Goal: Task Accomplishment & Management: Manage account settings

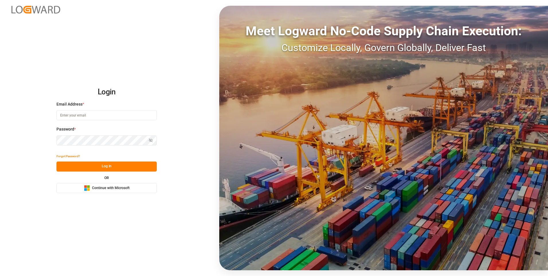
type input "[EMAIL_ADDRESS][DOMAIN_NAME]"
click at [146, 163] on button "Log In" at bounding box center [106, 166] width 100 height 10
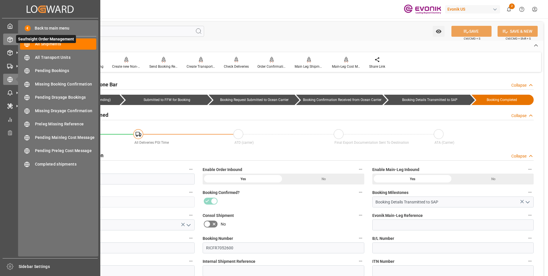
click at [11, 37] on icon at bounding box center [10, 40] width 6 height 6
click at [13, 38] on div "Seafreight Order Management Seafreight Order Management" at bounding box center [50, 39] width 94 height 11
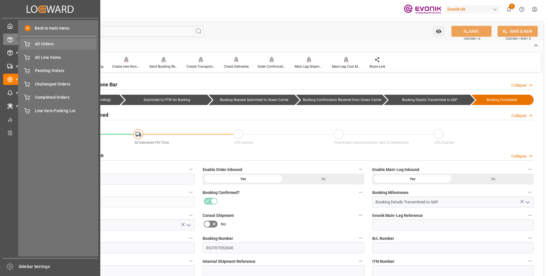
click at [38, 45] on span "All Orders" at bounding box center [66, 44] width 62 height 6
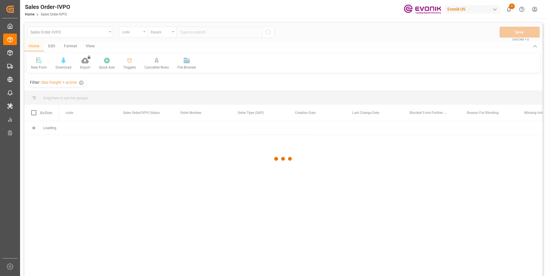
click at [141, 33] on div at bounding box center [283, 159] width 518 height 272
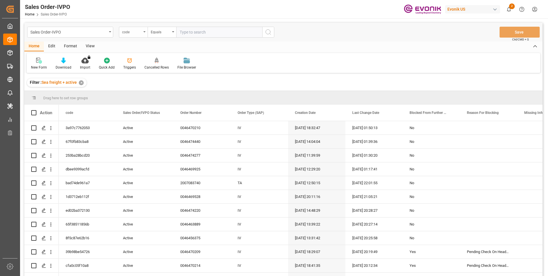
click at [141, 33] on div "code" at bounding box center [131, 31] width 19 height 7
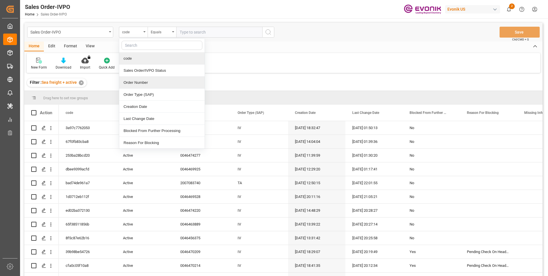
drag, startPoint x: 139, startPoint y: 85, endPoint x: 189, endPoint y: 44, distance: 64.3
click at [140, 85] on div "Order Number" at bounding box center [161, 82] width 85 height 12
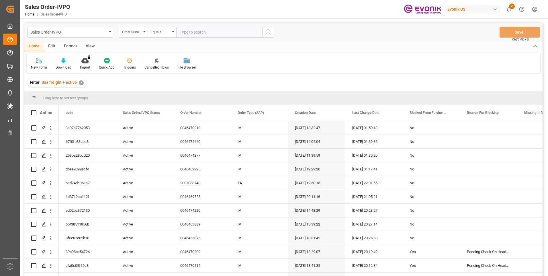
click at [198, 30] on input "text" at bounding box center [219, 32] width 86 height 11
paste input "0046470081"
type input "0046470081"
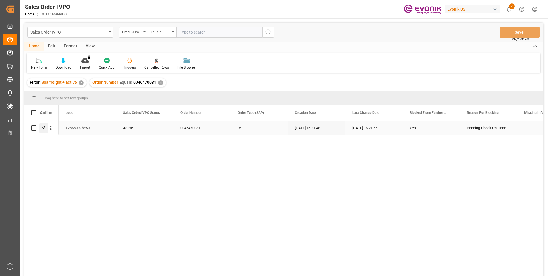
click at [42, 126] on icon "Press SPACE to select this row." at bounding box center [44, 127] width 5 height 5
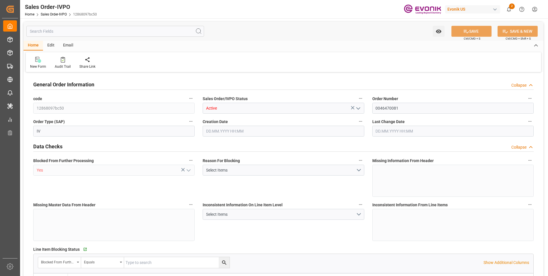
type input "GBLGP"
type input "+44 (0) 161 2304357Fax No.:"
type input "0"
type input "1"
type input "17910"
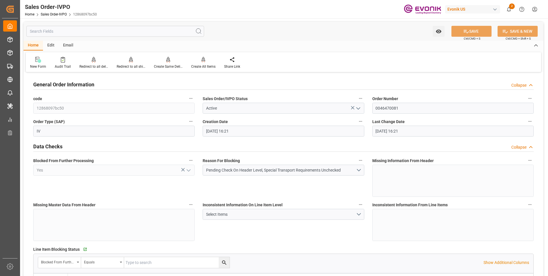
type input "[DATE] 16:21"
type input "+44 (0) 161 2304357Fax No.:"
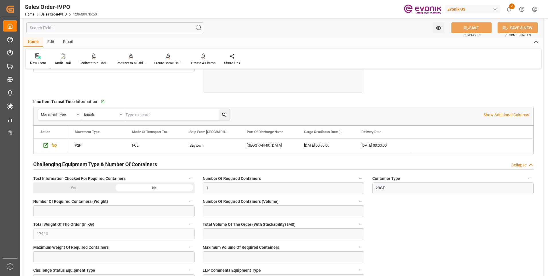
scroll to position [974, 0]
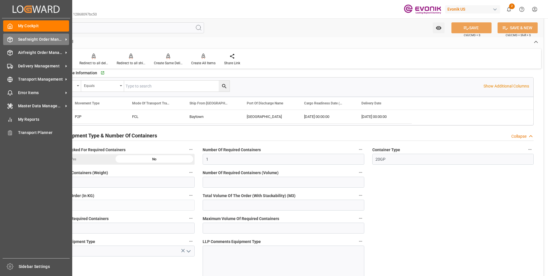
click at [18, 40] on span "Seafreight Order Management" at bounding box center [40, 39] width 45 height 6
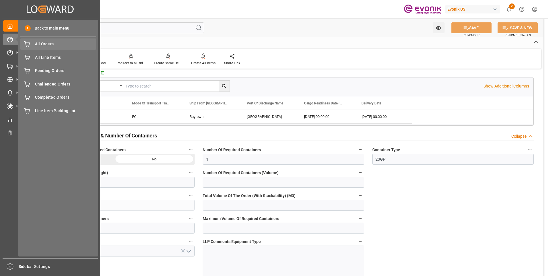
click at [52, 45] on span "All Orders" at bounding box center [66, 44] width 62 height 6
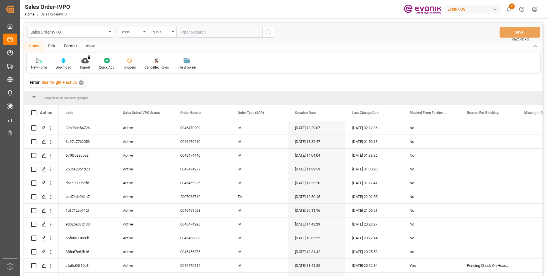
type input "789f72e4c447"
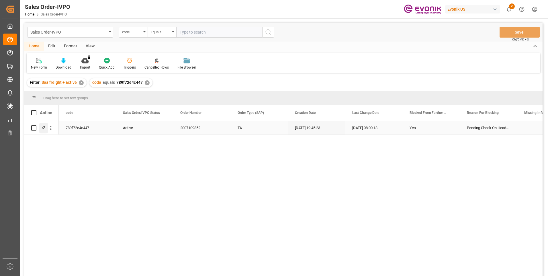
click at [43, 128] on icon "Press SPACE to select this row." at bounding box center [44, 127] width 5 height 5
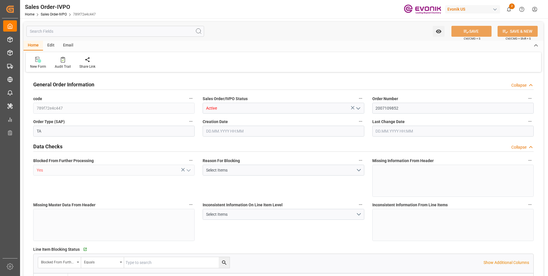
type input "BEANR"
type input "0"
type input "1"
type input "2"
type input "1"
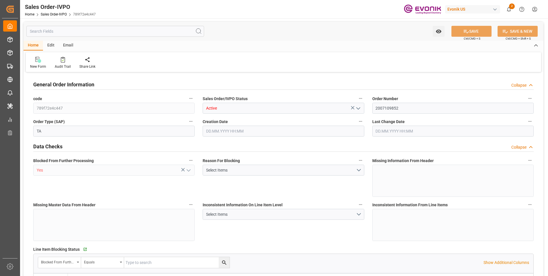
type input "19499.7"
type input "55.1928"
type input "19000"
type input "60"
type input "28.07.2025 19:45"
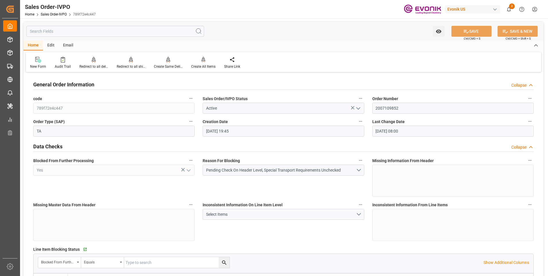
type input "01.10.2025 08:00"
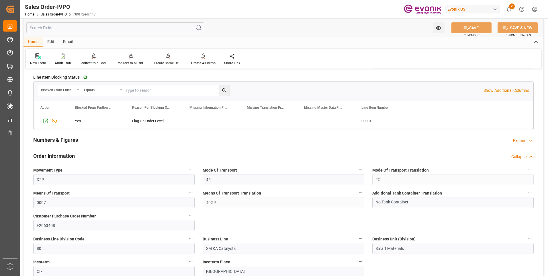
scroll to position [229, 0]
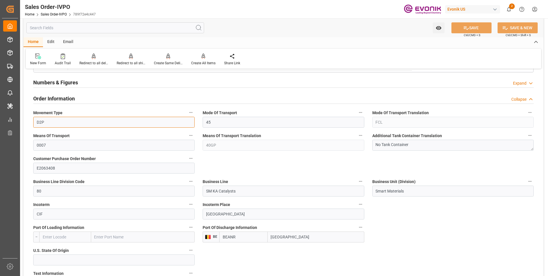
click at [50, 120] on input "D2P" at bounding box center [113, 122] width 161 height 11
drag, startPoint x: 50, startPoint y: 123, endPoint x: 32, endPoint y: 120, distance: 18.5
click at [32, 120] on div "Movement Type D2P" at bounding box center [113, 118] width 169 height 23
click at [201, 146] on div "Means Of Transport Translation 40GP" at bounding box center [283, 140] width 169 height 23
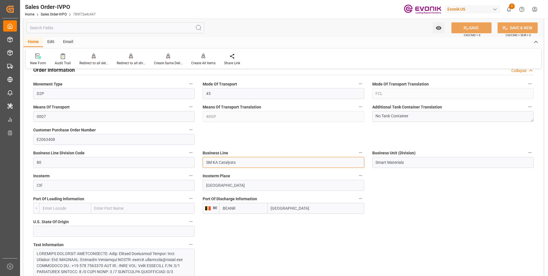
drag, startPoint x: 242, startPoint y: 161, endPoint x: 195, endPoint y: 160, distance: 47.3
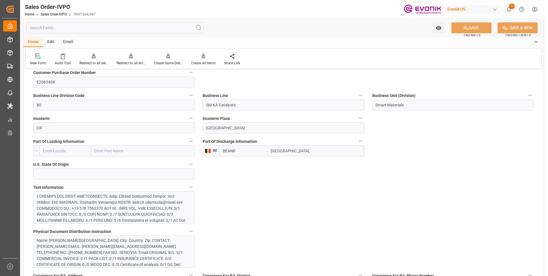
drag, startPoint x: 293, startPoint y: 155, endPoint x: 297, endPoint y: 154, distance: 4.7
click at [293, 155] on input "Antwerp" at bounding box center [316, 150] width 97 height 11
drag, startPoint x: 298, startPoint y: 154, endPoint x: 271, endPoint y: 151, distance: 27.9
click at [271, 151] on input "Antwerp" at bounding box center [316, 150] width 97 height 11
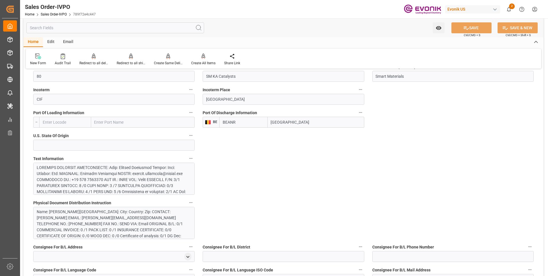
click at [149, 174] on div at bounding box center [112, 215] width 150 height 102
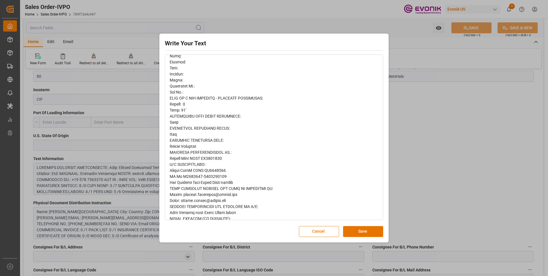
scroll to position [270, 0]
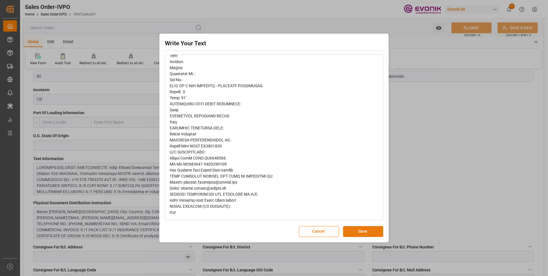
click at [359, 228] on button "Save" at bounding box center [363, 231] width 40 height 11
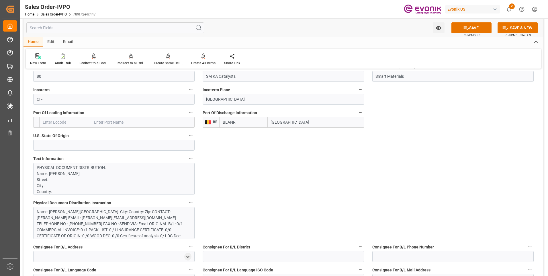
click at [97, 222] on div "Name: Kerstin Franzelin Street: City: Country: Zip: CONTACT: Kerstin Franzelin …" at bounding box center [112, 227] width 150 height 36
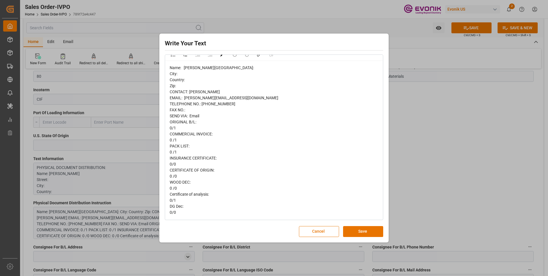
scroll to position [0, 0]
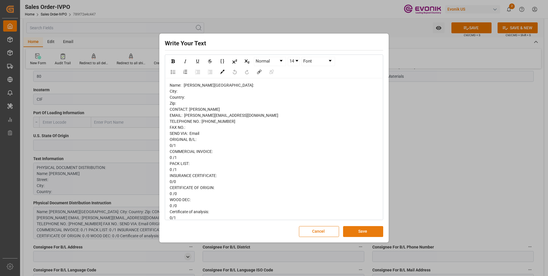
click at [355, 227] on button "Save" at bounding box center [363, 231] width 40 height 11
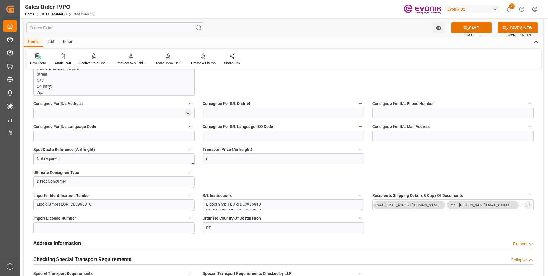
scroll to position [544, 0]
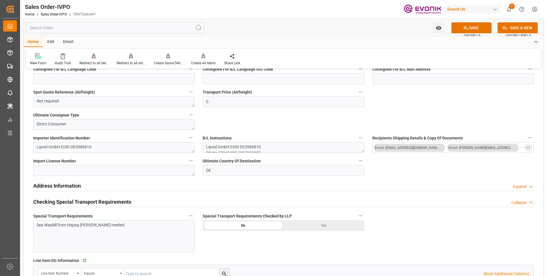
click at [321, 219] on label "Special Transport Requirements Checked by LLP" at bounding box center [283, 216] width 161 height 8
click at [357, 219] on button "Special Transport Requirements Checked by LLP" at bounding box center [360, 215] width 7 height 7
click at [314, 220] on div at bounding box center [274, 138] width 548 height 276
click at [319, 224] on div "Yes" at bounding box center [323, 225] width 81 height 11
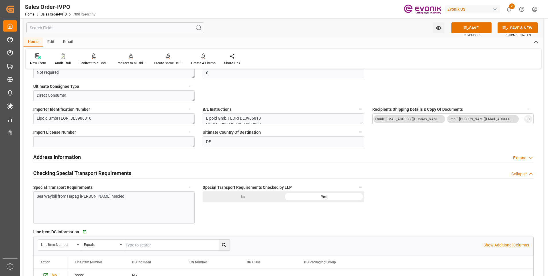
click at [155, 203] on div "Sea Waybill from Hapag Lloyd needed" at bounding box center [113, 207] width 161 height 32
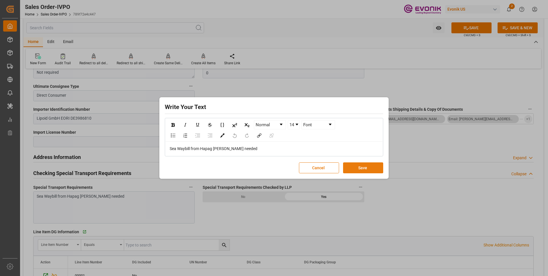
click at [376, 169] on button "Save" at bounding box center [363, 167] width 40 height 11
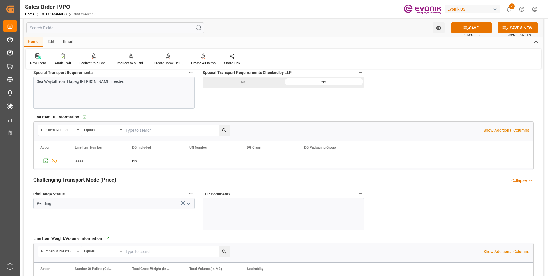
scroll to position [716, 0]
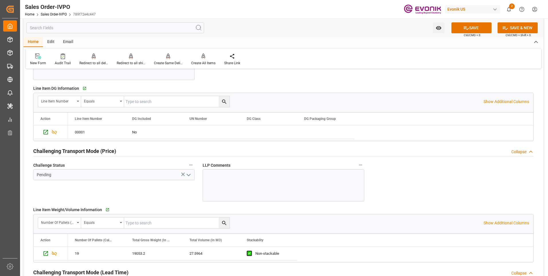
click at [190, 177] on icon "open menu" at bounding box center [188, 174] width 7 height 7
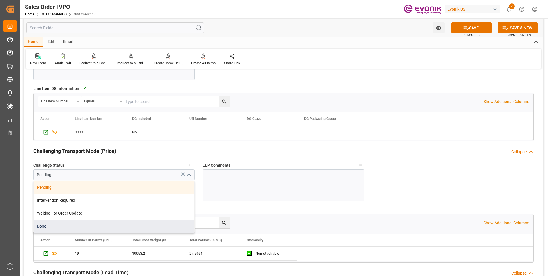
drag, startPoint x: 66, startPoint y: 225, endPoint x: 142, endPoint y: 204, distance: 78.4
click at [66, 224] on div "Done" at bounding box center [114, 225] width 161 height 13
type input "Done"
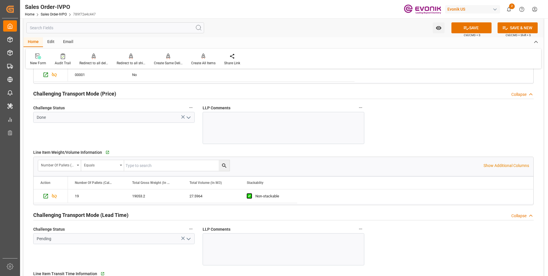
scroll to position [802, 0]
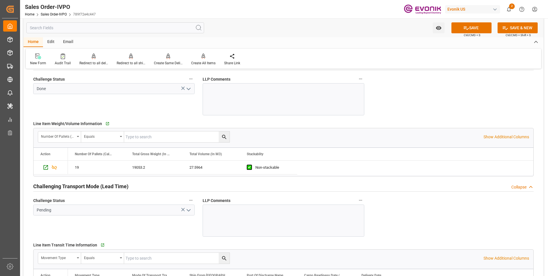
click at [189, 211] on polyline "open menu" at bounding box center [188, 210] width 3 height 2
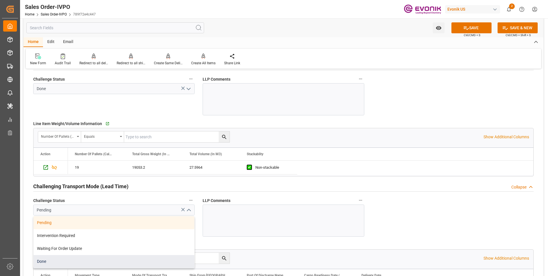
click at [50, 261] on div "Done" at bounding box center [114, 261] width 161 height 13
type input "Done"
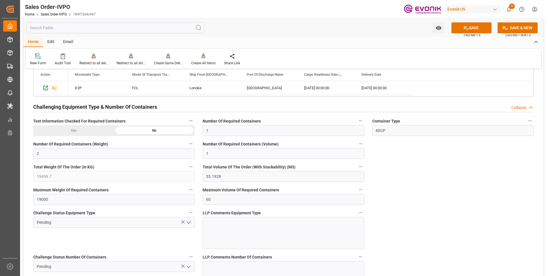
scroll to position [1031, 0]
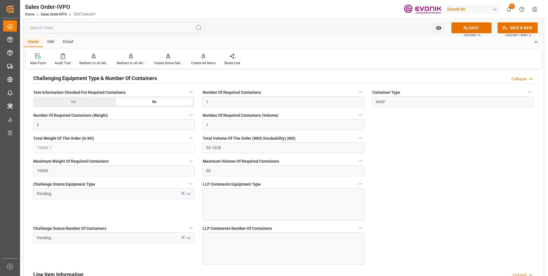
click at [191, 193] on icon "open menu" at bounding box center [188, 193] width 7 height 7
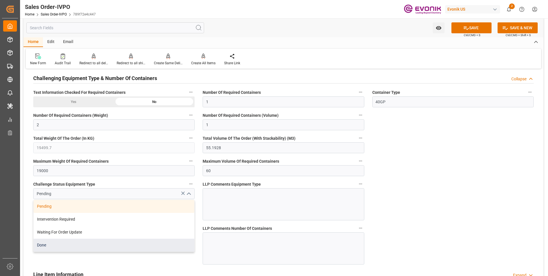
click at [71, 243] on div "Done" at bounding box center [114, 244] width 161 height 13
type input "Done"
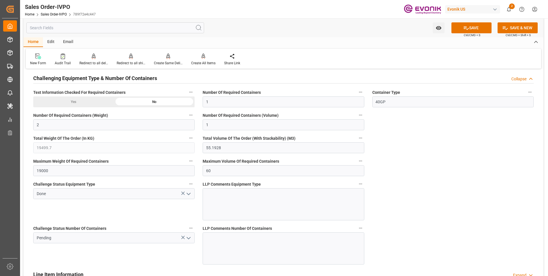
click at [187, 235] on icon "open menu" at bounding box center [188, 237] width 7 height 7
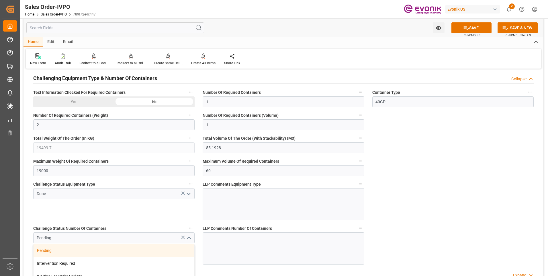
scroll to position [1060, 0]
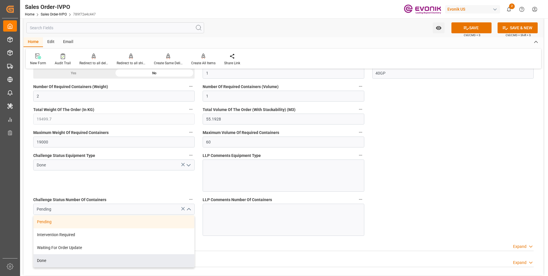
click at [51, 259] on div "Done" at bounding box center [114, 260] width 161 height 13
type input "Done"
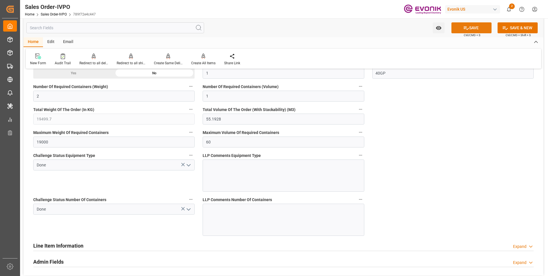
click at [460, 25] on button "SAVE" at bounding box center [471, 27] width 40 height 11
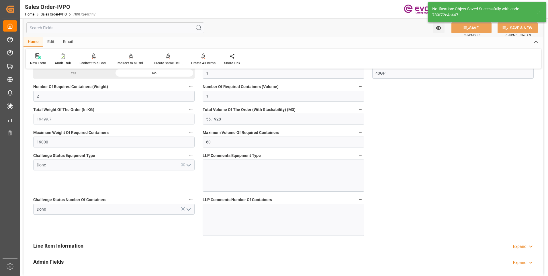
type input "No"
type input "02.10.2025 02:29"
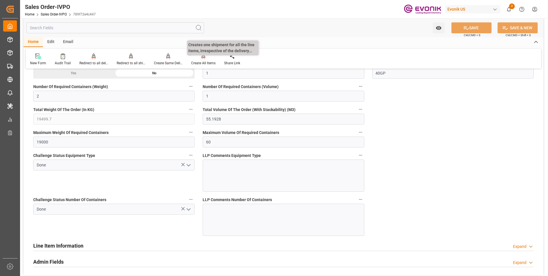
click at [200, 61] on div "Create All Items" at bounding box center [203, 62] width 24 height 5
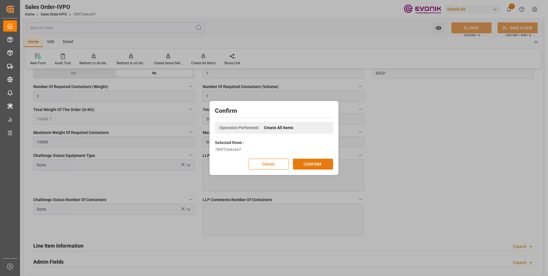
click at [306, 163] on button "CONFIRM" at bounding box center [313, 163] width 40 height 11
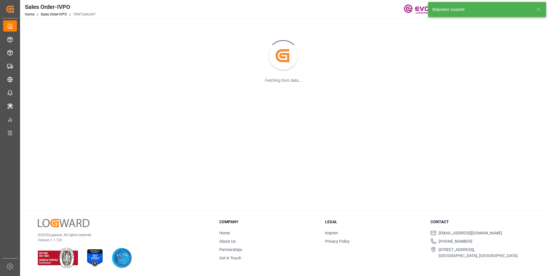
scroll to position [62, 0]
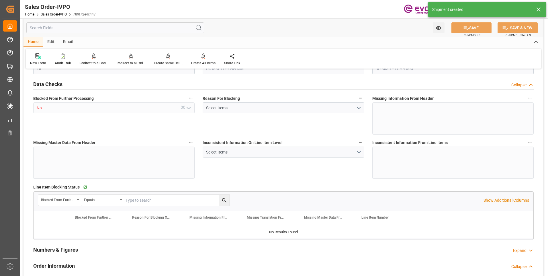
type input "BEANR"
type input "0"
type input "1"
type input "2"
type input "1"
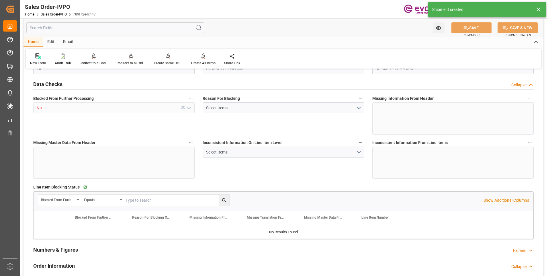
type input "19499.7"
type input "55.1928"
type input "19000"
type input "60"
type input "28.07.2025 19:45"
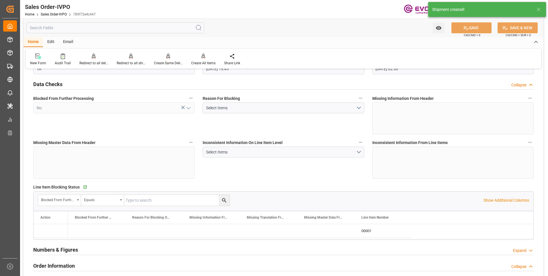
type input "02.10.2025 02:30"
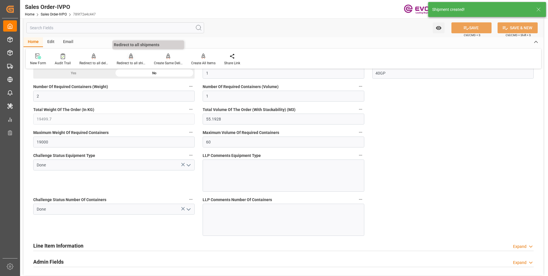
click at [128, 60] on div "Redirect to all shipments" at bounding box center [130, 59] width 37 height 13
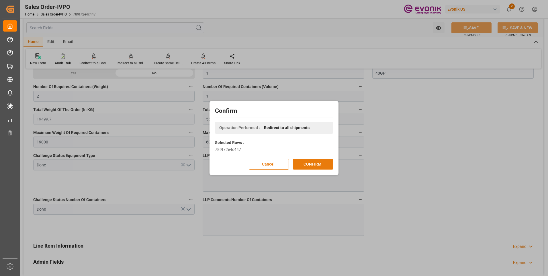
click at [303, 162] on button "CONFIRM" at bounding box center [313, 163] width 40 height 11
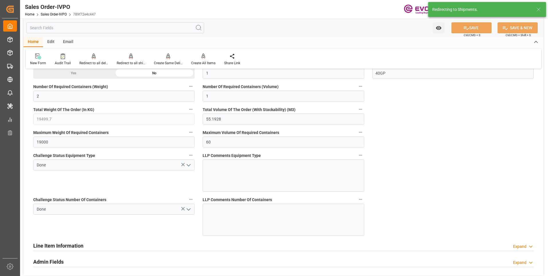
type input "28.07.2025 19:45"
type input "02.10.2025 02:30"
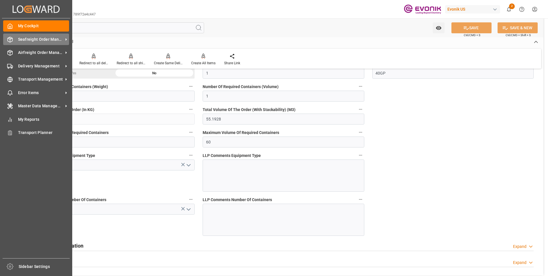
click at [12, 38] on polyline at bounding box center [10, 38] width 5 height 1
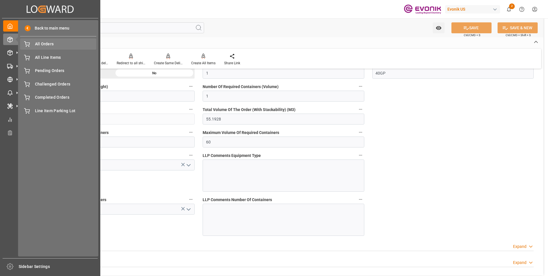
click at [50, 46] on span "All Orders" at bounding box center [66, 44] width 62 height 6
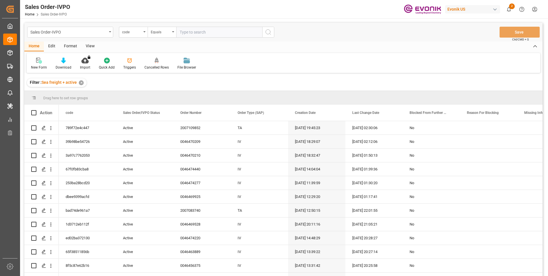
type input "13f710ac8a71"
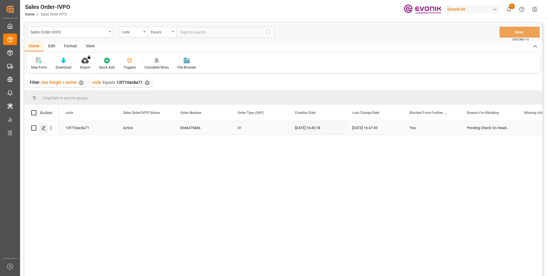
click at [43, 127] on icon "Press SPACE to select this row." at bounding box center [44, 127] width 5 height 5
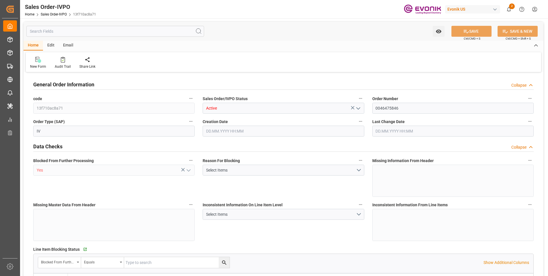
type input "NLRTM"
type input "Dennis Zimmermann@evonik.comTelephone: 49 2365 49 84486Fax No: N/A"
type input "0"
type input "1"
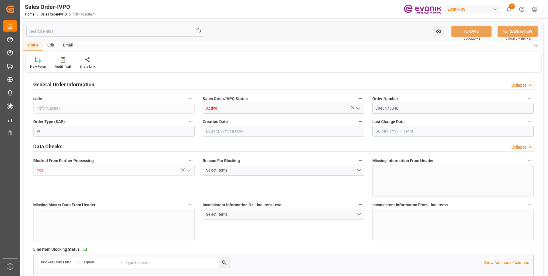
type input "1"
type input "17640"
type input "33.8254"
type input "19000"
type input "60"
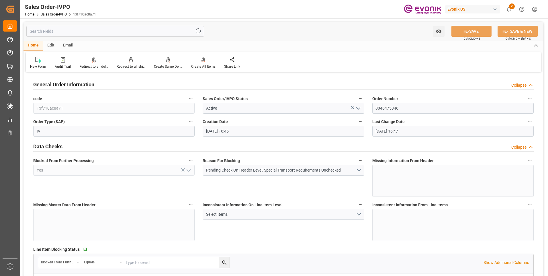
type input "01.10.2025 16:45"
type input "01.10.2025 16:47"
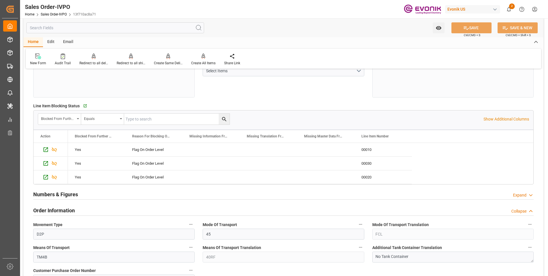
scroll to position [201, 0]
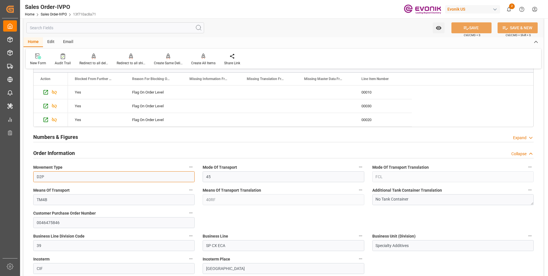
drag, startPoint x: 56, startPoint y: 178, endPoint x: 36, endPoint y: 178, distance: 19.5
click at [36, 178] on input "D2P" at bounding box center [113, 176] width 161 height 11
click at [227, 197] on div "Means Of Transport Translation 40RF" at bounding box center [283, 195] width 169 height 23
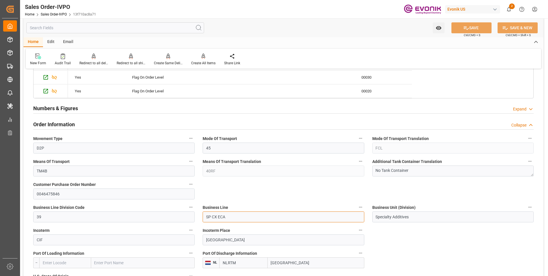
drag, startPoint x: 234, startPoint y: 219, endPoint x: 206, endPoint y: 220, distance: 28.7
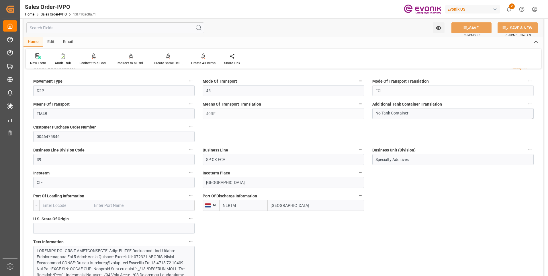
drag, startPoint x: 294, startPoint y: 208, endPoint x: 267, endPoint y: 205, distance: 27.6
click at [267, 205] on div "NLRTM Rotterdam" at bounding box center [291, 205] width 145 height 11
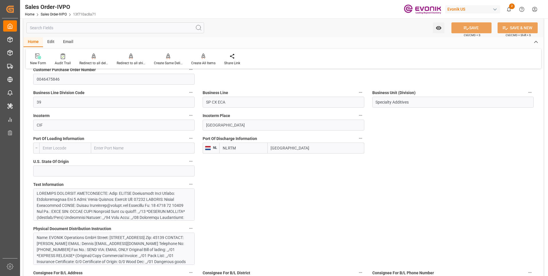
click at [159, 204] on div at bounding box center [112, 250] width 150 height 120
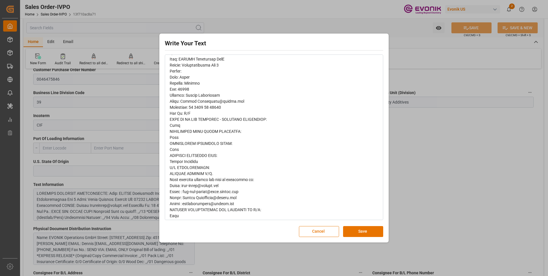
scroll to position [216, 0]
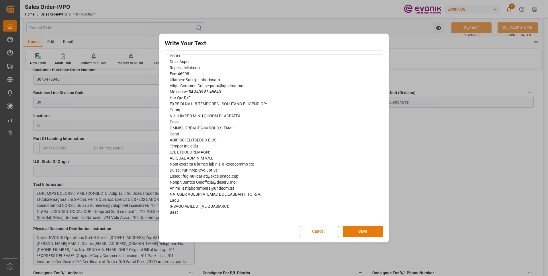
click at [368, 231] on button "Save" at bounding box center [363, 231] width 40 height 11
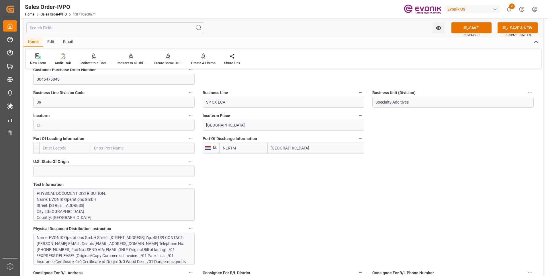
scroll to position [372, 0]
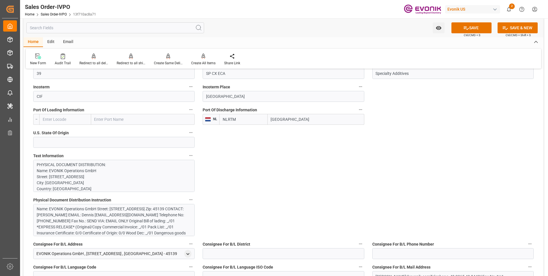
click at [137, 215] on div "Name: EVONIK Operations GmbH Street: Gerlingstrasse Tor 2 City: Essen Country: …" at bounding box center [112, 224] width 150 height 36
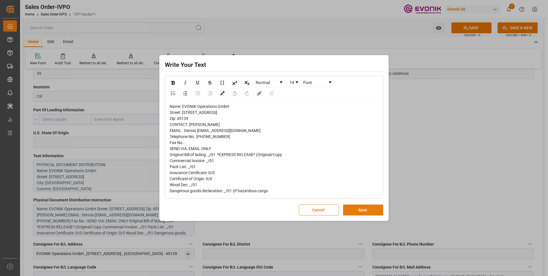
click at [355, 213] on button "Save" at bounding box center [363, 209] width 40 height 11
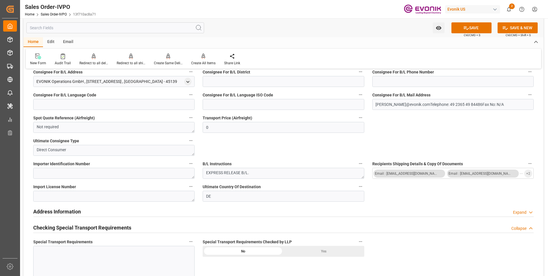
scroll to position [602, 0]
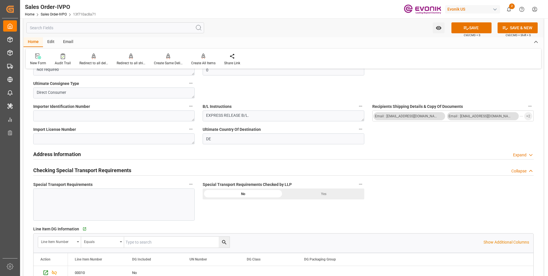
click at [302, 196] on div "Yes" at bounding box center [323, 193] width 81 height 11
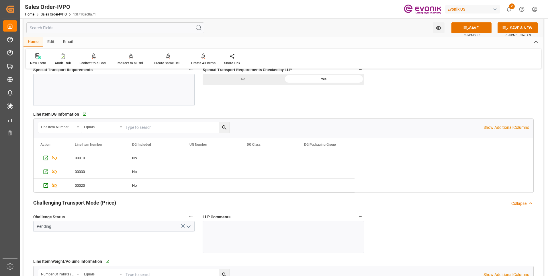
scroll to position [773, 0]
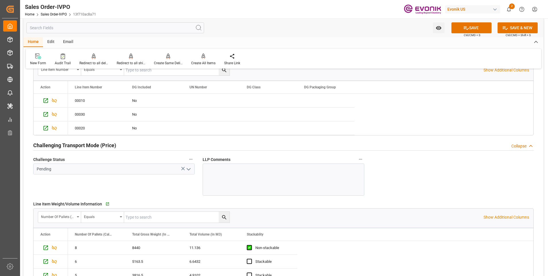
click at [186, 170] on icon "open menu" at bounding box center [188, 169] width 7 height 7
type input "Dennis Zimmermann@evonik.comTelephone: 49 2365 49 84486Fax No: N/A"
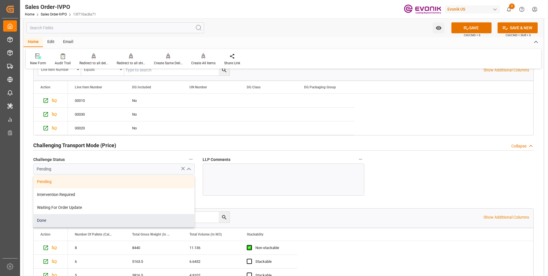
click at [56, 217] on div "Done" at bounding box center [114, 220] width 161 height 13
type input "Done"
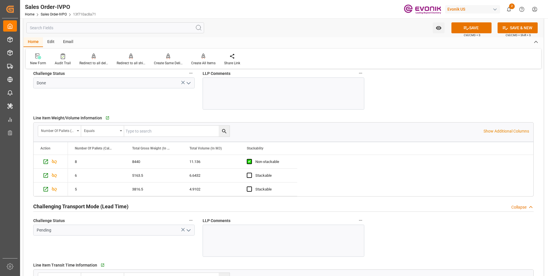
scroll to position [888, 0]
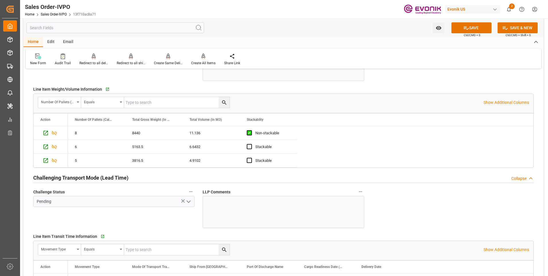
click at [190, 204] on icon "open menu" at bounding box center [188, 201] width 7 height 7
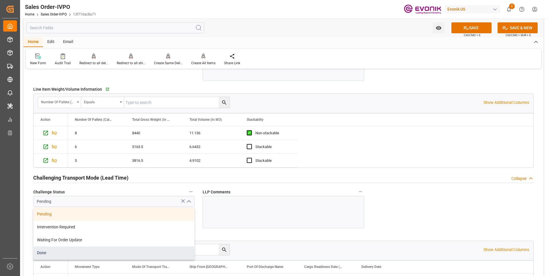
click at [65, 255] on div "Done" at bounding box center [114, 252] width 161 height 13
type input "Done"
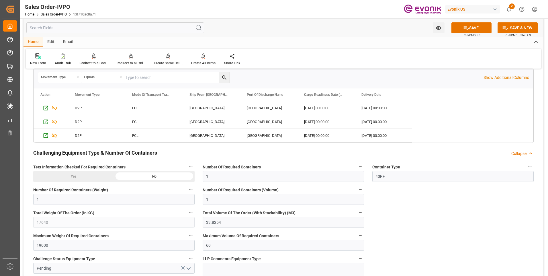
scroll to position [1117, 0]
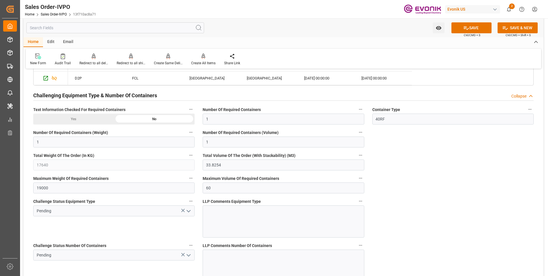
click at [189, 211] on icon "open menu" at bounding box center [188, 210] width 7 height 7
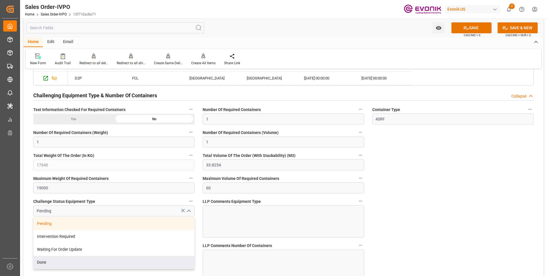
drag, startPoint x: 60, startPoint y: 260, endPoint x: 119, endPoint y: 235, distance: 63.8
click at [60, 260] on div "Done" at bounding box center [114, 262] width 161 height 13
type input "Done"
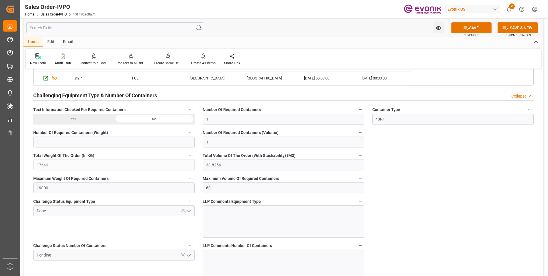
scroll to position [1146, 0]
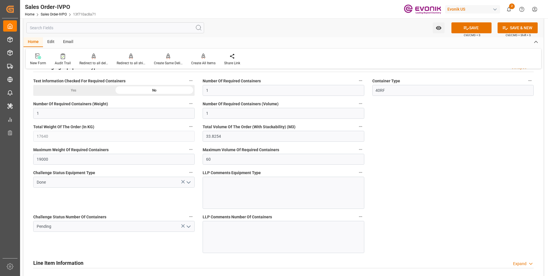
click at [188, 227] on icon "open menu" at bounding box center [188, 226] width 7 height 7
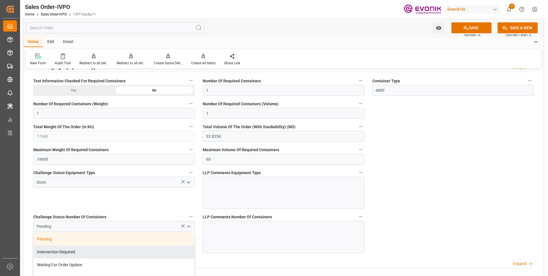
scroll to position [1203, 0]
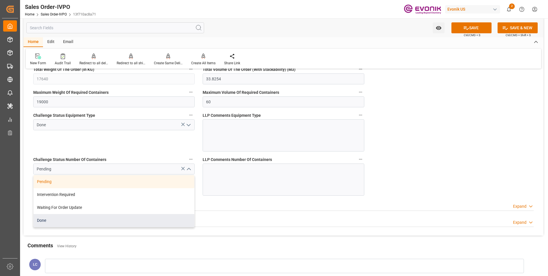
click at [48, 223] on div "Done" at bounding box center [114, 220] width 161 height 13
type input "Done"
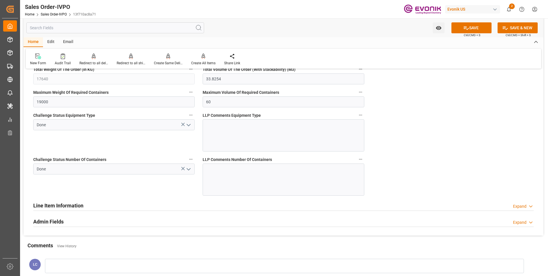
scroll to position [1031, 0]
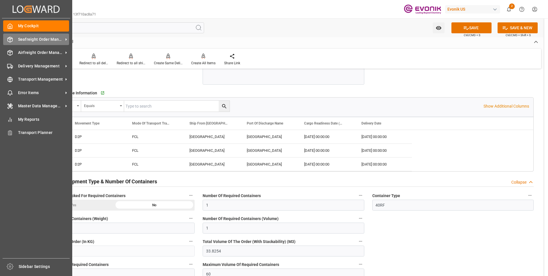
click at [14, 39] on div "Seafreight Order Management Seafreight Order Management" at bounding box center [36, 39] width 66 height 11
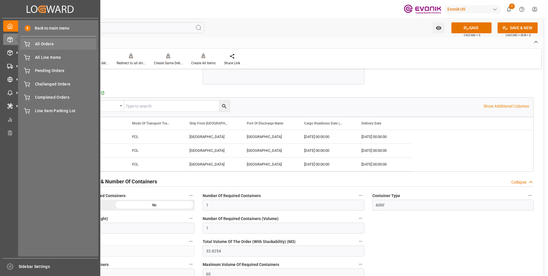
click at [43, 43] on span "All Orders" at bounding box center [66, 44] width 62 height 6
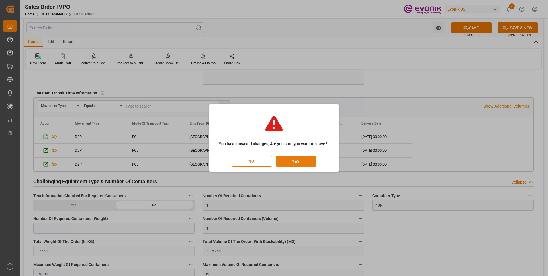
click at [292, 162] on button "YES" at bounding box center [296, 161] width 40 height 11
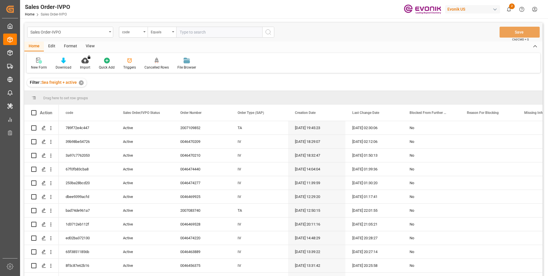
click at [186, 31] on input "text" at bounding box center [219, 32] width 86 height 11
paste input "3a243fc766be"
type input "3a243fc766be"
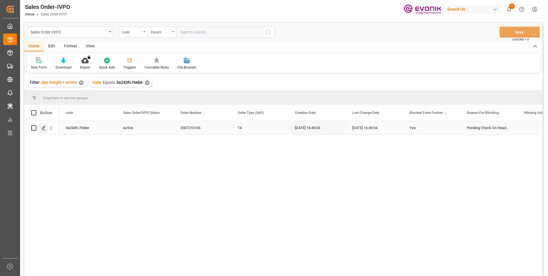
click at [42, 129] on icon "Press SPACE to select this row." at bounding box center [44, 127] width 5 height 5
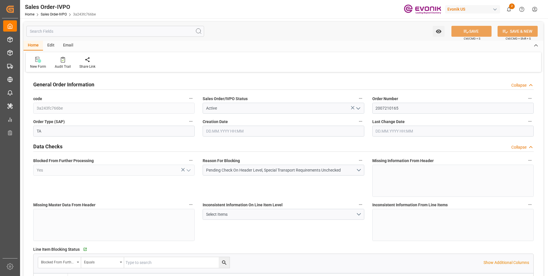
type input "SGSIN"
type input "0"
type input "1"
type input "11917.2"
type input "[DATE] 16:49"
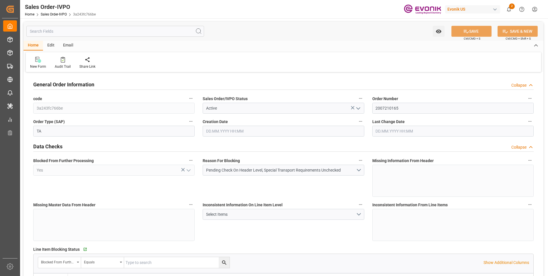
type input "[DATE] 16:49"
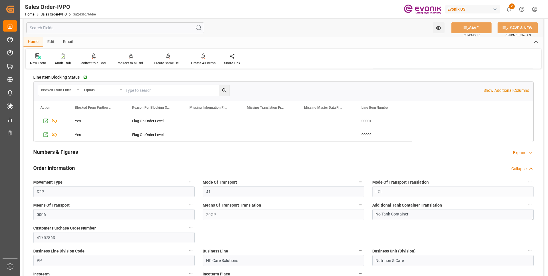
scroll to position [229, 0]
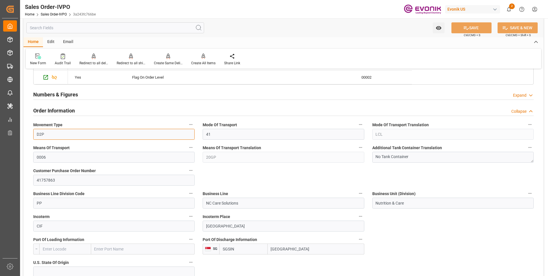
drag, startPoint x: 47, startPoint y: 134, endPoint x: 34, endPoint y: 133, distance: 13.6
click at [34, 133] on input "D2P" at bounding box center [113, 134] width 161 height 11
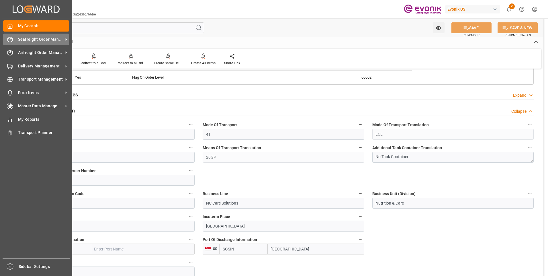
drag, startPoint x: 14, startPoint y: 39, endPoint x: 37, endPoint y: 43, distance: 22.9
click at [14, 39] on div "Seafreight Order Management Seafreight Order Management" at bounding box center [36, 39] width 66 height 11
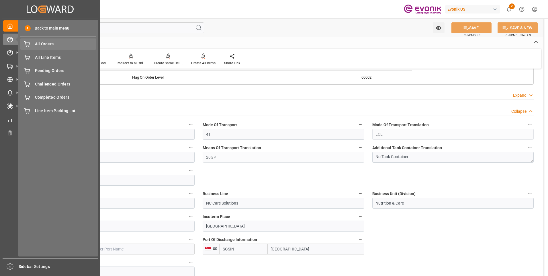
click at [48, 45] on span "All Orders" at bounding box center [66, 44] width 62 height 6
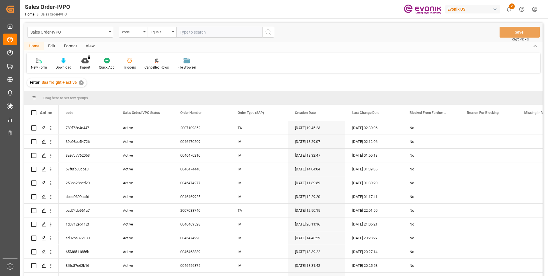
type input "e392f8266b1e"
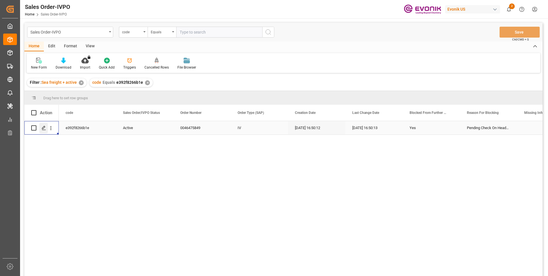
click at [45, 127] on polygon "Press SPACE to select this row." at bounding box center [43, 127] width 3 height 3
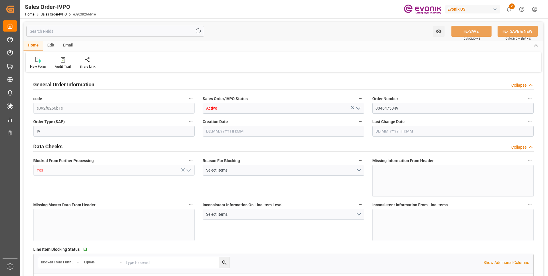
type input "NLRTM"
type input "Dennis Zimmermann@evonik.comTelephone: 49 2365 49 84486Fax No: N/A"
type input "0"
type input "1"
type input "18990"
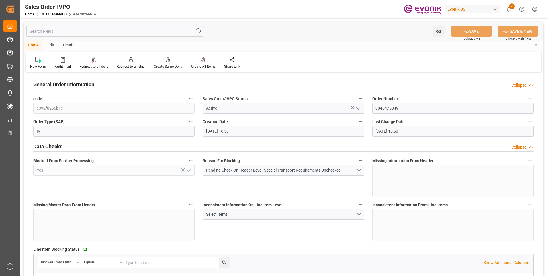
type input "01.10.2025 16:50"
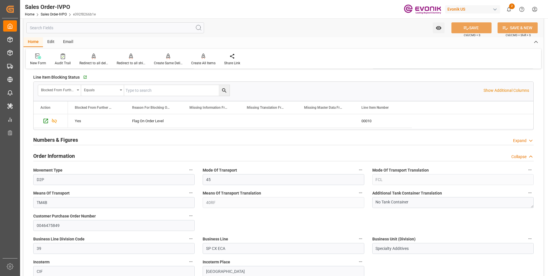
scroll to position [201, 0]
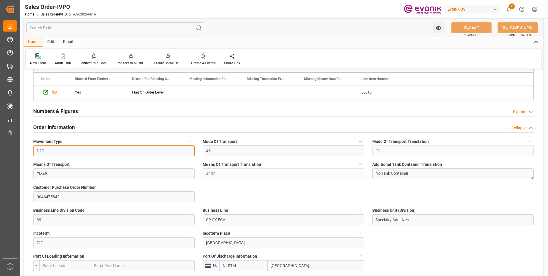
drag, startPoint x: 49, startPoint y: 151, endPoint x: 32, endPoint y: 148, distance: 17.2
click at [32, 148] on div "Movement Type D2P" at bounding box center [113, 146] width 169 height 23
click at [219, 168] on label "Means Of Transport Translation" at bounding box center [283, 164] width 161 height 8
click at [357, 168] on button "Means Of Transport Translation" at bounding box center [360, 163] width 7 height 7
drag, startPoint x: 207, startPoint y: 173, endPoint x: 198, endPoint y: 172, distance: 9.2
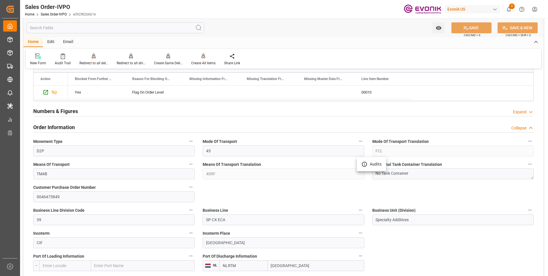
click at [198, 172] on div at bounding box center [274, 138] width 548 height 276
click at [200, 173] on div "Means Of Transport Translation 40RF" at bounding box center [283, 169] width 169 height 23
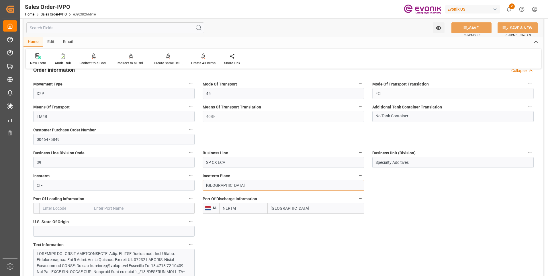
drag, startPoint x: 225, startPoint y: 185, endPoint x: 198, endPoint y: 185, distance: 27.2
drag, startPoint x: 231, startPoint y: 162, endPoint x: 201, endPoint y: 161, distance: 29.8
click at [201, 161] on div "Business Line SP CX ECA" at bounding box center [283, 158] width 169 height 23
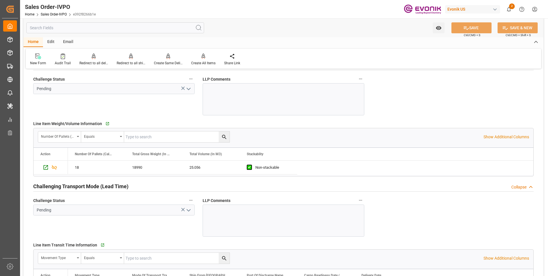
scroll to position [859, 0]
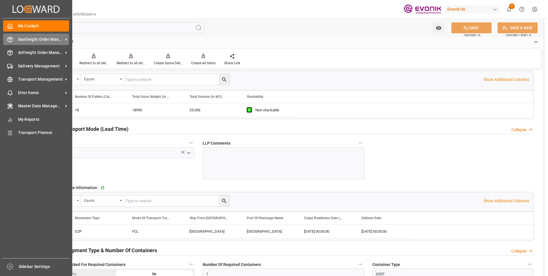
drag, startPoint x: 21, startPoint y: 41, endPoint x: 24, endPoint y: 40, distance: 4.0
click at [21, 41] on span "Seafreight Order Management" at bounding box center [40, 39] width 45 height 6
type input "Dennis Zimmermann@evonik.comTelephone: 49 2365 49 84486Fax No: N/A"
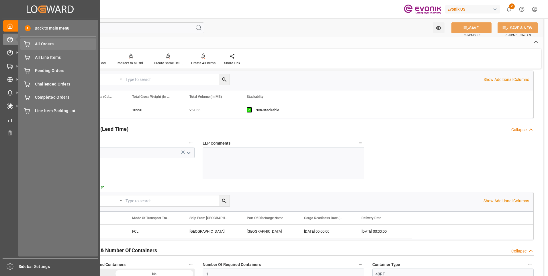
click at [49, 47] on span "All Orders" at bounding box center [66, 44] width 62 height 6
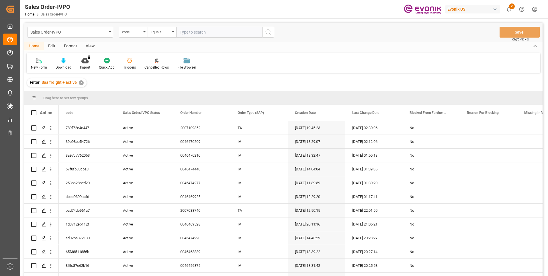
type input "8a11c5cf0297"
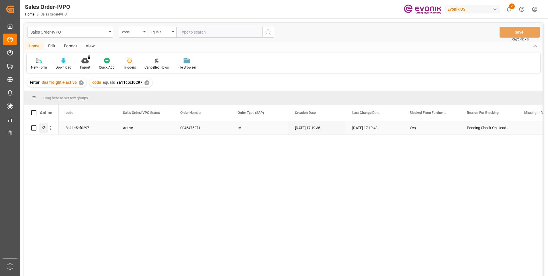
click at [42, 128] on icon "Press SPACE to select this row." at bounding box center [44, 127] width 5 height 5
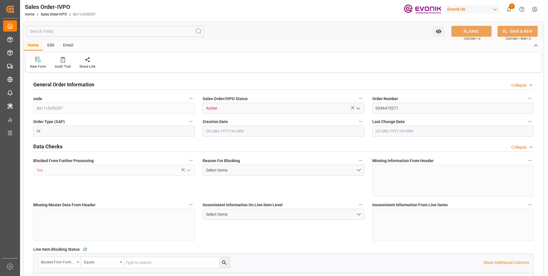
type input "INNSA"
type input "0"
type input "1"
type input "2448.96"
type input "01.10.2025 17:19"
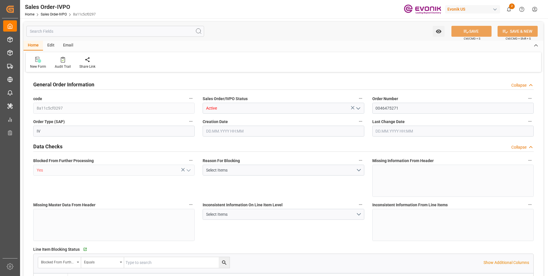
type input "01.10.2025 17:19"
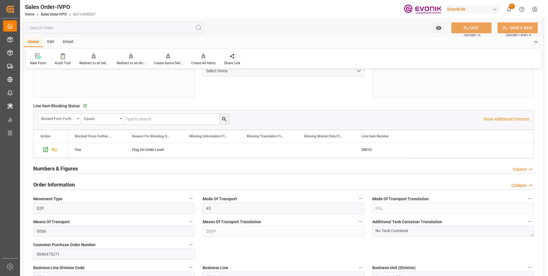
scroll to position [201, 0]
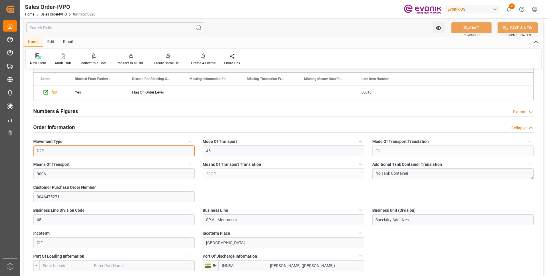
drag, startPoint x: 49, startPoint y: 152, endPoint x: 27, endPoint y: 150, distance: 22.7
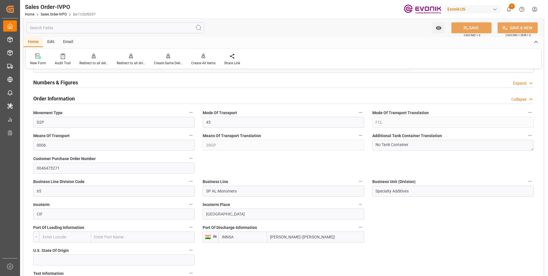
scroll to position [258, 0]
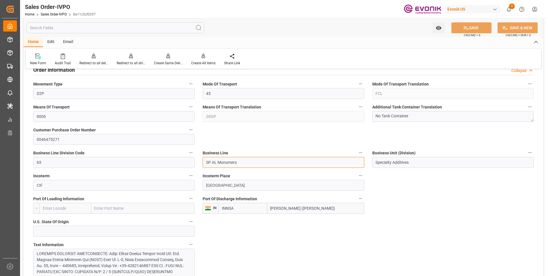
drag, startPoint x: 244, startPoint y: 166, endPoint x: 202, endPoint y: 160, distance: 42.4
click at [202, 160] on div "Business Line SP AL Monomers" at bounding box center [283, 158] width 169 height 23
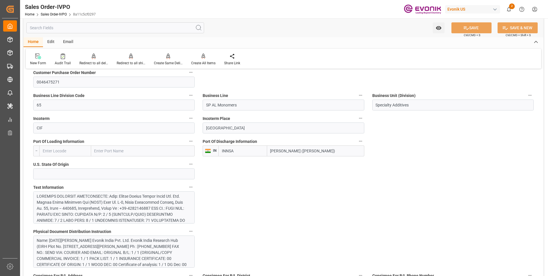
click at [332, 153] on input "Jawaharlal Nehru (Nhava Sheva)" at bounding box center [315, 150] width 97 height 11
drag, startPoint x: 335, startPoint y: 152, endPoint x: 235, endPoint y: 156, distance: 100.1
click at [235, 156] on div "Port Of Discharge Information IN INNSA Jawaharlal Nehru (Nhava Sheva)" at bounding box center [283, 146] width 169 height 23
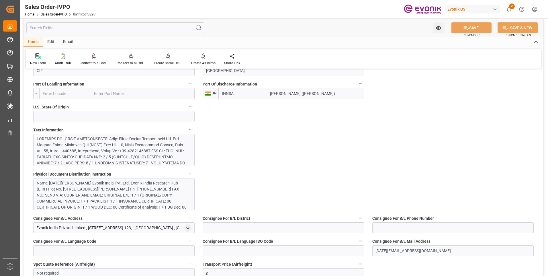
click at [158, 155] on div at bounding box center [112, 214] width 150 height 156
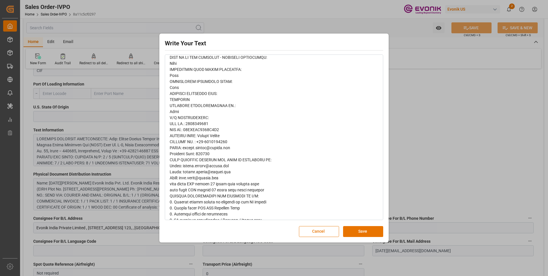
scroll to position [312, 0]
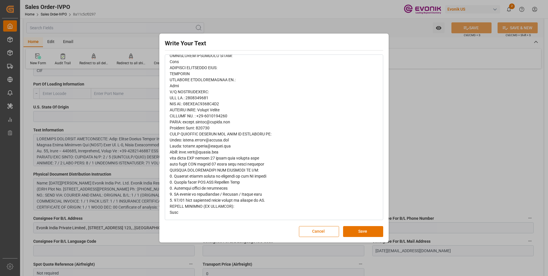
drag, startPoint x: 245, startPoint y: 184, endPoint x: 174, endPoint y: 183, distance: 70.5
copy span "Please avoid CMA CGM Shipping Line"
drag, startPoint x: 357, startPoint y: 227, endPoint x: 349, endPoint y: 221, distance: 9.8
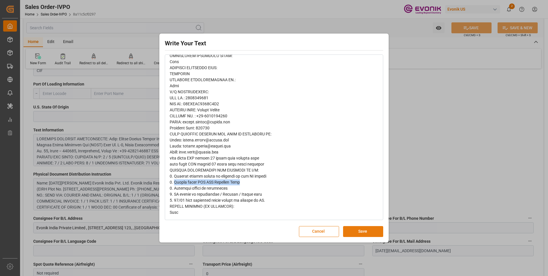
click at [357, 227] on button "Save" at bounding box center [363, 231] width 40 height 11
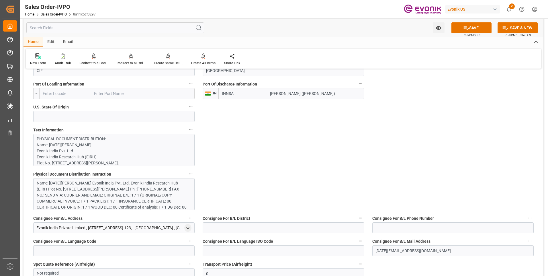
click at [144, 194] on div "Name: Kartik Shetty Evonik India Pvt. Ltd. Evonik India Research Hub (EIRH Plot…" at bounding box center [112, 195] width 150 height 30
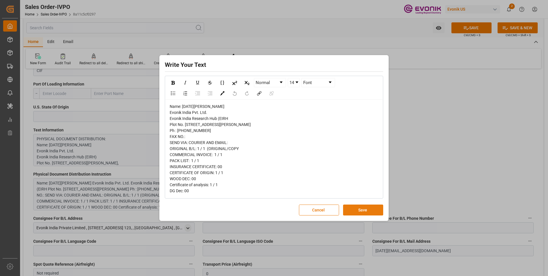
click at [349, 213] on button "Save" at bounding box center [363, 209] width 40 height 11
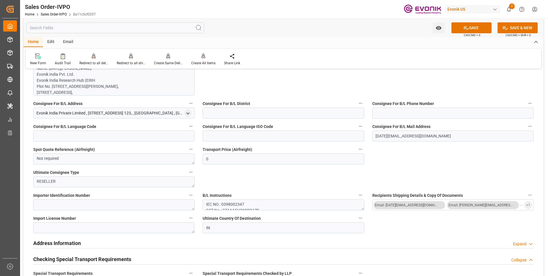
scroll to position [544, 0]
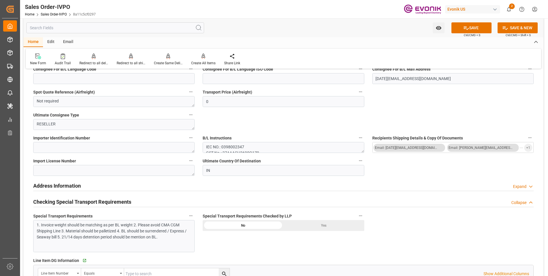
click at [165, 241] on div "1. Invoice weight should be matching as per BL weight 2. Please avoid CMA CGM S…" at bounding box center [113, 236] width 161 height 32
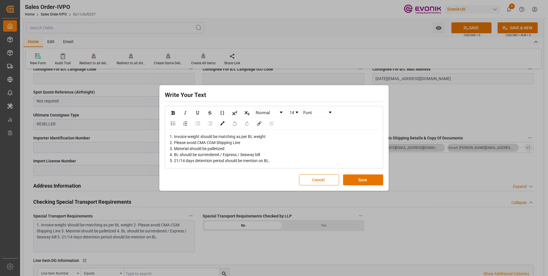
drag, startPoint x: 364, startPoint y: 176, endPoint x: 362, endPoint y: 188, distance: 12.4
click at [363, 176] on button "Save" at bounding box center [363, 179] width 40 height 11
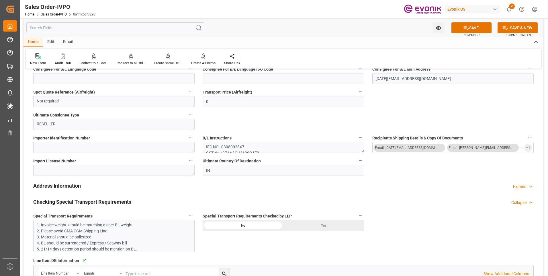
click at [326, 224] on div "Yes" at bounding box center [323, 225] width 81 height 11
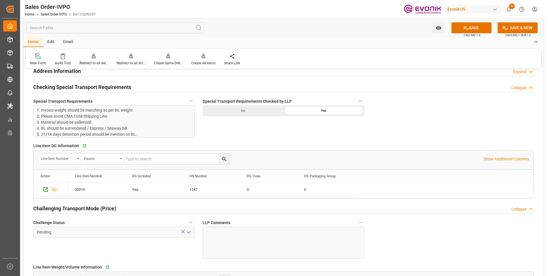
scroll to position [687, 0]
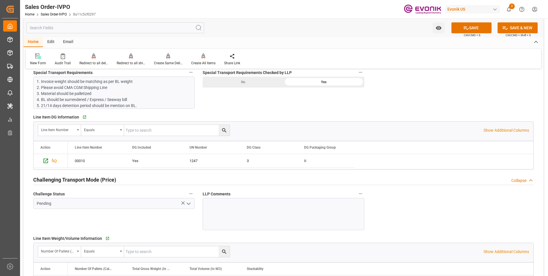
drag, startPoint x: 187, startPoint y: 203, endPoint x: 184, endPoint y: 213, distance: 9.7
click at [187, 203] on icon "open menu" at bounding box center [188, 203] width 7 height 7
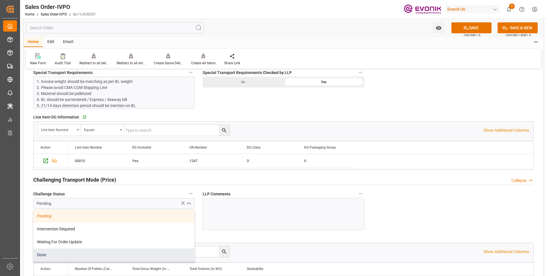
drag, startPoint x: 56, startPoint y: 254, endPoint x: 58, endPoint y: 251, distance: 3.2
click at [56, 253] on div "Done" at bounding box center [114, 254] width 161 height 13
type input "Done"
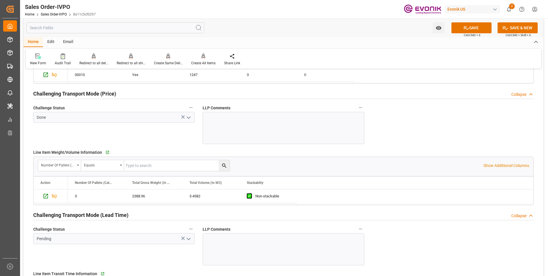
scroll to position [831, 0]
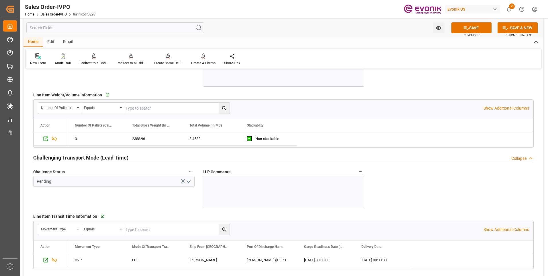
click at [186, 182] on icon "open menu" at bounding box center [188, 181] width 7 height 7
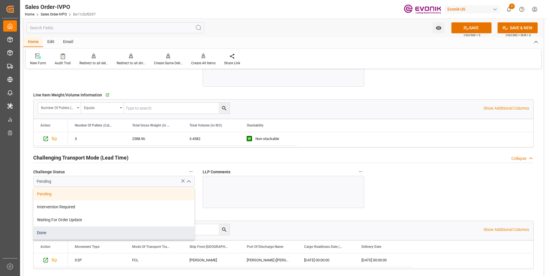
click at [57, 230] on div "Done" at bounding box center [114, 232] width 161 height 13
type input "Done"
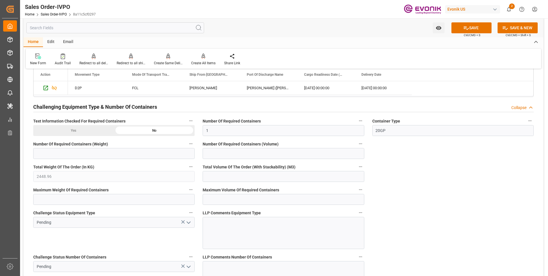
scroll to position [1031, 0]
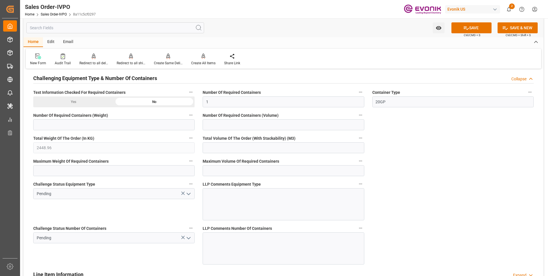
click at [187, 195] on icon "open menu" at bounding box center [188, 193] width 7 height 7
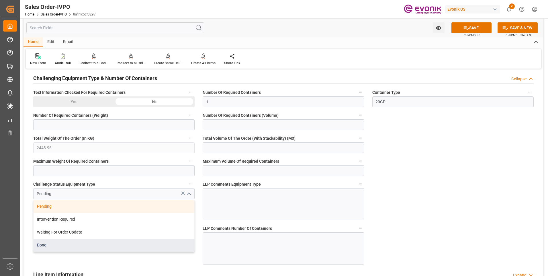
click at [64, 249] on div "Done" at bounding box center [114, 244] width 161 height 13
type input "Done"
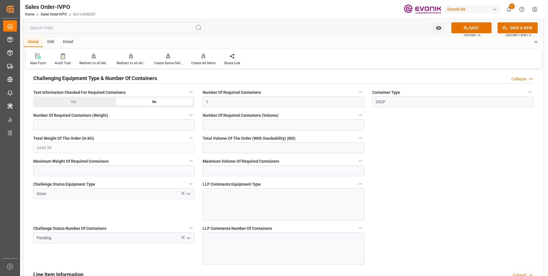
click at [188, 238] on polyline "open menu" at bounding box center [188, 238] width 3 height 2
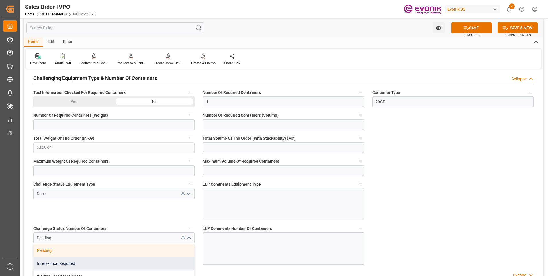
scroll to position [1060, 0]
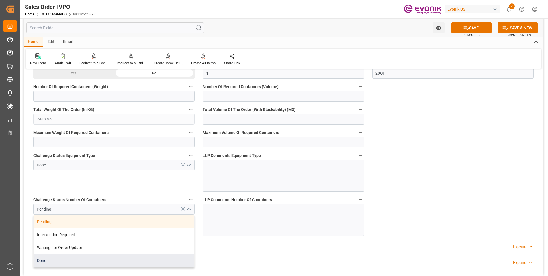
click at [59, 256] on div "Done" at bounding box center [114, 260] width 161 height 13
type input "Done"
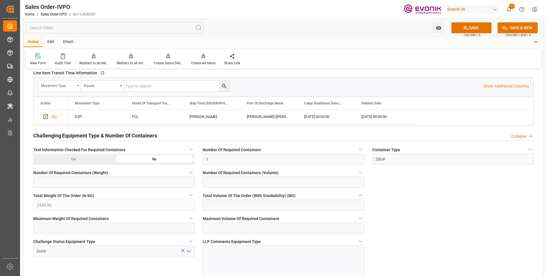
scroll to position [1031, 0]
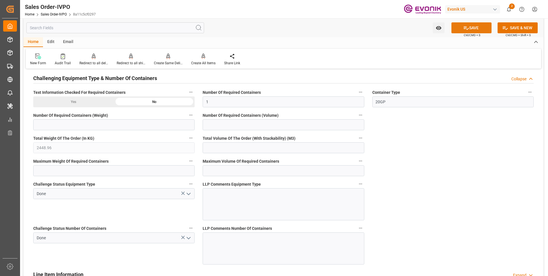
click at [465, 24] on button "SAVE" at bounding box center [471, 27] width 40 height 11
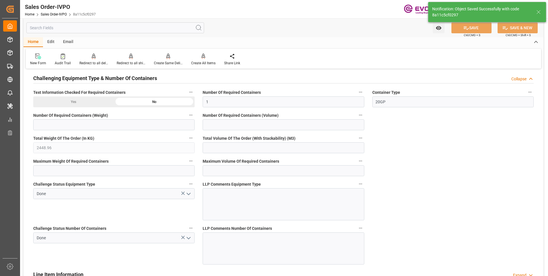
type input "No"
type input "1"
type input "6.9164"
type input "17000"
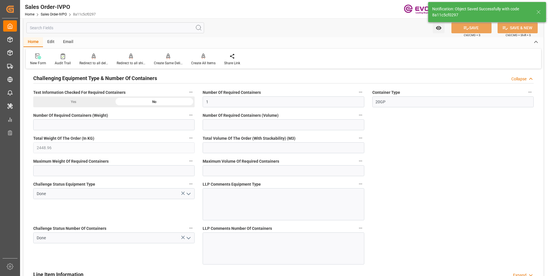
type input "30"
type input "02.10.2025 03:05"
click at [206, 58] on div at bounding box center [203, 56] width 24 height 6
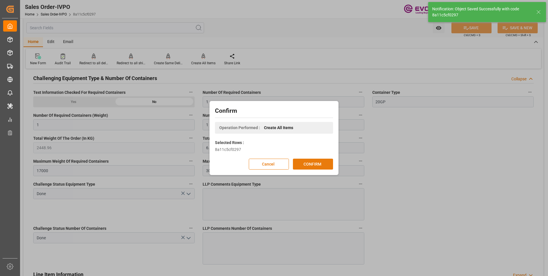
click at [318, 161] on button "CONFIRM" at bounding box center [313, 163] width 40 height 11
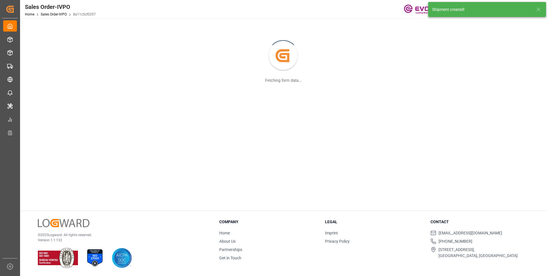
scroll to position [62, 0]
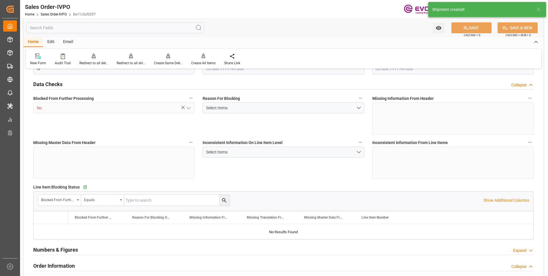
type input "INNSA"
type input "0"
type input "1"
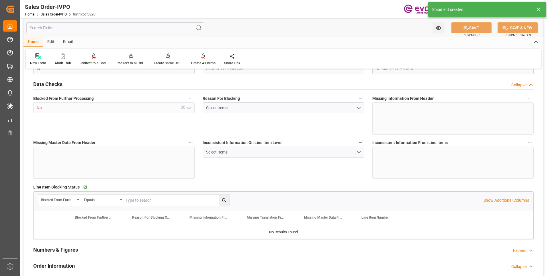
type input "2448.96"
type input "6.9164"
type input "17000"
type input "30"
type input "01.10.2025 17:19"
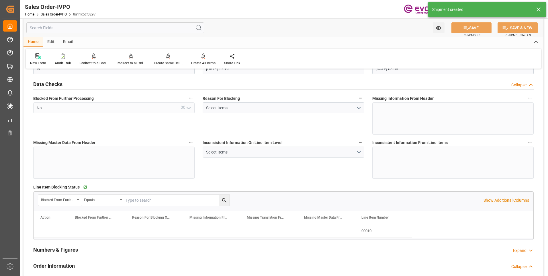
type input "02.10.2025 03:05"
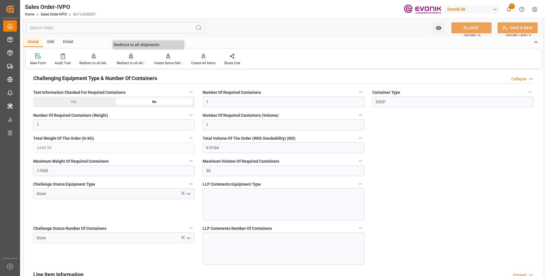
click at [128, 60] on div "Redirect to all shipments" at bounding box center [131, 62] width 29 height 5
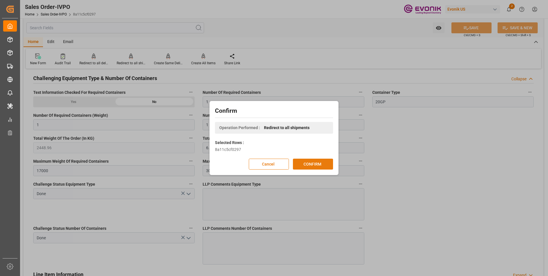
click at [327, 164] on button "CONFIRM" at bounding box center [313, 163] width 40 height 11
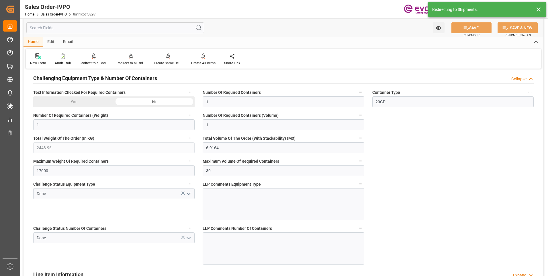
type input "01.10.2025 17:19"
type input "02.10.2025 03:05"
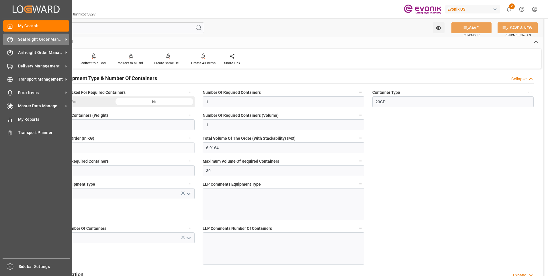
click at [13, 38] on div "Seafreight Order Management Seafreight Order Management" at bounding box center [36, 39] width 66 height 11
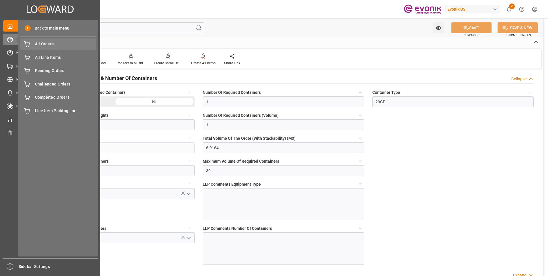
click at [50, 44] on span "All Orders" at bounding box center [66, 44] width 62 height 6
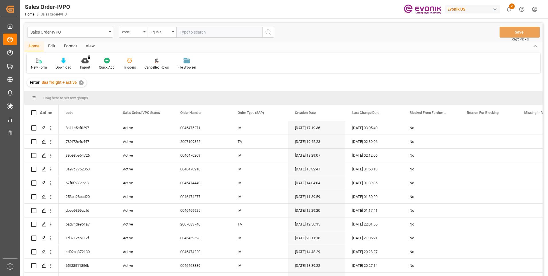
click at [206, 32] on input "text" at bounding box center [219, 32] width 86 height 11
type input "fb2389fdb780"
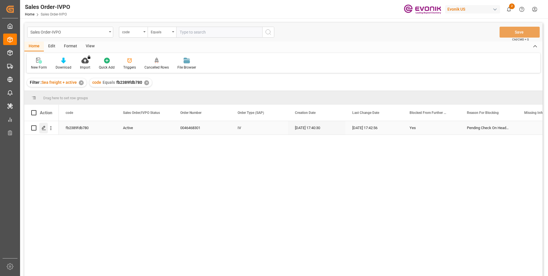
click at [45, 129] on icon "Press SPACE to select this row." at bounding box center [44, 127] width 5 height 5
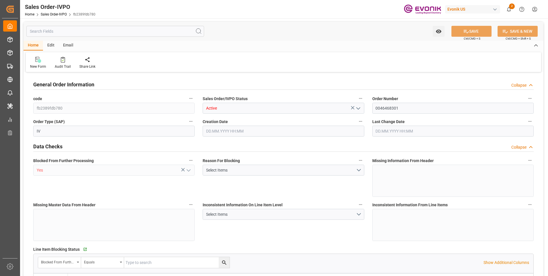
type input "BRSSZ"
type input "0"
type input "2"
type input "4"
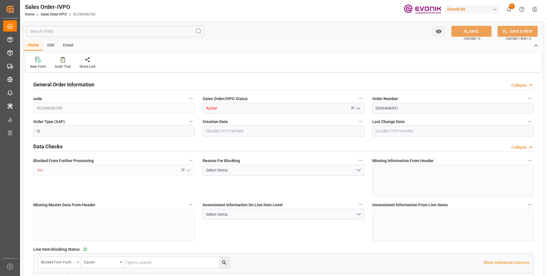
type input "32268"
type input "105.672"
type input "34000"
type input "60"
type input "01.10.2025 17:40"
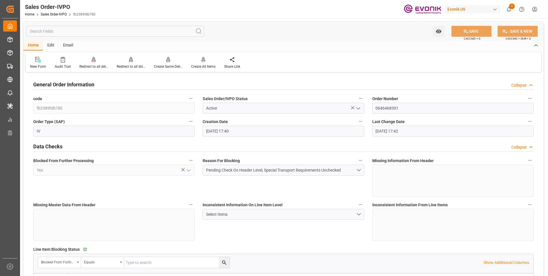
type input "01.10.2025 17:42"
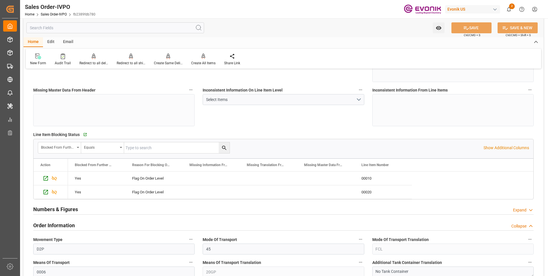
scroll to position [172, 0]
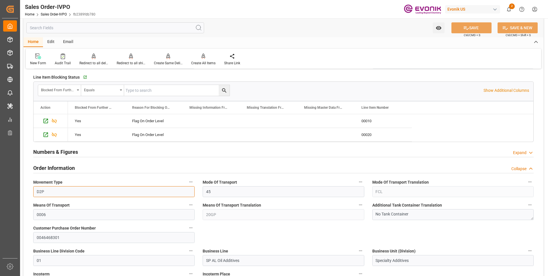
drag, startPoint x: 55, startPoint y: 194, endPoint x: 32, endPoint y: 191, distance: 23.7
click at [32, 191] on div "Movement Type D2P" at bounding box center [113, 187] width 169 height 23
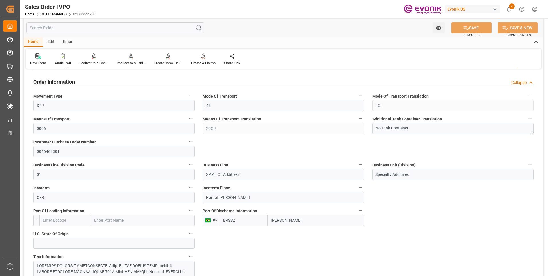
click at [201, 127] on div "Means Of Transport Translation 20GP" at bounding box center [283, 124] width 169 height 23
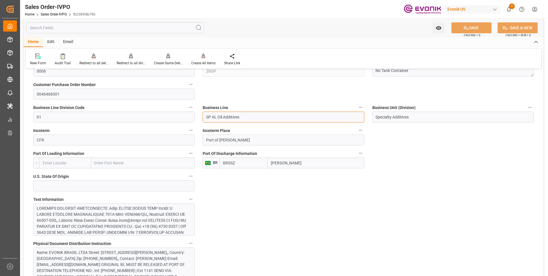
drag, startPoint x: 248, startPoint y: 115, endPoint x: 190, endPoint y: 120, distance: 58.9
click at [312, 156] on label "Port Of Discharge Information" at bounding box center [283, 153] width 161 height 8
click at [357, 156] on button "Port Of Discharge Information" at bounding box center [360, 152] width 7 height 7
drag, startPoint x: 293, startPoint y: 162, endPoint x: 269, endPoint y: 160, distance: 24.4
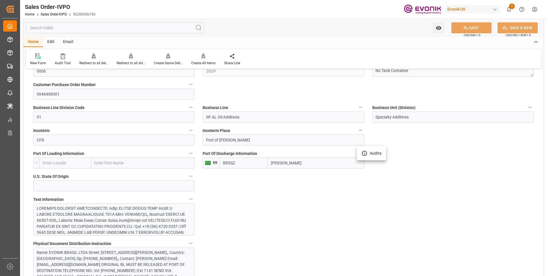
click at [269, 160] on div at bounding box center [274, 138] width 548 height 276
click at [290, 164] on input "Santos" at bounding box center [316, 162] width 96 height 11
drag, startPoint x: 284, startPoint y: 164, endPoint x: 268, endPoint y: 162, distance: 16.7
click at [268, 162] on input "Santos" at bounding box center [316, 162] width 96 height 11
click at [142, 218] on div at bounding box center [112, 259] width 150 height 108
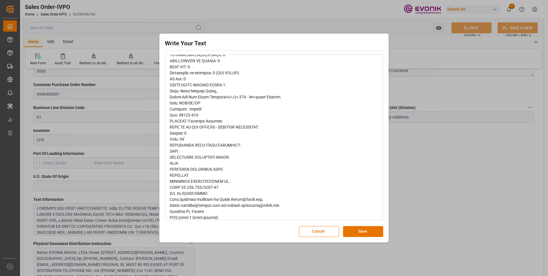
scroll to position [156, 0]
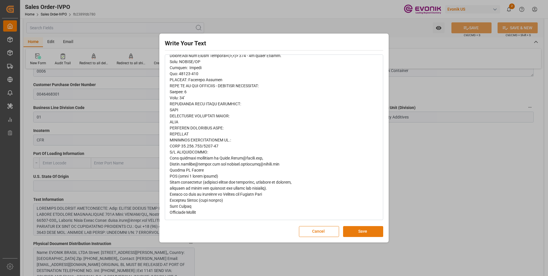
drag, startPoint x: 349, startPoint y: 229, endPoint x: 343, endPoint y: 220, distance: 10.8
click at [349, 229] on button "Save" at bounding box center [363, 231] width 40 height 11
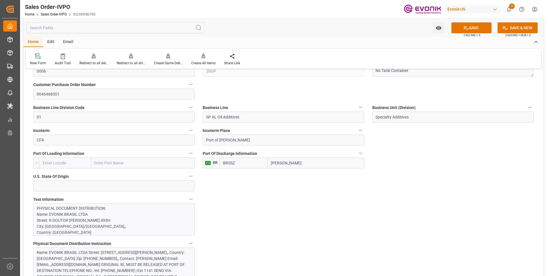
scroll to position [344, 0]
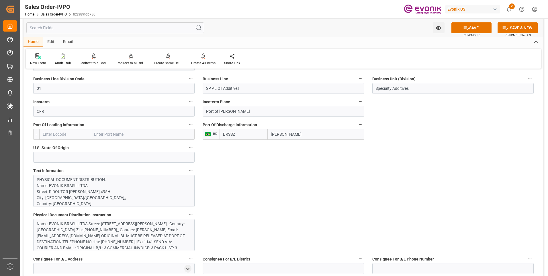
click at [109, 226] on div "Name: EVONIK BRASIL LTDA Street: R DOUTOR REINALDO SCHMITHAUSEN 495H City: ITAJ…" at bounding box center [112, 242] width 150 height 42
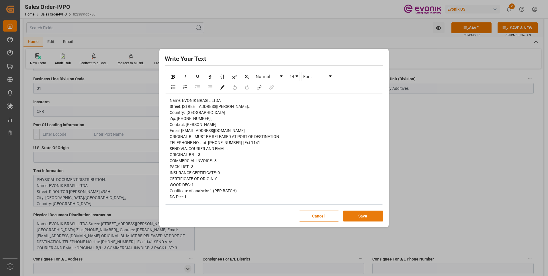
drag, startPoint x: 357, startPoint y: 219, endPoint x: 348, endPoint y: 223, distance: 10.4
click at [357, 219] on button "Save" at bounding box center [363, 215] width 40 height 11
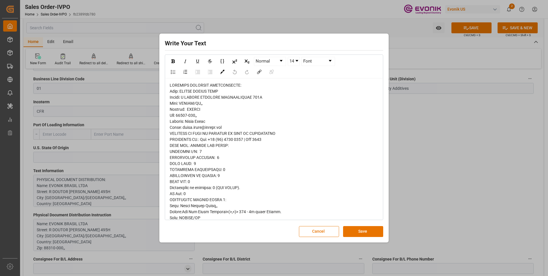
scroll to position [156, 0]
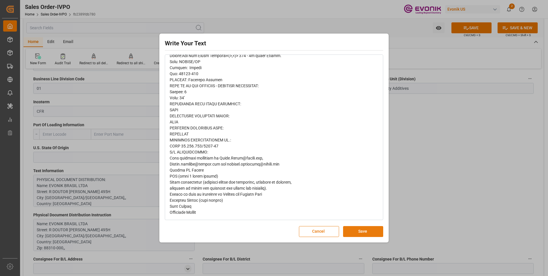
click at [354, 229] on button "Save" at bounding box center [363, 231] width 40 height 11
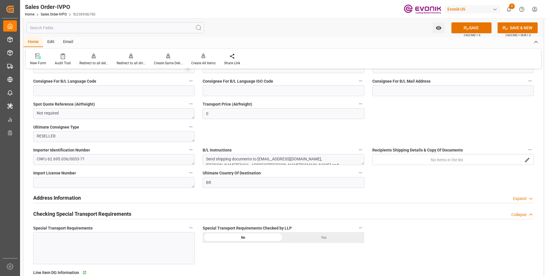
scroll to position [573, 0]
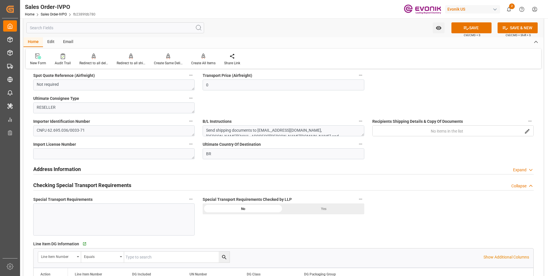
click at [313, 207] on div "Yes" at bounding box center [323, 208] width 81 height 11
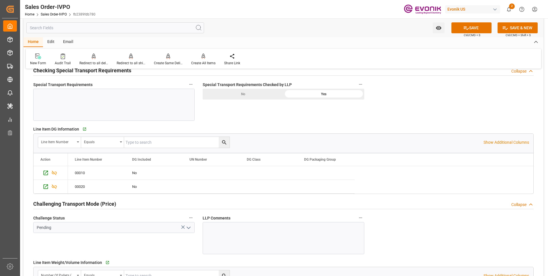
scroll to position [716, 0]
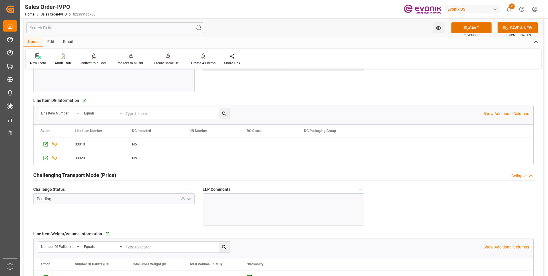
drag, startPoint x: 189, startPoint y: 201, endPoint x: 185, endPoint y: 205, distance: 5.7
click at [189, 201] on icon "open menu" at bounding box center [188, 198] width 7 height 7
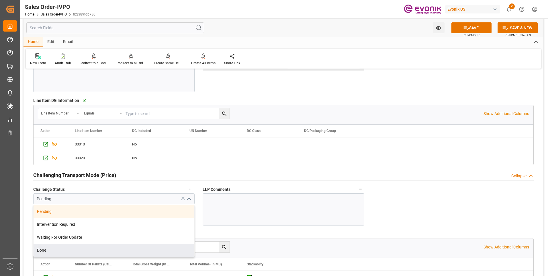
click at [61, 253] on div "Done" at bounding box center [114, 249] width 161 height 13
type input "Done"
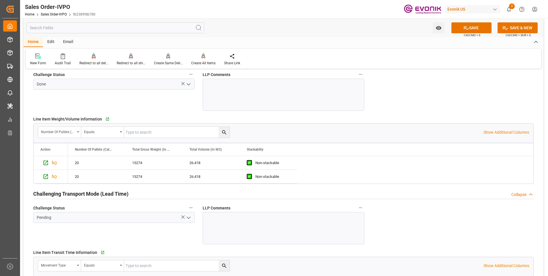
scroll to position [859, 0]
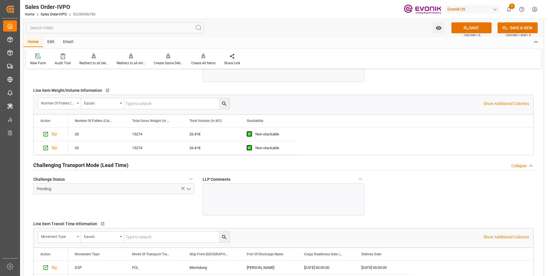
drag, startPoint x: 189, startPoint y: 190, endPoint x: 187, endPoint y: 195, distance: 4.8
click at [189, 190] on icon "open menu" at bounding box center [188, 188] width 7 height 7
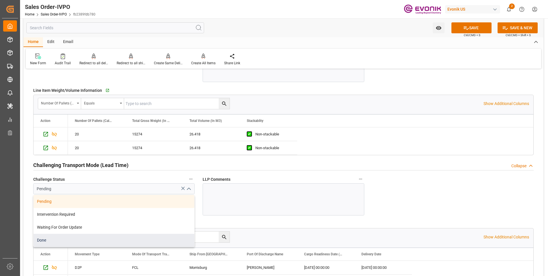
click at [74, 237] on div "Done" at bounding box center [114, 239] width 161 height 13
type input "Done"
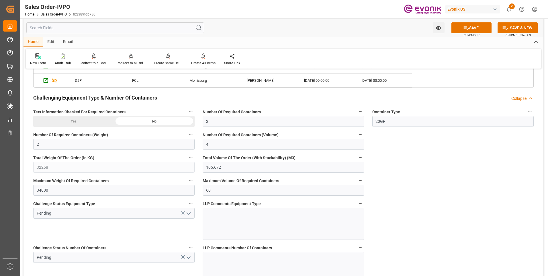
scroll to position [1088, 0]
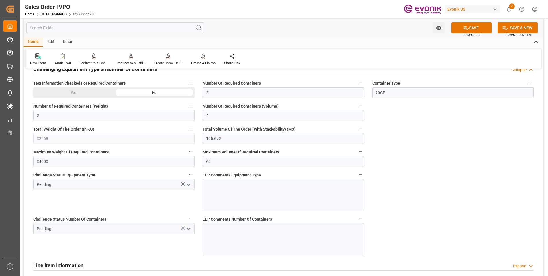
drag, startPoint x: 188, startPoint y: 184, endPoint x: 184, endPoint y: 185, distance: 3.3
click at [187, 184] on polyline "open menu" at bounding box center [188, 185] width 3 height 2
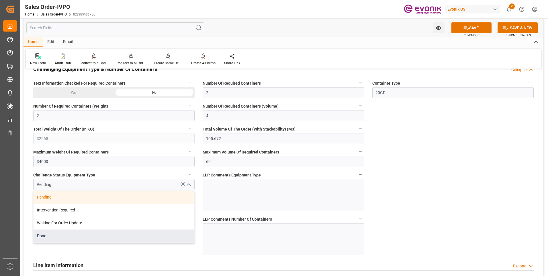
drag, startPoint x: 61, startPoint y: 233, endPoint x: 154, endPoint y: 233, distance: 93.4
click at [61, 233] on div "Done" at bounding box center [114, 235] width 161 height 13
type input "Done"
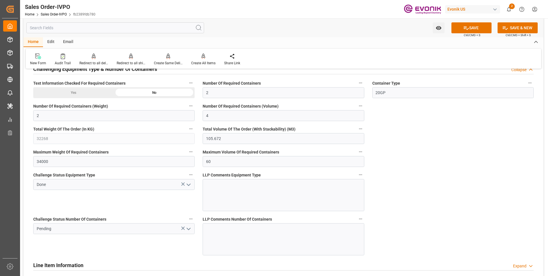
click at [188, 230] on icon "open menu" at bounding box center [188, 228] width 7 height 7
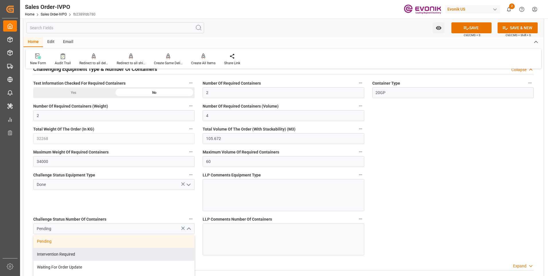
scroll to position [1117, 0]
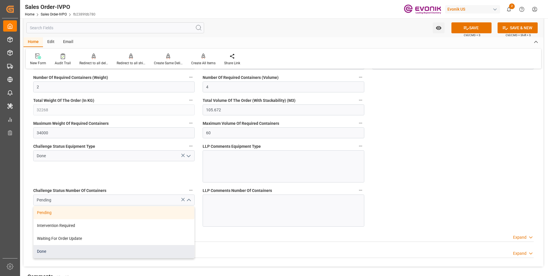
click at [58, 251] on div "Done" at bounding box center [114, 251] width 161 height 13
type input "Done"
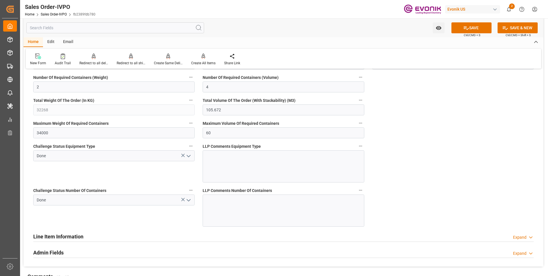
scroll to position [1223, 0]
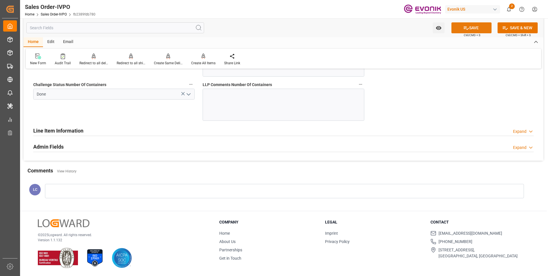
click at [460, 28] on button "SAVE" at bounding box center [471, 27] width 40 height 11
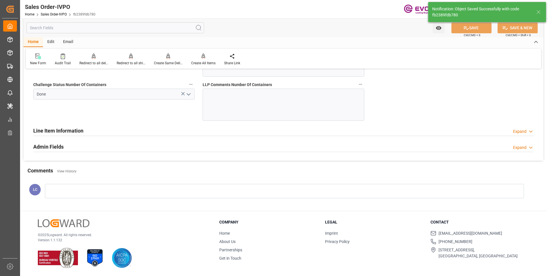
type input "No"
type input "02.10.2025 03:24"
click at [199, 60] on div "Create All Items" at bounding box center [203, 59] width 33 height 13
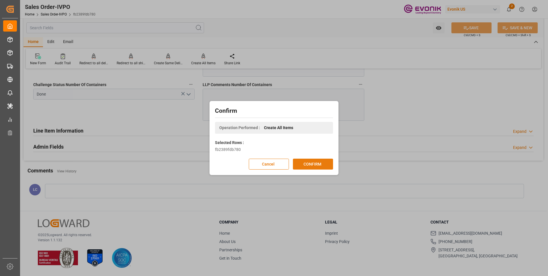
click at [299, 162] on button "CONFIRM" at bounding box center [313, 163] width 40 height 11
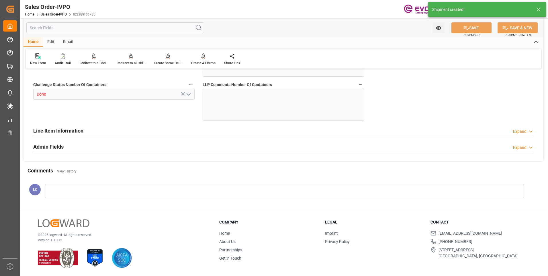
type input "BRSSZ"
type input "0"
type input "2"
type input "4"
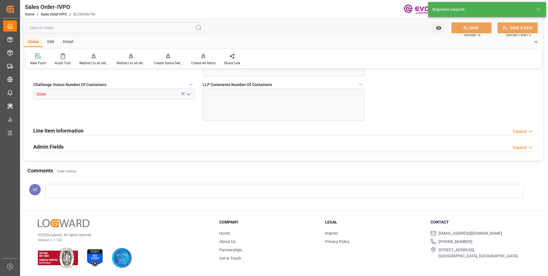
type input "32268"
type input "105.672"
type input "34000"
type input "60"
type input "01.10.2025 17:40"
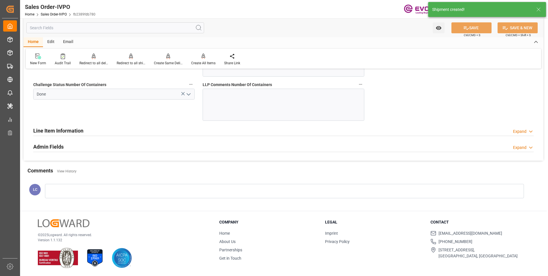
type input "02.10.2025 03:25"
click at [130, 59] on icon at bounding box center [131, 56] width 4 height 6
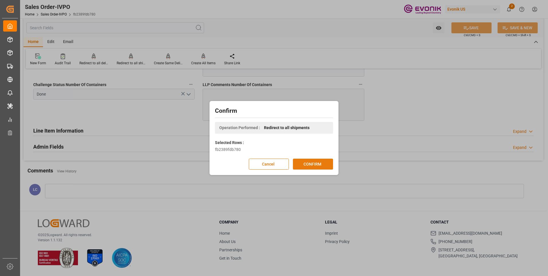
click at [319, 164] on button "CONFIRM" at bounding box center [313, 163] width 40 height 11
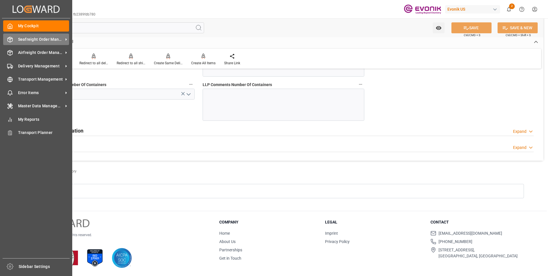
click at [9, 40] on icon at bounding box center [10, 40] width 6 height 6
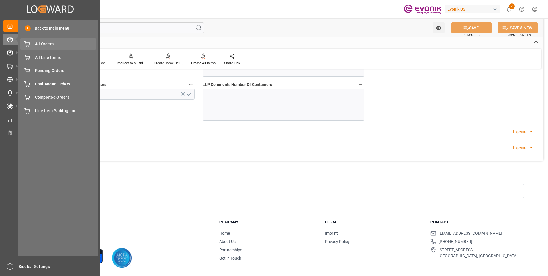
click at [34, 45] on div "All Orders All Orders" at bounding box center [58, 43] width 76 height 11
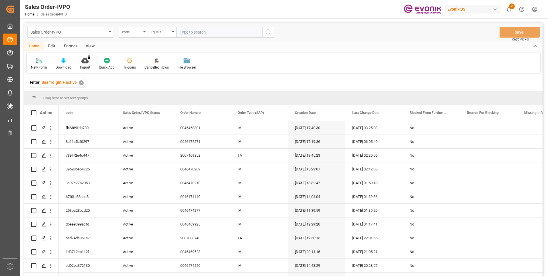
click at [186, 33] on input "text" at bounding box center [219, 32] width 86 height 11
paste input "768a60d774a1"
type input "768a60d774a1"
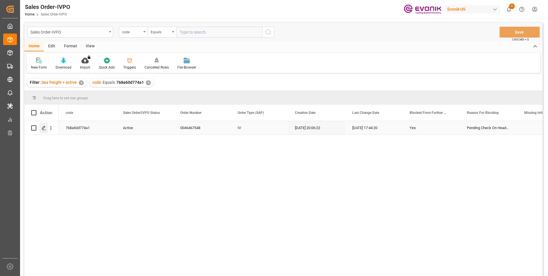
click at [43, 128] on icon "Press SPACE to select this row." at bounding box center [44, 127] width 5 height 5
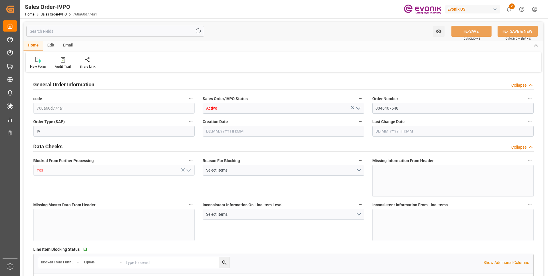
type input "CNHOP"
type input "0"
type input "1"
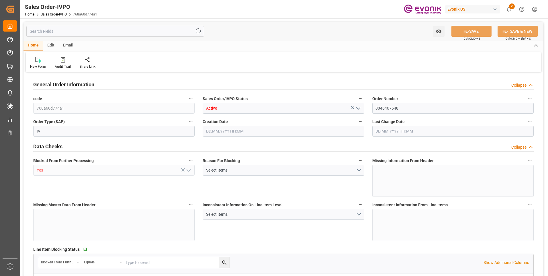
type input "13158.84"
type input "19.4121"
type input "17000"
type input "30"
type input "24.09.2025 20:06"
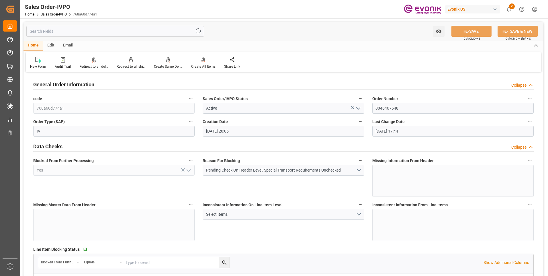
type input "01.10.2025 17:44"
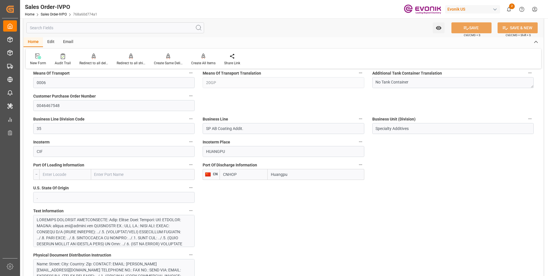
scroll to position [344, 0]
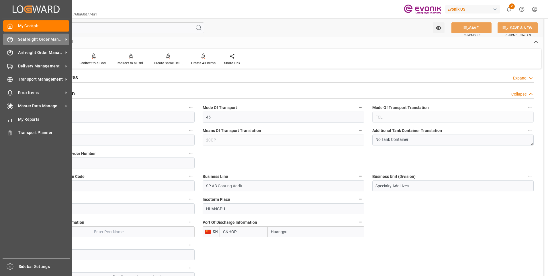
click at [27, 40] on span "Seafreight Order Management" at bounding box center [40, 39] width 45 height 6
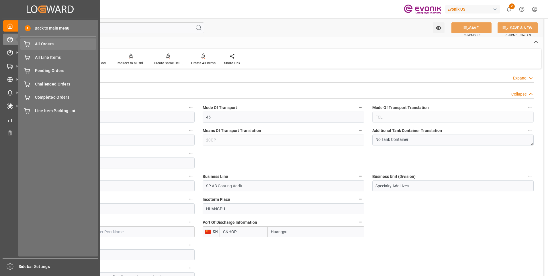
click at [52, 44] on span "All Orders" at bounding box center [66, 44] width 62 height 6
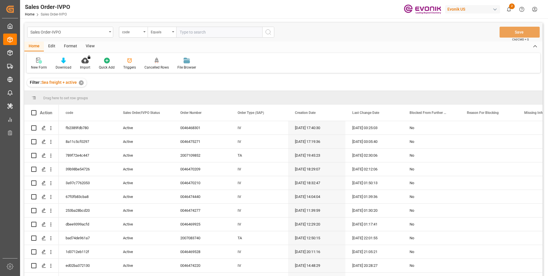
type input "696b1ac79880"
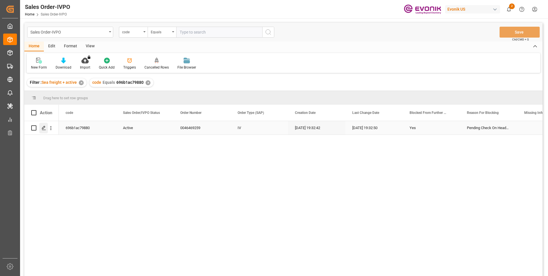
click at [42, 128] on icon "Press SPACE to select this row." at bounding box center [44, 127] width 5 height 5
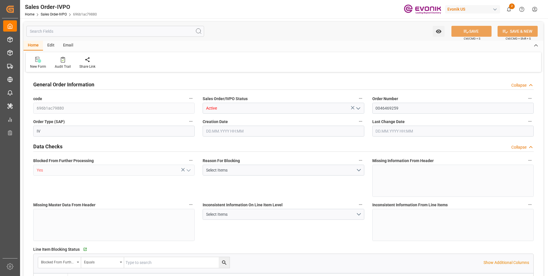
type input "BEANR"
type input "0"
type input "1"
type input "15338"
type input "01.10.2025 19:32"
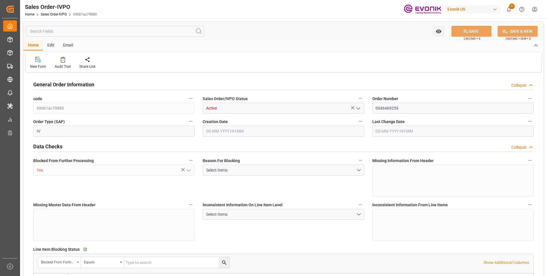
type input "01.10.2025 19:32"
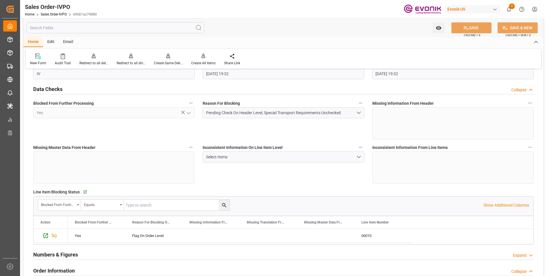
scroll to position [115, 0]
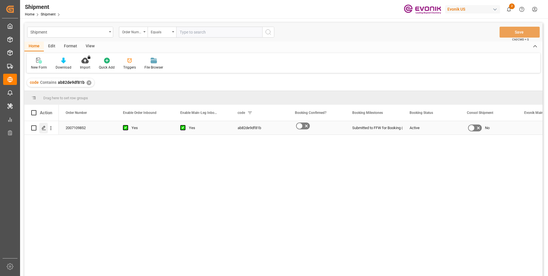
click at [44, 127] on icon "Press SPACE to select this row." at bounding box center [44, 127] width 5 height 5
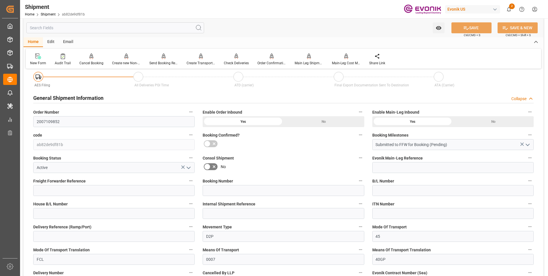
scroll to position [172, 0]
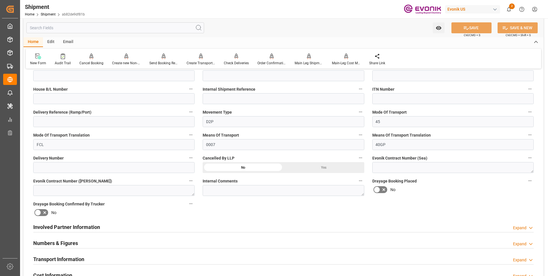
drag, startPoint x: 95, startPoint y: 227, endPoint x: 180, endPoint y: 223, distance: 84.6
click at [96, 227] on h2 "Involved Partner Information" at bounding box center [66, 227] width 67 height 8
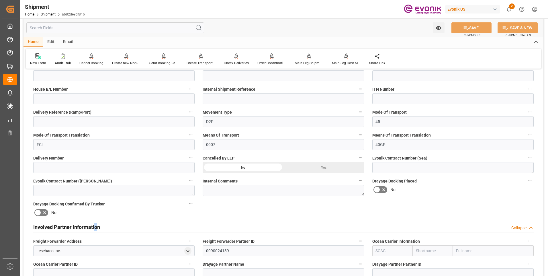
scroll to position [229, 0]
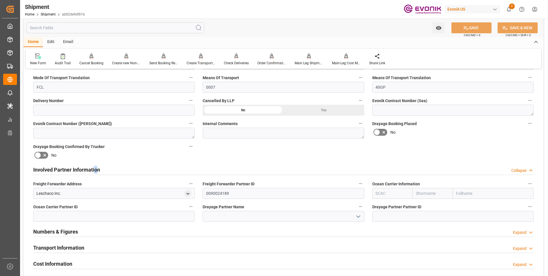
click at [431, 193] on input "text" at bounding box center [432, 193] width 40 height 11
type input "hap"
drag, startPoint x: 433, startPoint y: 207, endPoint x: 452, endPoint y: 162, distance: 48.9
click at [435, 206] on b "Hapag Lloyd" at bounding box center [431, 208] width 31 height 11
type input "HLCU"
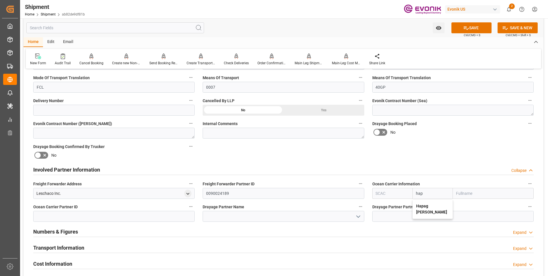
type input "Hapag Lloyd"
type input "Hapag Lloyd Aktiengesellschaft"
type input "Hapag Lloyd"
click at [462, 21] on div "Watch Option SAVE Ctrl/CMD + S SAVE & NEW Ctrl/CMD + Shift + S" at bounding box center [283, 27] width 520 height 19
click at [474, 28] on button "SAVE" at bounding box center [471, 27] width 40 height 11
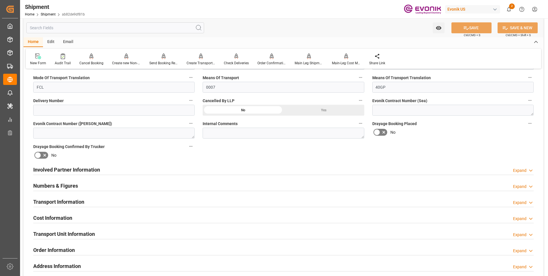
click at [103, 169] on div "Involved Partner Information Expand" at bounding box center [283, 169] width 500 height 11
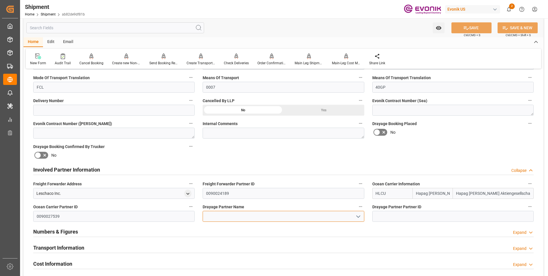
click at [278, 214] on input at bounding box center [283, 216] width 161 height 11
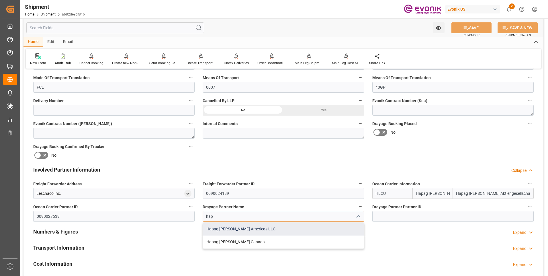
click at [261, 231] on div "Hapag Lloyd Americas LLC" at bounding box center [283, 228] width 161 height 13
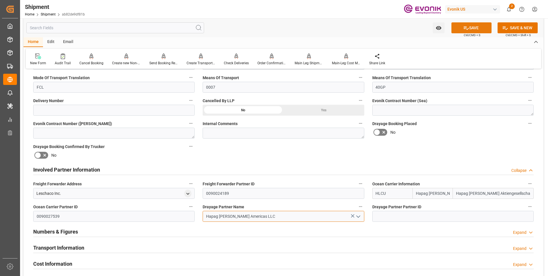
type input "Hapag Lloyd Americas LLC"
click at [463, 29] on icon at bounding box center [466, 28] width 6 height 6
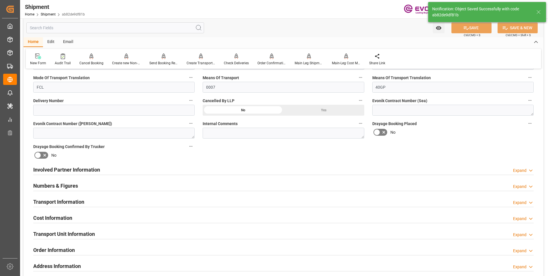
click at [240, 170] on div "Involved Partner Information Expand" at bounding box center [283, 169] width 500 height 11
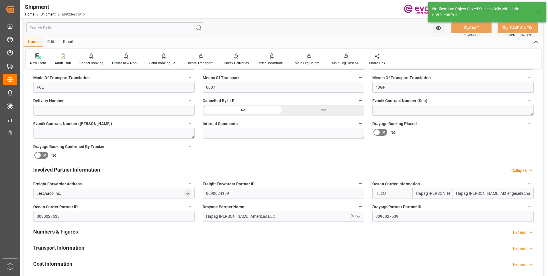
scroll to position [286, 0]
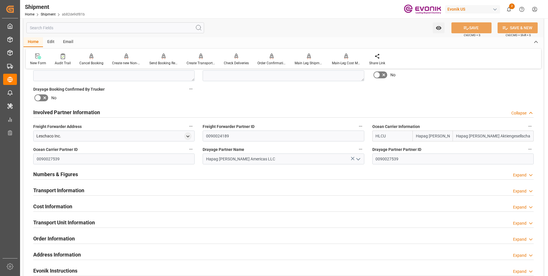
click at [111, 187] on div "Transport Information Expand" at bounding box center [283, 189] width 500 height 11
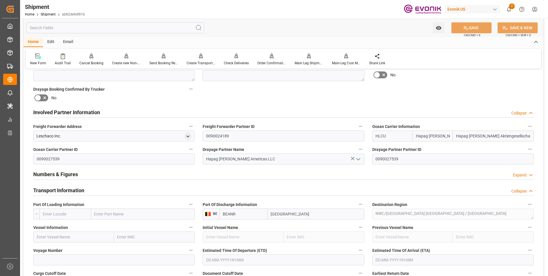
scroll to position [315, 0]
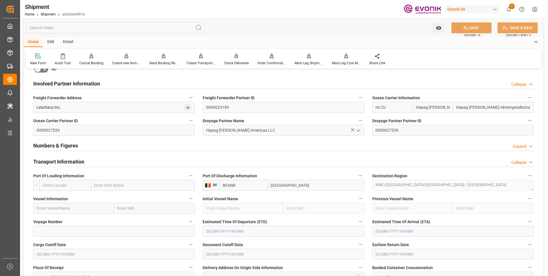
click at [77, 185] on input "text" at bounding box center [65, 185] width 52 height 11
paste input "USSAV"
type input "USSAV"
click at [61, 200] on span "USSAV - Savannah" at bounding box center [59, 197] width 32 height 5
type input "Savannah"
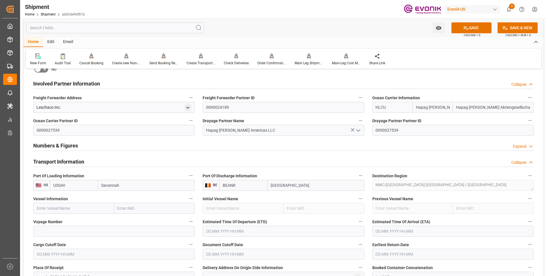
type input "USSAV"
click at [103, 207] on input "text" at bounding box center [73, 208] width 81 height 11
paste input "NINGBO EXPRESS"
type input "NINGBO EXPRESS"
click at [79, 220] on span "NINGBO EXPRESS - 9229843" at bounding box center [62, 220] width 51 height 5
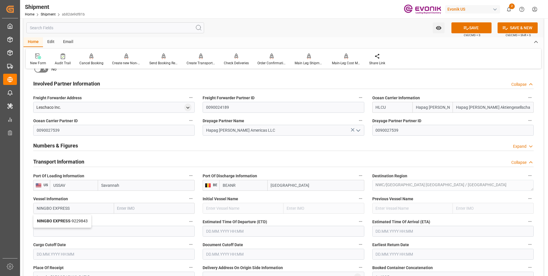
type input "9229843"
type input "NINGBO EXPRESS"
click at [80, 231] on input at bounding box center [113, 230] width 161 height 11
paste input "547E"
type input "547E"
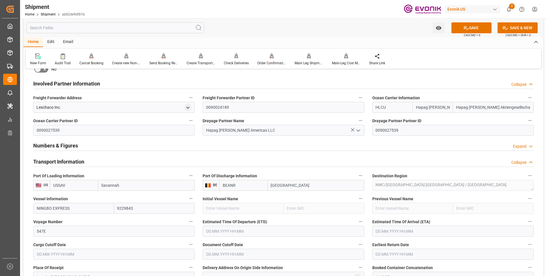
click at [220, 228] on input "text" at bounding box center [283, 230] width 161 height 11
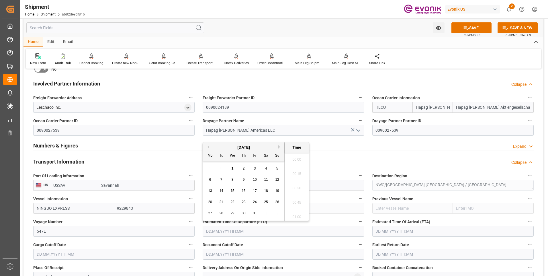
scroll to position [1262, 0]
click at [281, 148] on button "Next Month" at bounding box center [279, 146] width 3 height 3
click at [213, 212] on div "24" at bounding box center [210, 213] width 7 height 7
type input "24.11.2025 00:00"
click at [388, 231] on input "text" at bounding box center [452, 230] width 161 height 11
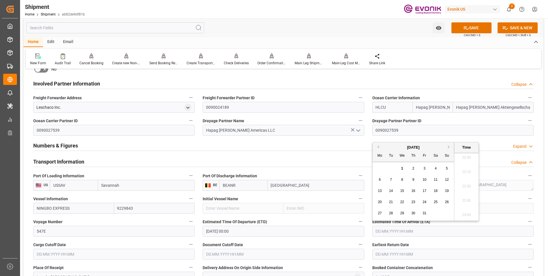
click at [448, 148] on button "Next Month" at bounding box center [449, 146] width 3 height 3
click at [380, 179] on span "8" at bounding box center [380, 179] width 2 height 4
type input "08.12.2025 00:00"
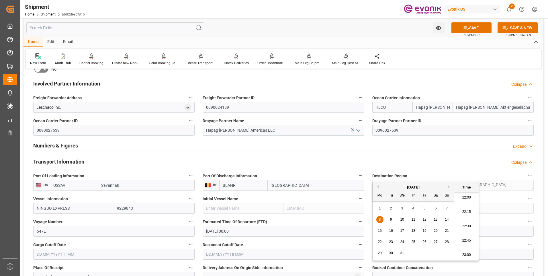
scroll to position [372, 0]
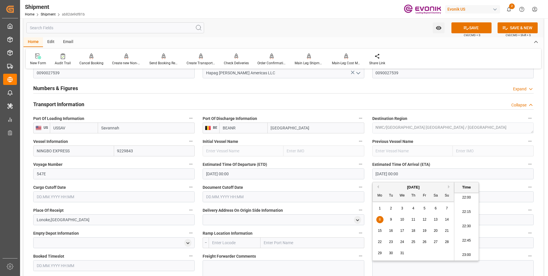
click at [64, 201] on input "text" at bounding box center [113, 196] width 161 height 11
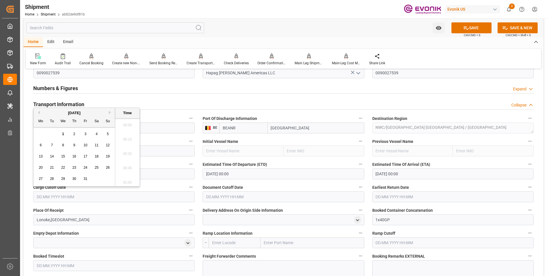
scroll to position [1262, 0]
click at [110, 113] on button "Next Month" at bounding box center [110, 112] width 3 height 3
click at [63, 145] on span "5" at bounding box center [63, 145] width 2 height 4
type input "05.11.2025 00:00"
click at [211, 196] on input "text" at bounding box center [283, 196] width 161 height 11
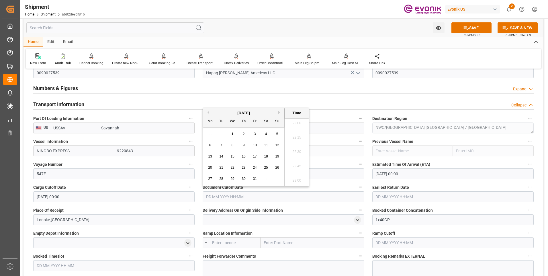
click at [279, 114] on button "Next Month" at bounding box center [279, 112] width 3 height 3
click at [233, 146] on span "5" at bounding box center [232, 145] width 2 height 4
type input "05.11.2025 00:00"
click at [388, 199] on input "text" at bounding box center [452, 196] width 161 height 11
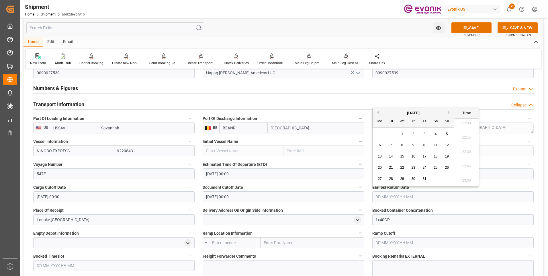
drag, startPoint x: 449, startPoint y: 111, endPoint x: 442, endPoint y: 126, distance: 16.2
click at [449, 111] on button "Next Month" at bounding box center [449, 112] width 3 height 3
click at [402, 147] on span "5" at bounding box center [402, 145] width 2 height 4
type input "05.11.2025 00:00"
click at [332, 184] on label "Document Cutoff Date" at bounding box center [283, 187] width 161 height 8
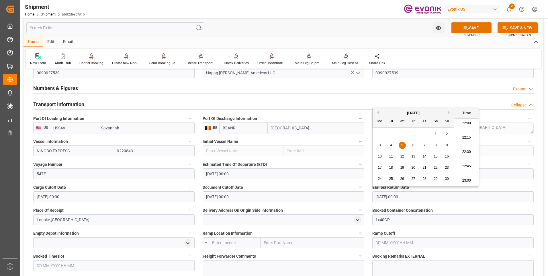
click at [357, 184] on button "Document Cutoff Date" at bounding box center [360, 186] width 7 height 7
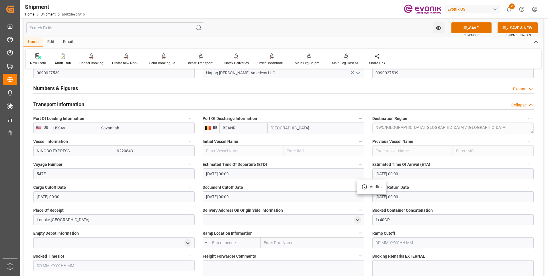
click at [253, 184] on div at bounding box center [274, 138] width 548 height 276
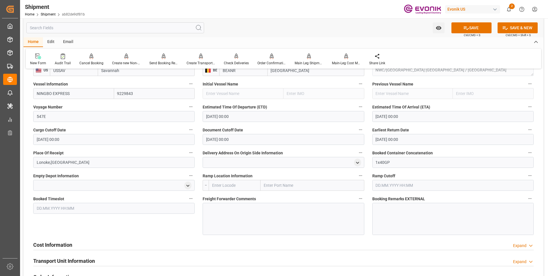
scroll to position [458, 0]
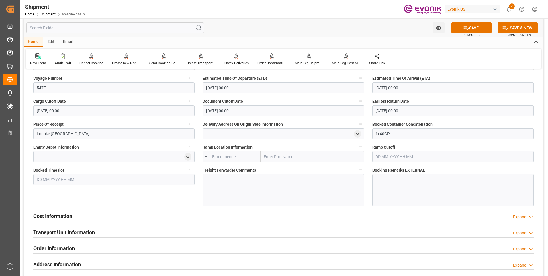
click at [80, 218] on div "Cost Information Expand" at bounding box center [283, 215] width 500 height 11
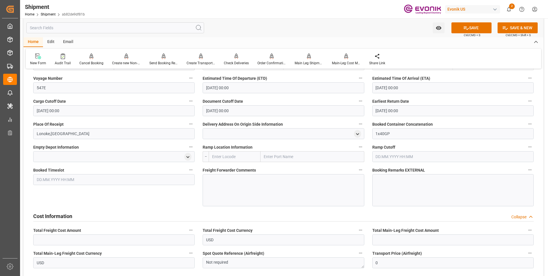
scroll to position [487, 0]
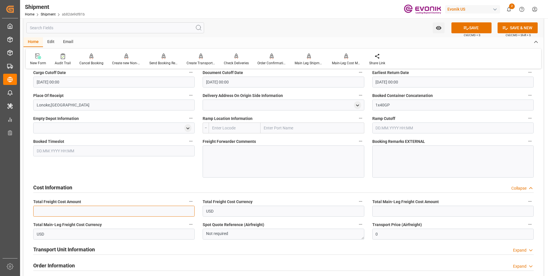
click at [76, 211] on input "text" at bounding box center [113, 210] width 161 height 11
type input "2"
type input "0"
type input "3024"
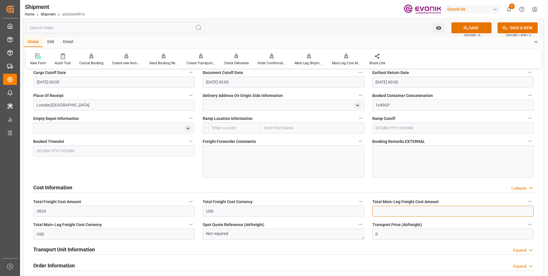
click at [384, 211] on input "text" at bounding box center [452, 210] width 161 height 11
type input "3024"
click at [460, 29] on button "SAVE" at bounding box center [471, 27] width 40 height 11
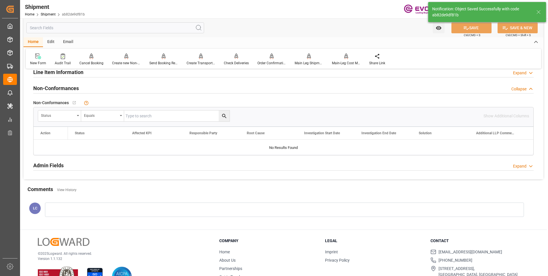
scroll to position [260, 0]
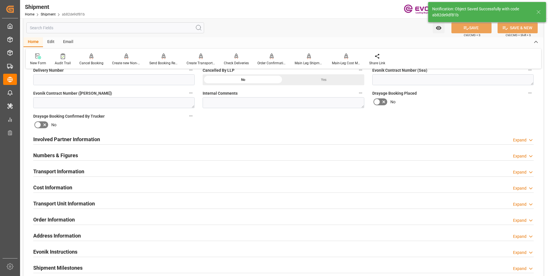
click at [92, 138] on h2 "Involved Partner Information" at bounding box center [66, 139] width 67 height 8
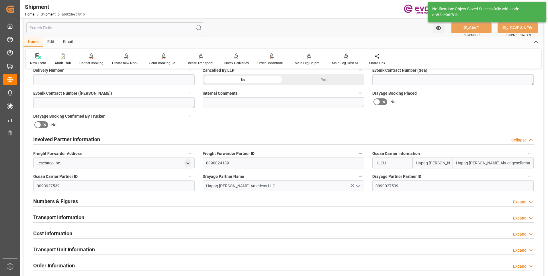
scroll to position [305, 0]
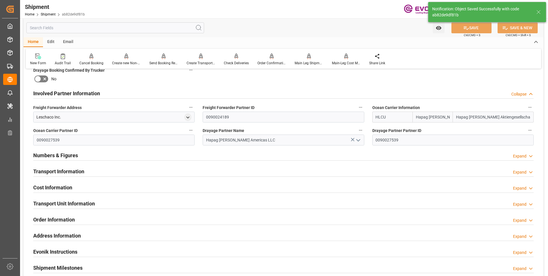
click at [92, 169] on div "Transport Information Expand" at bounding box center [283, 170] width 500 height 11
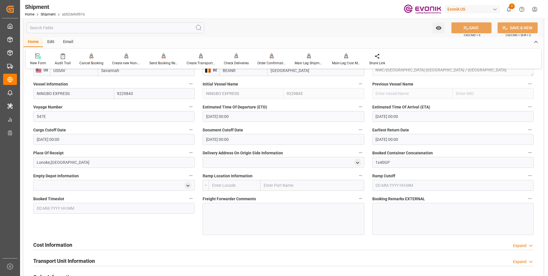
scroll to position [458, 0]
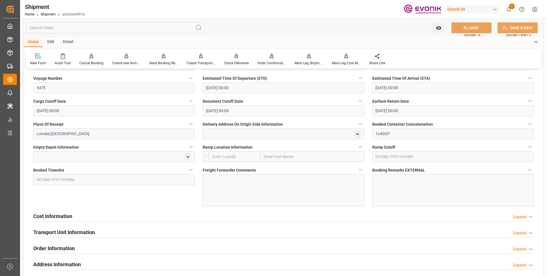
click at [58, 213] on h2 "Cost Information" at bounding box center [52, 216] width 39 height 8
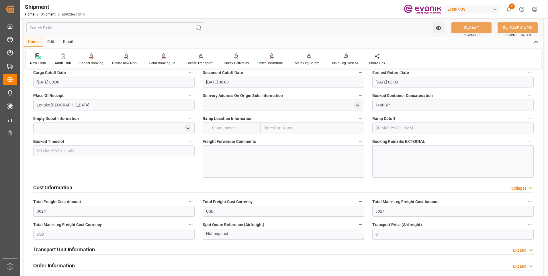
scroll to position [516, 0]
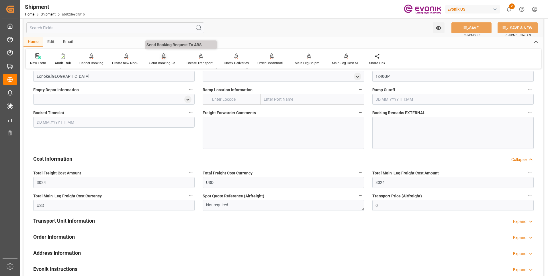
click at [161, 60] on div "Send Booking Request To ABS" at bounding box center [163, 59] width 37 height 13
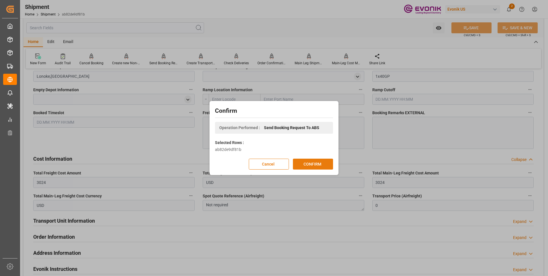
click at [316, 167] on button "CONFIRM" at bounding box center [313, 163] width 40 height 11
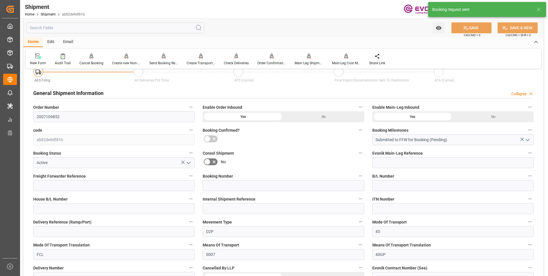
scroll to position [505, 0]
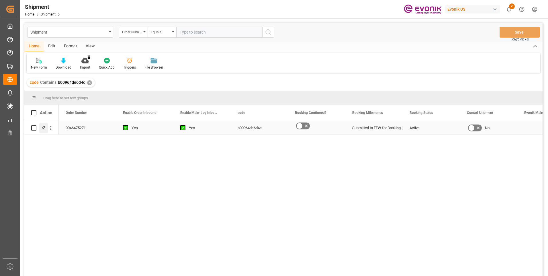
click at [42, 129] on icon "Press SPACE to select this row." at bounding box center [44, 127] width 5 height 5
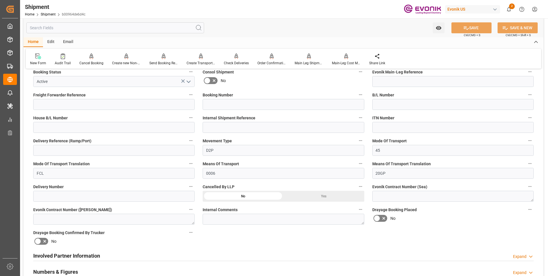
scroll to position [229, 0]
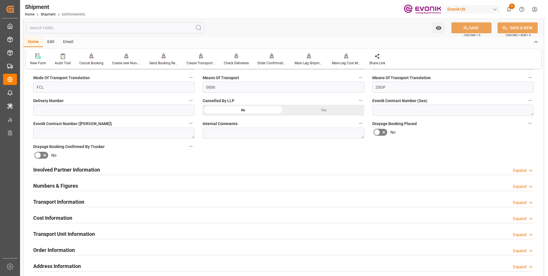
click at [106, 169] on div "Involved Partner Information Expand" at bounding box center [283, 169] width 500 height 11
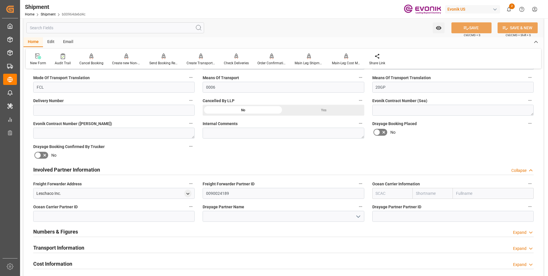
click at [420, 191] on input "text" at bounding box center [432, 193] width 40 height 11
type input "hap"
click at [422, 204] on b "Hapag Lloyd" at bounding box center [431, 208] width 31 height 11
type input "HLCU"
type input "Hapag Lloyd"
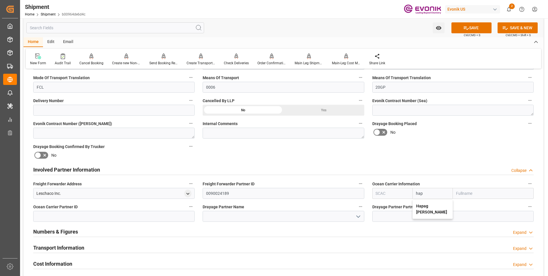
type input "Hapag Lloyd Aktiengesellschaft"
type input "Hapag Lloyd"
click at [475, 25] on button "SAVE" at bounding box center [471, 27] width 40 height 11
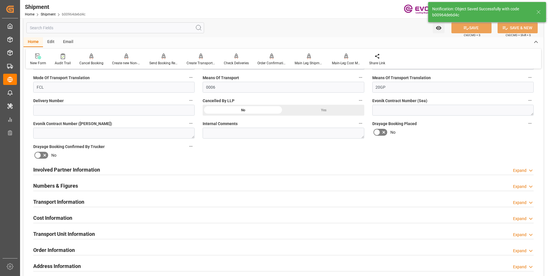
type input "0090027539"
click at [186, 170] on div "Involved Partner Information Expand" at bounding box center [283, 169] width 500 height 11
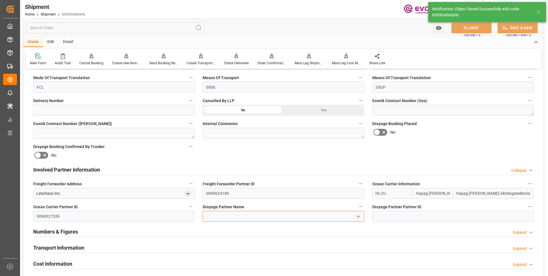
click at [245, 217] on input at bounding box center [283, 216] width 161 height 11
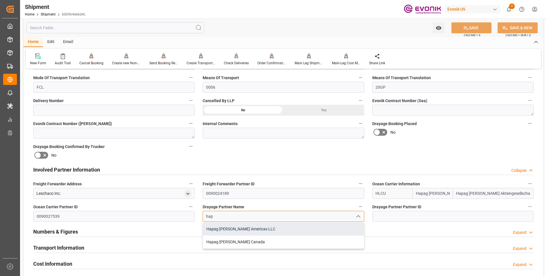
click at [267, 228] on div "Hapag Lloyd Americas LLC" at bounding box center [283, 228] width 161 height 13
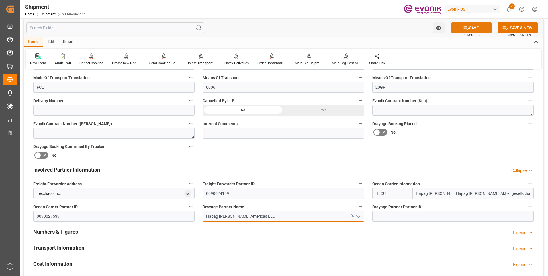
type input "Hapag Lloyd Americas LLC"
click at [459, 28] on button "SAVE" at bounding box center [471, 27] width 40 height 11
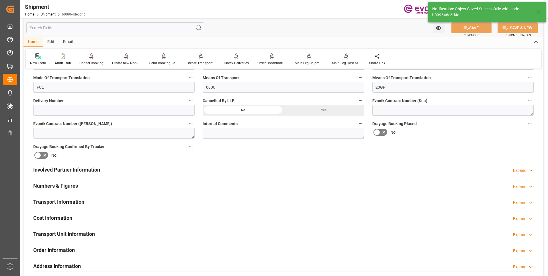
drag, startPoint x: 174, startPoint y: 172, endPoint x: 194, endPoint y: 183, distance: 22.9
click at [174, 172] on div "Involved Partner Information Expand" at bounding box center [283, 169] width 500 height 11
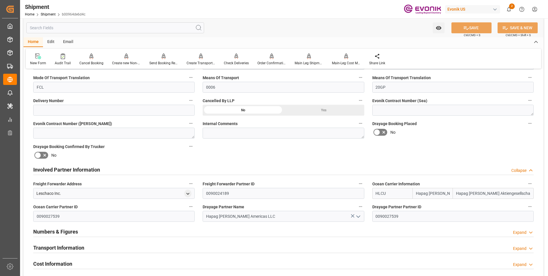
click at [100, 247] on div "Transport Information Expand" at bounding box center [283, 246] width 500 height 11
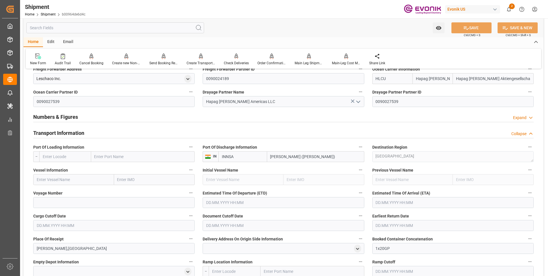
scroll to position [372, 0]
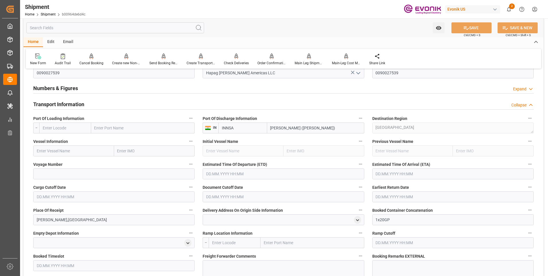
click at [68, 127] on input "text" at bounding box center [65, 127] width 52 height 11
paste input "USSAV"
type input "USSAV"
click at [67, 140] on span "USSAV - Savannah" at bounding box center [59, 140] width 32 height 5
type input "Savannah"
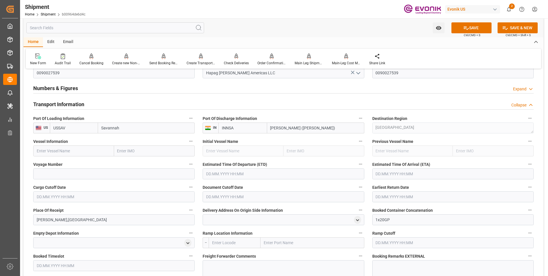
type input "USSAV"
click at [91, 151] on input "text" at bounding box center [73, 150] width 81 height 11
paste input "TORRENTE"
type input "TORRENTE"
click at [70, 165] on span "TORRENTE - 9447914" at bounding box center [56, 163] width 38 height 5
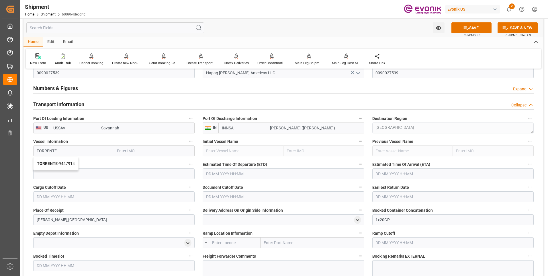
type input "9447914"
type input "TORRENTE"
click at [128, 173] on input at bounding box center [113, 173] width 161 height 11
paste input "5237"
type input "5237"
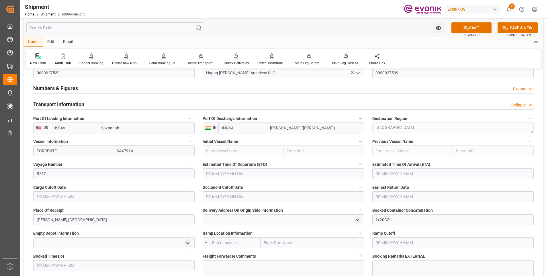
click at [219, 172] on input "text" at bounding box center [283, 173] width 161 height 11
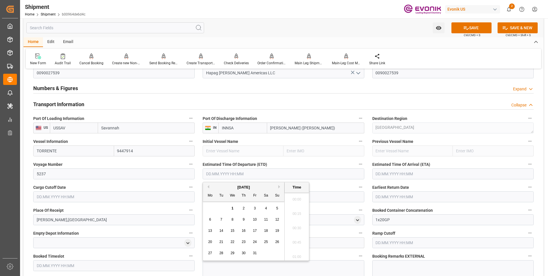
scroll to position [1291, 0]
click at [268, 240] on div "25" at bounding box center [265, 241] width 7 height 7
type input "25.10.2025 00:00"
click at [398, 173] on input "text" at bounding box center [452, 173] width 161 height 11
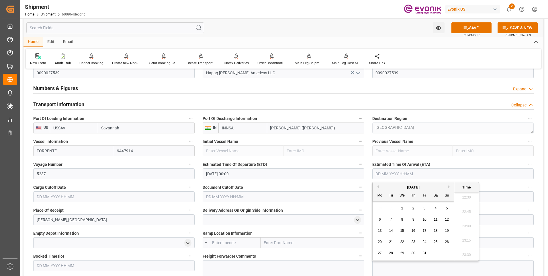
click at [449, 187] on button "Next Month" at bounding box center [449, 186] width 3 height 3
click at [445, 253] on span "30" at bounding box center [447, 253] width 4 height 4
type input "30.11.2025 00:00"
click at [109, 198] on input "text" at bounding box center [113, 196] width 161 height 11
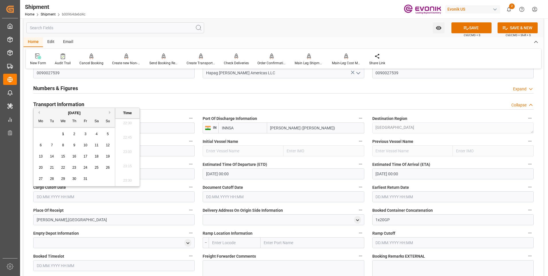
click at [107, 133] on span "5" at bounding box center [108, 134] width 2 height 4
type input "05.10.2025 00:00"
click at [230, 196] on input "text" at bounding box center [283, 196] width 161 height 11
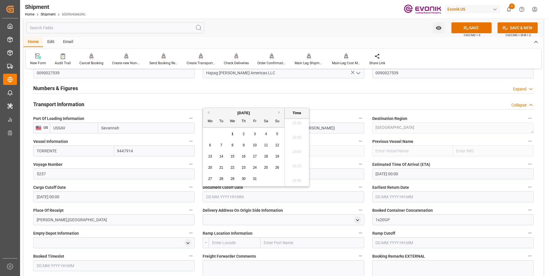
click at [277, 133] on span "5" at bounding box center [277, 134] width 2 height 4
type input "05.10.2025 00:00"
click at [386, 195] on input "text" at bounding box center [452, 196] width 161 height 11
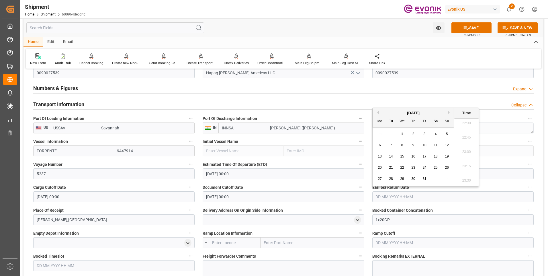
click at [446, 132] on span "5" at bounding box center [447, 134] width 2 height 4
type input "05.10.2025 00:00"
click at [296, 116] on label "Port Of Discharge Information" at bounding box center [283, 118] width 161 height 8
click at [357, 116] on button "Port Of Discharge Information" at bounding box center [360, 117] width 7 height 7
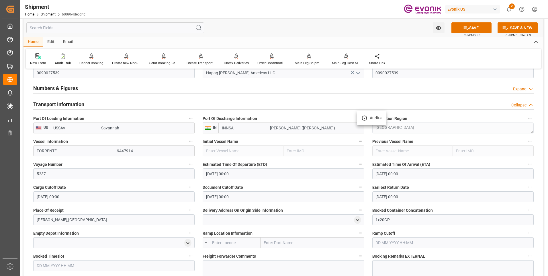
click at [167, 113] on div at bounding box center [274, 138] width 548 height 276
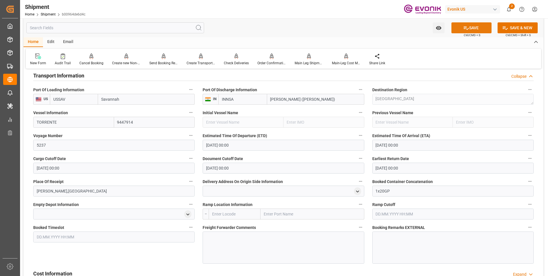
click at [463, 28] on icon at bounding box center [466, 28] width 6 height 6
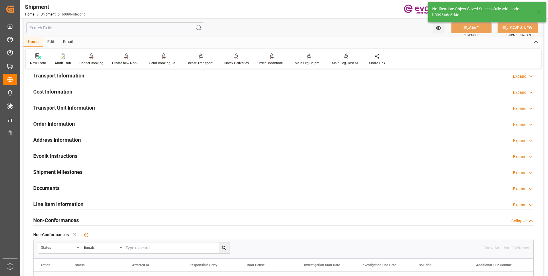
scroll to position [269, 0]
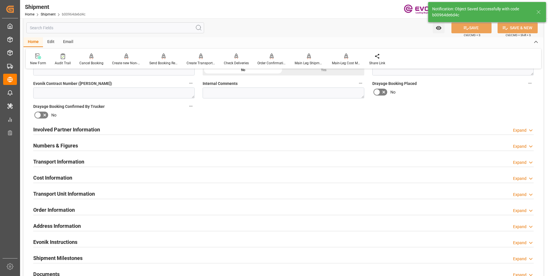
click at [90, 129] on h2 "Involved Partner Information" at bounding box center [66, 129] width 67 height 8
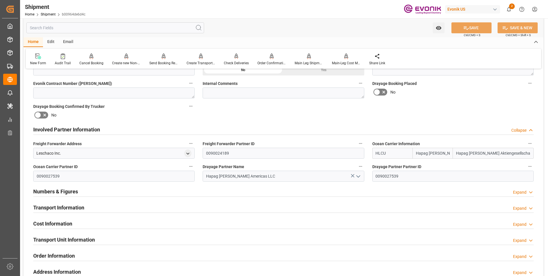
click at [65, 205] on h2 "Transport Information" at bounding box center [58, 207] width 51 height 8
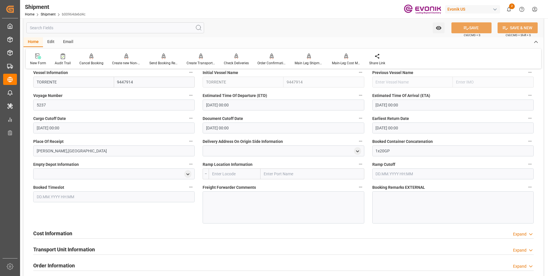
scroll to position [470, 0]
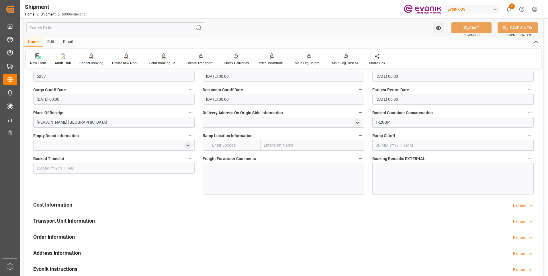
click at [62, 206] on h2 "Cost Information" at bounding box center [52, 205] width 39 height 8
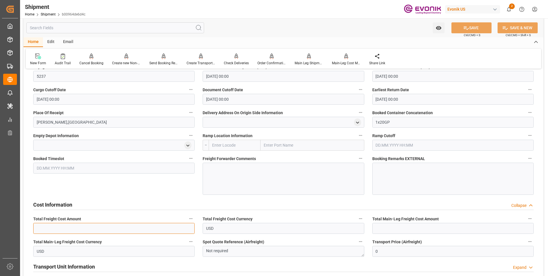
click at [115, 227] on input "text" at bounding box center [113, 228] width 161 height 11
type input "3670"
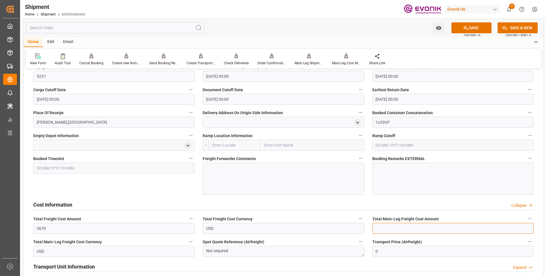
click at [384, 223] on input "text" at bounding box center [452, 228] width 161 height 11
type input "3670"
click at [461, 28] on button "SAVE" at bounding box center [471, 27] width 40 height 11
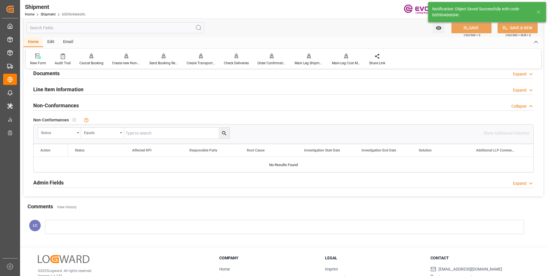
scroll to position [242, 0]
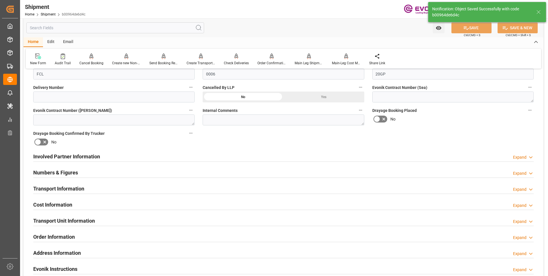
click at [111, 154] on div "Involved Partner Information Expand" at bounding box center [283, 155] width 500 height 11
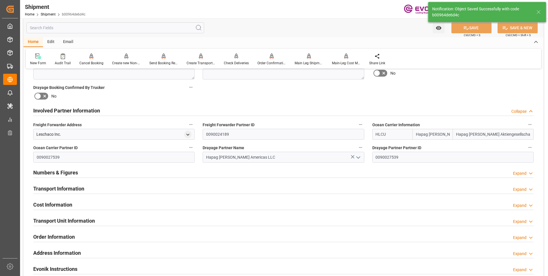
scroll to position [317, 0]
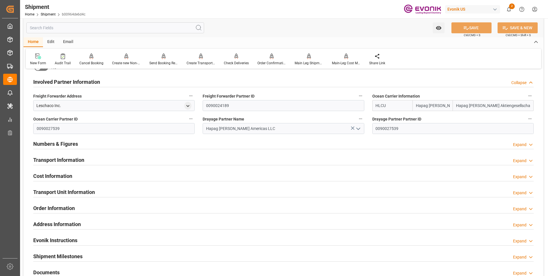
click at [89, 160] on div "Transport Information Expand" at bounding box center [283, 159] width 500 height 11
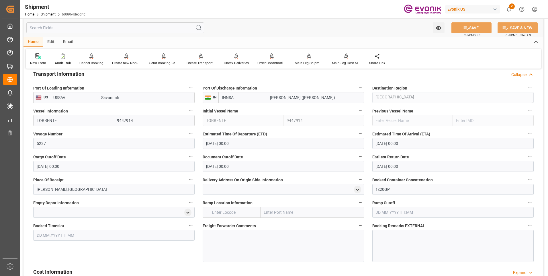
scroll to position [460, 0]
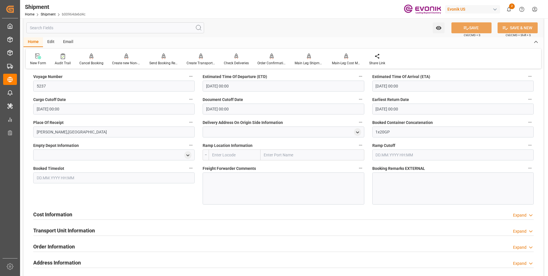
click at [75, 212] on div "Cost Information Expand" at bounding box center [283, 213] width 500 height 11
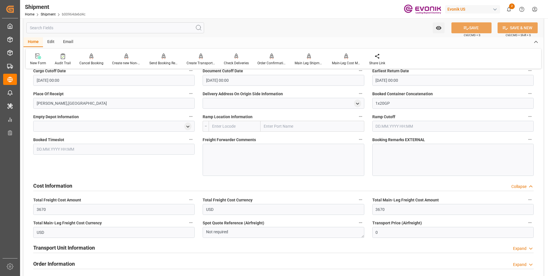
scroll to position [517, 0]
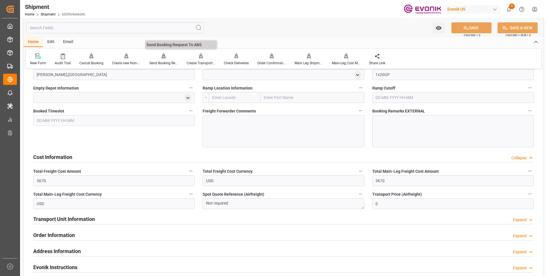
click at [165, 62] on div "Send Booking Request To ABS" at bounding box center [163, 62] width 29 height 5
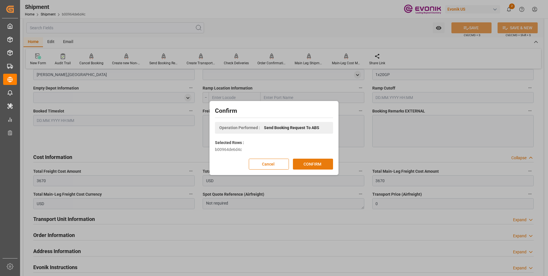
click at [306, 163] on button "CONFIRM" at bounding box center [313, 163] width 40 height 11
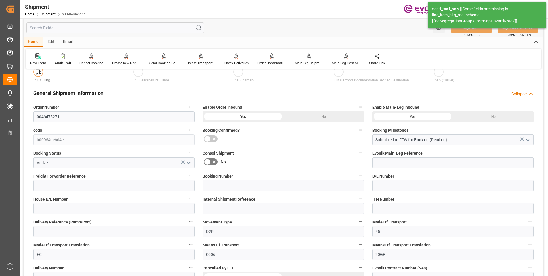
scroll to position [505, 0]
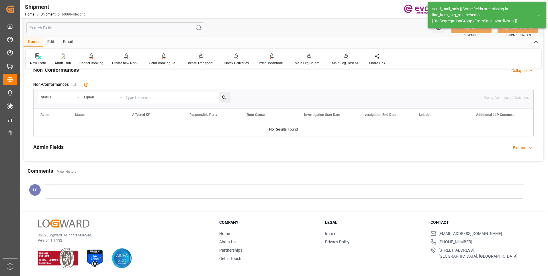
click at [76, 28] on input "text" at bounding box center [115, 27] width 178 height 11
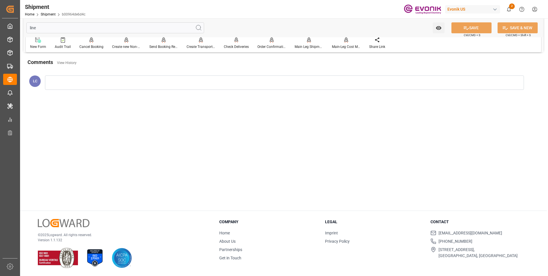
scroll to position [5, 0]
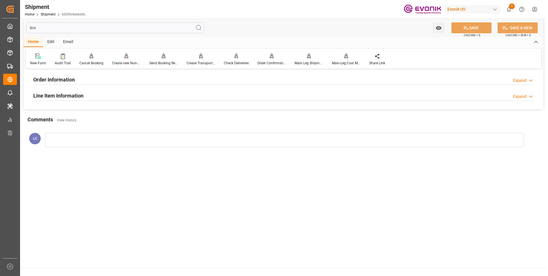
type input "line"
click at [68, 95] on h2 "Line Item Information" at bounding box center [58, 96] width 50 height 8
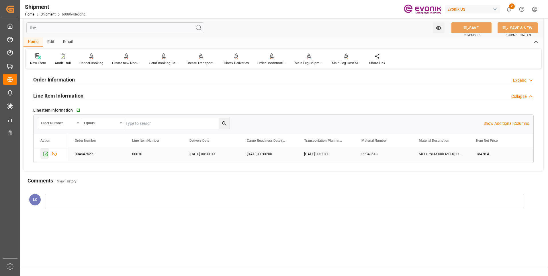
click at [44, 153] on icon "Press SPACE to select this row." at bounding box center [46, 154] width 6 height 6
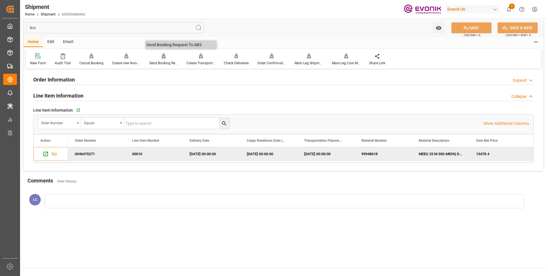
click at [158, 61] on div "Send Booking Request To ABS" at bounding box center [163, 62] width 29 height 5
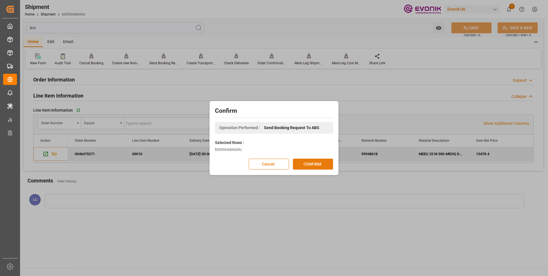
click at [321, 164] on button "CONFIRM" at bounding box center [313, 163] width 40 height 11
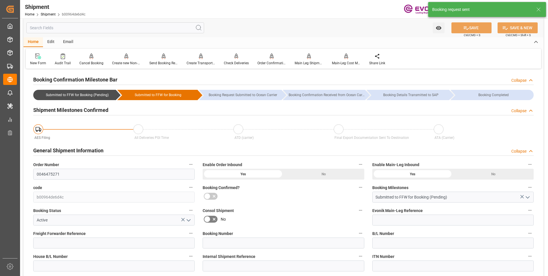
type input "Hapag Lloyd"
type input "Hapag Lloyd Aktiengesellschaft"
type input "3"
type input "60"
type input "2448.96"
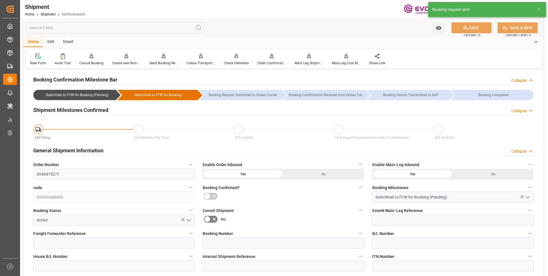
type input "3.9961"
type input "USSAV"
type input "INNSA"
type input "9447914"
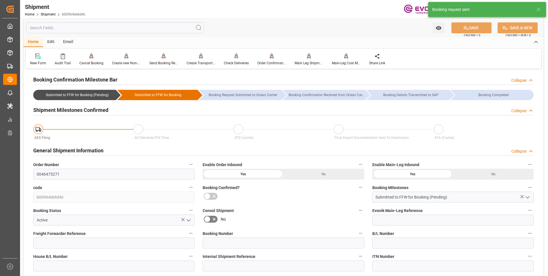
type input "3670"
type input "0"
type input "12"
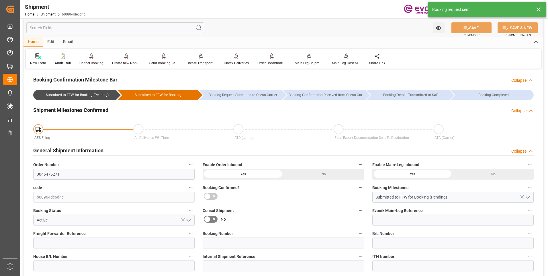
type input "DR"
type input "0"
type input "Hapag Lloyd"
type input "Hapag Lloyd Aktiengesellschaft"
type input "25.10.2025 00:00"
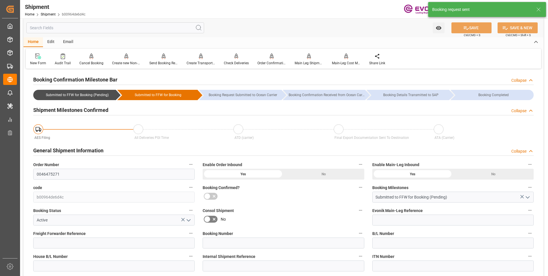
type input "30.11.2025 00:00"
type input "05.10.2025 00:00"
type input "05.12.2025"
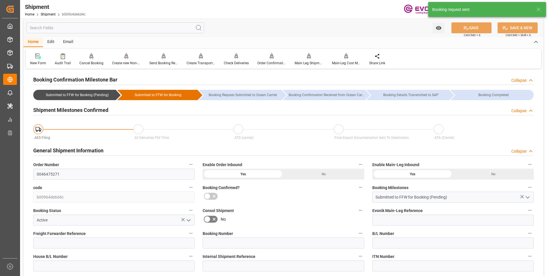
type input "02.10.2025 03:10"
type input "02.10.2025 03:05"
type input "02.10.2025 03:10"
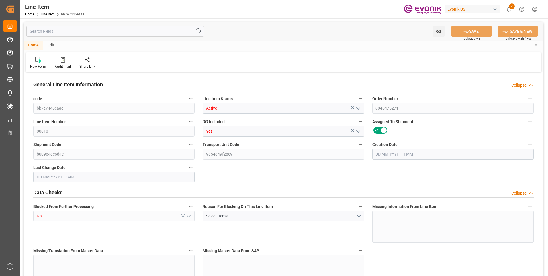
type input "3"
type input "2388.96"
type input "2160"
type input "3.4582"
type input "12"
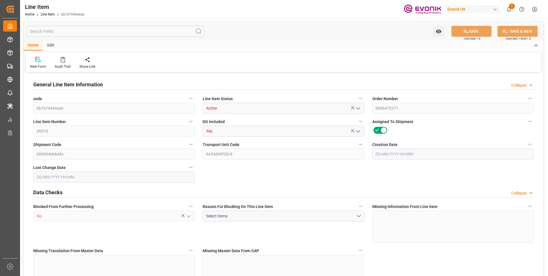
type input "13478.4"
type input "12"
type input "2160"
type input "2388.96"
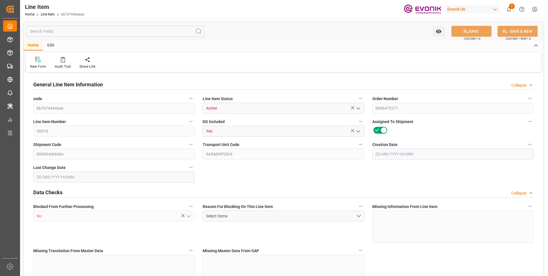
type input "2448.96"
type input "2160"
type input "3.4582"
type input "3458.16"
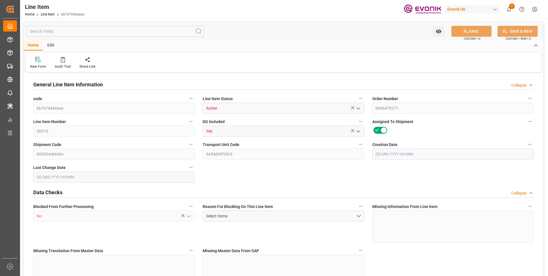
type input "0"
type input "[DATE] 17:19"
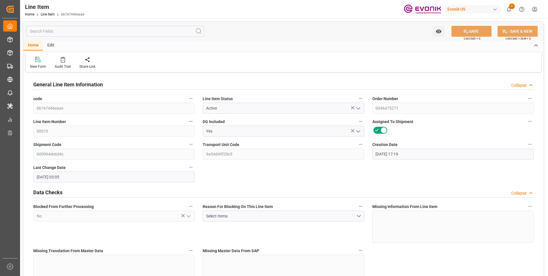
type input "[DATE] 03:05"
type input "05.12.2025"
type input "05.10.2025"
type input "30.09.2025"
click at [129, 31] on input "text" at bounding box center [115, 31] width 178 height 11
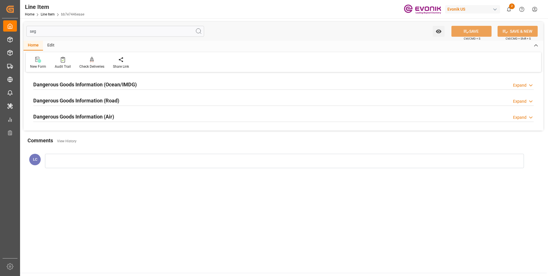
type input "seg"
click at [129, 81] on h2 "Dangerous Goods Information (Ocean/IMDG)" at bounding box center [84, 84] width 103 height 8
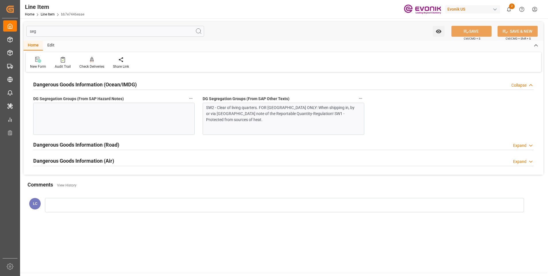
click at [249, 123] on div "SW2 - Clear of living quarters. FOR USA ONLY: When shipping in, by or via USA n…" at bounding box center [283, 119] width 161 height 32
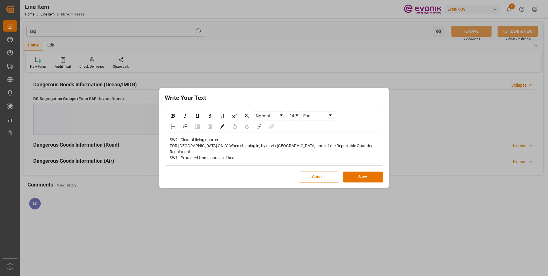
drag, startPoint x: 264, startPoint y: 158, endPoint x: 160, endPoint y: 133, distance: 106.7
click at [135, 139] on div "Write Your Text Normal 14 Font SW2 - Clear of living quarters. FOR USA ONLY: Wh…" at bounding box center [274, 138] width 548 height 276
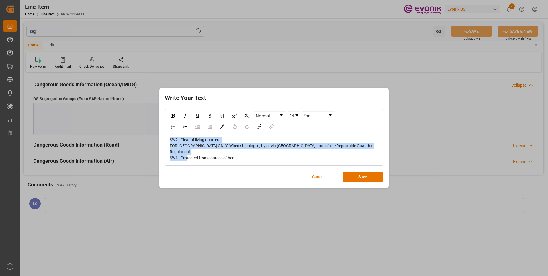
drag, startPoint x: 243, startPoint y: 158, endPoint x: 165, endPoint y: 136, distance: 81.2
click at [165, 136] on div "Normal 14 Font SW2 - Clear of living quarters. FOR USA ONLY: When shipping in, …" at bounding box center [274, 137] width 218 height 56
copy span "SW2 - Clear of living quarters. FOR USA ONLY: When shipping in, by or via USA n…"
click at [356, 175] on button "Save" at bounding box center [363, 176] width 40 height 11
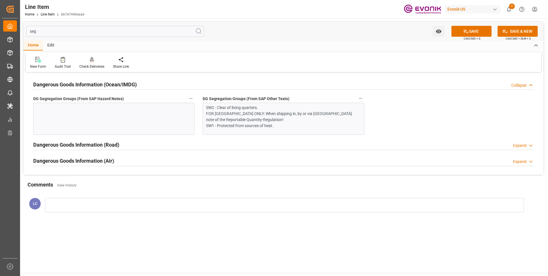
click at [128, 118] on div at bounding box center [113, 119] width 161 height 32
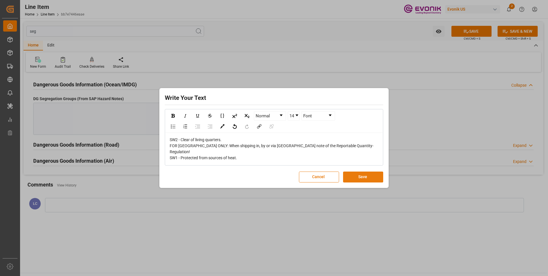
click at [361, 174] on button "Save" at bounding box center [363, 176] width 40 height 11
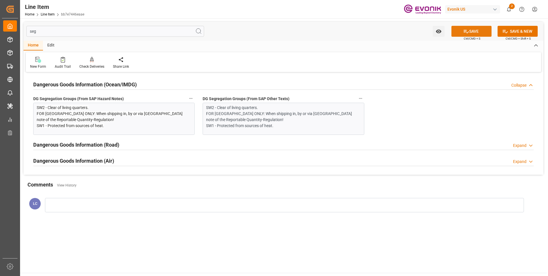
click at [463, 32] on icon at bounding box center [466, 31] width 6 height 6
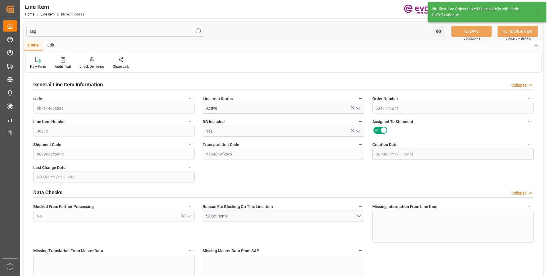
type input "3"
type input "2388.96"
type input "2160"
type input "3.4582"
type input "12"
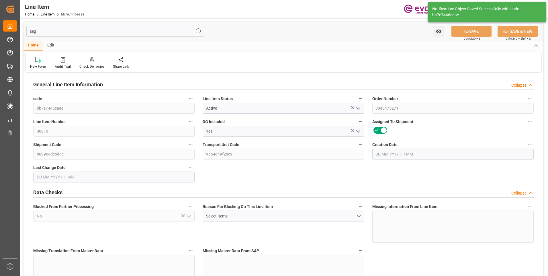
type input "13478.4"
type input "12"
type input "2160"
type input "2388.96"
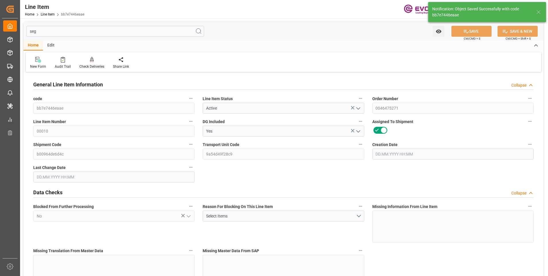
type input "2448.96"
type input "2160"
type input "3.4582"
type input "3458.16"
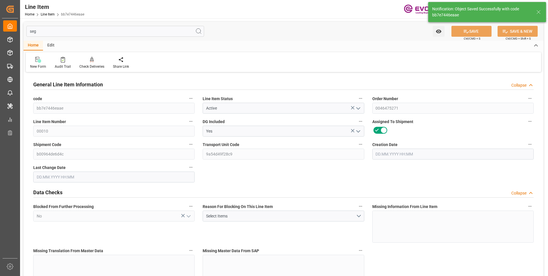
type input "0"
type input "[DATE] 17:19"
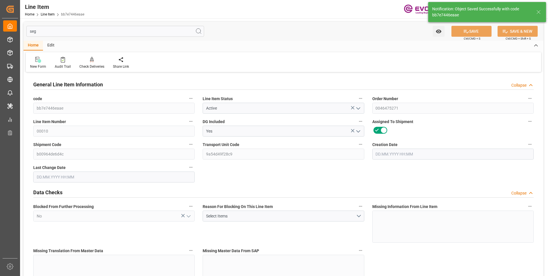
type input "02.10.2025 03:09"
type input "05.12.2025"
type input "05.10.2025"
type input "30.09.2025"
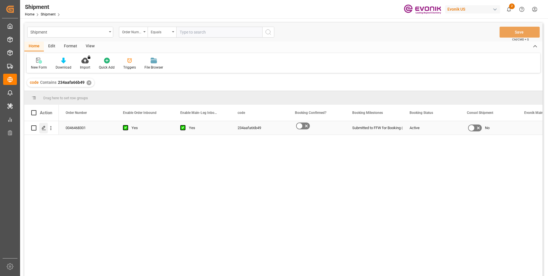
click at [43, 127] on icon "Press SPACE to select this row." at bounding box center [44, 127] width 5 height 5
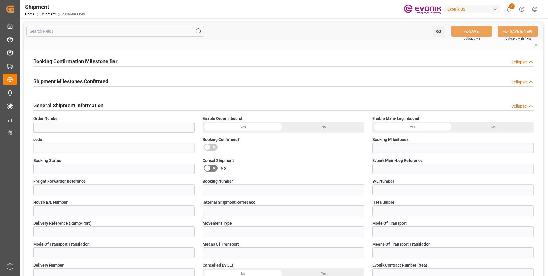
type input "0046468301"
type input "234aafa66b49"
type input "Submitted to FFW for Booking (Pending)"
type input "Active"
type input "D2P"
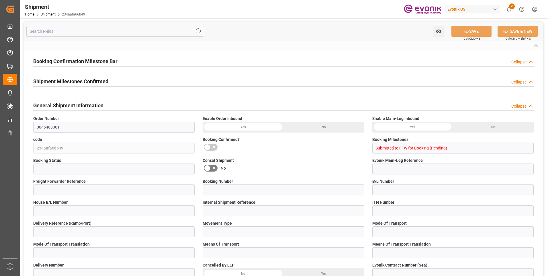
type input "45"
type input "FCL"
type input "0006"
type input "20GP"
type input "3011750474;3011750477"
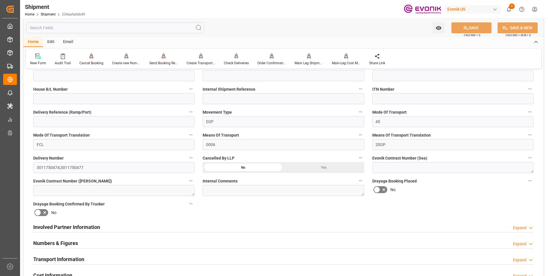
scroll to position [258, 0]
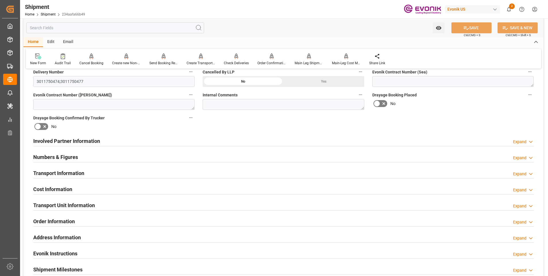
click at [92, 139] on h2 "Involved Partner Information" at bounding box center [66, 141] width 67 height 8
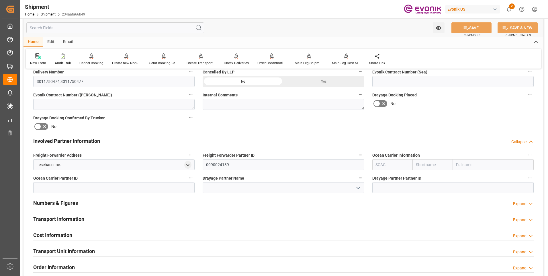
click at [430, 164] on input "text" at bounding box center [432, 164] width 40 height 11
type input "mae"
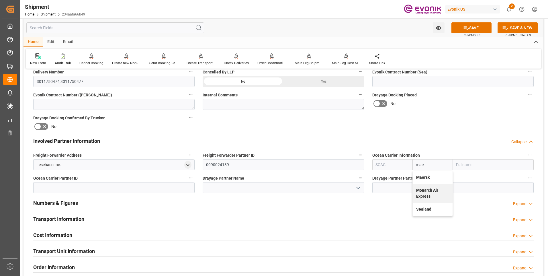
click at [432, 176] on div "Maersk" at bounding box center [432, 177] width 40 height 13
type input "MAEU"
type input "Maersk"
type input "Maersk Line AS"
type input "Maersk"
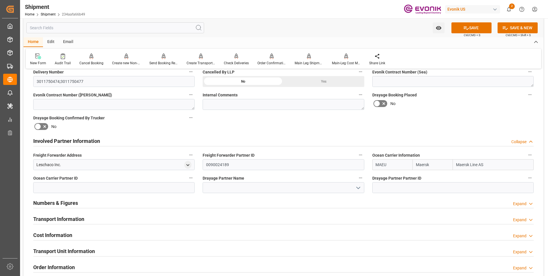
click at [469, 25] on button "SAVE" at bounding box center [471, 27] width 40 height 11
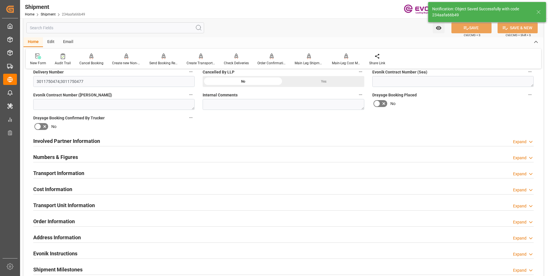
click at [140, 140] on div "Involved Partner Information Expand" at bounding box center [283, 140] width 500 height 11
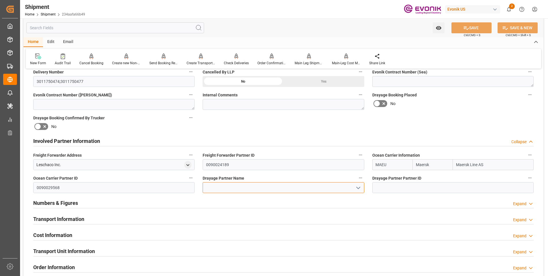
click at [216, 188] on input at bounding box center [283, 187] width 161 height 11
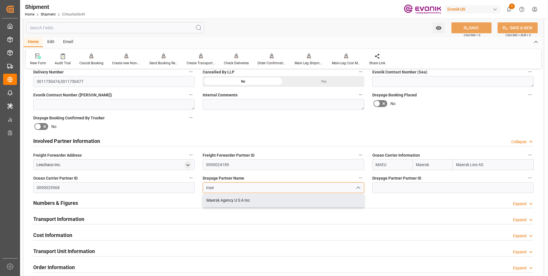
click at [233, 199] on div "Maersk Agency U S A Inc" at bounding box center [283, 200] width 161 height 13
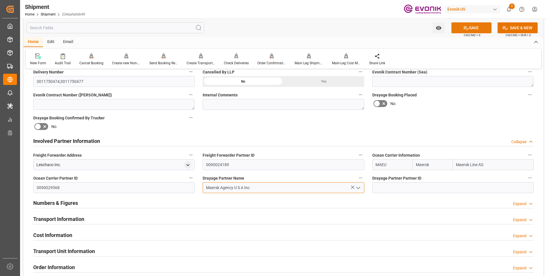
type input "Maersk Agency U S A Inc"
click at [478, 29] on button "SAVE" at bounding box center [471, 27] width 40 height 11
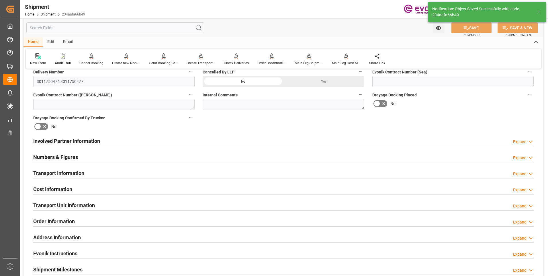
type input "0090029568"
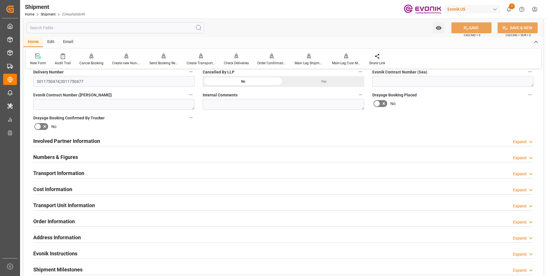
click at [433, 142] on div "Involved Partner Information Expand" at bounding box center [283, 140] width 500 height 11
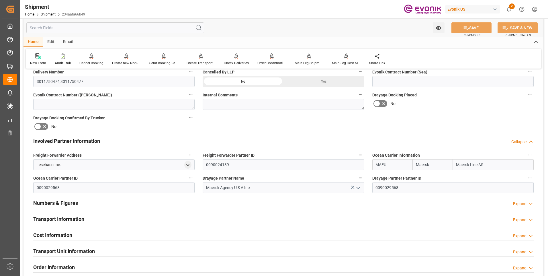
click at [80, 219] on h2 "Transport Information" at bounding box center [58, 219] width 51 height 8
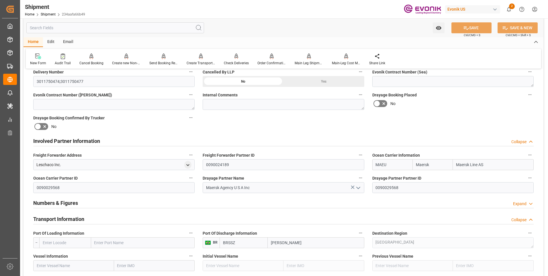
scroll to position [344, 0]
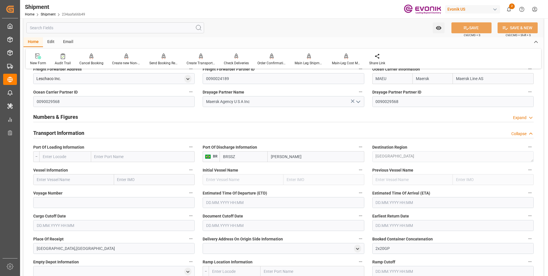
click at [74, 156] on input "text" at bounding box center [65, 156] width 52 height 11
paste input "USEWR"
type input "USEWR"
click at [66, 169] on span "USEWR - Newark" at bounding box center [62, 172] width 39 height 11
type input "Newark"
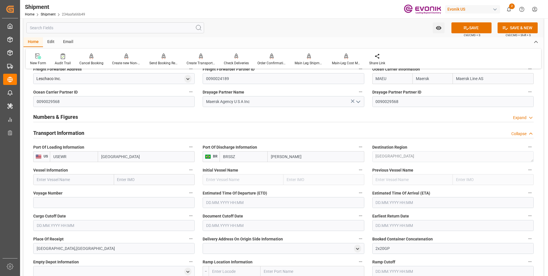
type input "USEWR"
click at [68, 179] on input "text" at bounding box center [73, 179] width 81 height 11
paste input "MAERSK FORTALEZA"
click at [78, 193] on span "MAERSK FORTALEZA - 9979278" at bounding box center [65, 192] width 56 height 5
type input "MAERSK FORTALEZA"
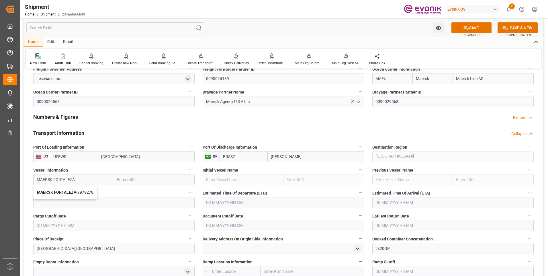
type input "9979278"
type input "MAERSK FORTALEZA"
click at [105, 201] on input at bounding box center [113, 202] width 161 height 11
paste input "544S"
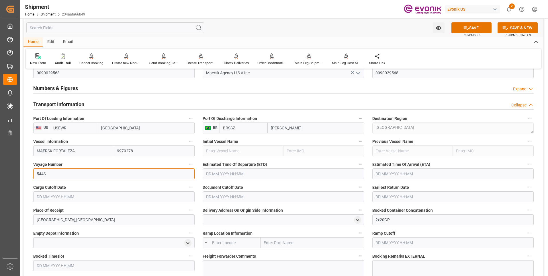
type input "544S"
click at [229, 173] on input "text" at bounding box center [283, 173] width 161 height 11
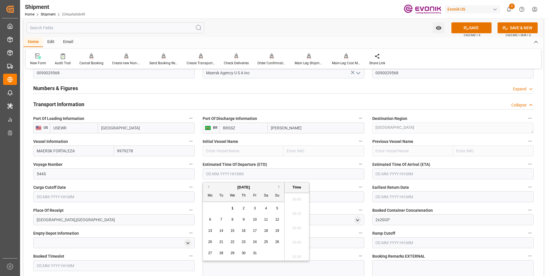
scroll to position [1305, 0]
click at [230, 251] on div "29" at bounding box center [232, 252] width 7 height 7
type input "29.10.2025 00:00"
click at [380, 170] on input "text" at bounding box center [452, 173] width 161 height 11
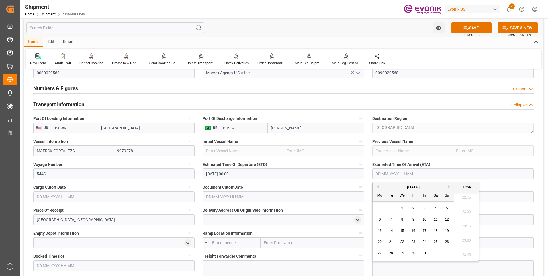
drag, startPoint x: 449, startPoint y: 186, endPoint x: 447, endPoint y: 197, distance: 11.3
click at [448, 186] on button "Next Month" at bounding box center [449, 186] width 3 height 3
click at [392, 239] on span "18" at bounding box center [391, 241] width 4 height 4
type input "18.11.2025 00:00"
click at [149, 195] on input "text" at bounding box center [113, 196] width 161 height 11
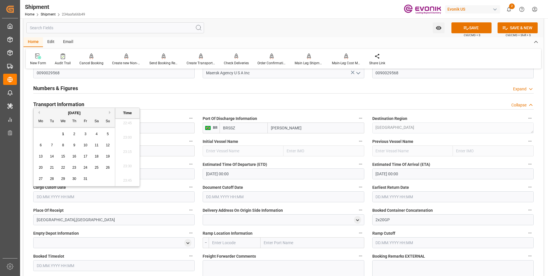
drag, startPoint x: 61, startPoint y: 156, endPoint x: 77, endPoint y: 163, distance: 17.4
click at [61, 156] on span "15" at bounding box center [63, 156] width 4 height 4
type input "15.10.2025 00:00"
click at [215, 196] on input "text" at bounding box center [283, 196] width 161 height 11
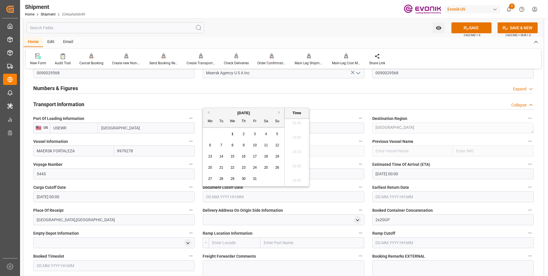
drag, startPoint x: 231, startPoint y: 157, endPoint x: 234, endPoint y: 157, distance: 3.2
click at [232, 157] on span "15" at bounding box center [232, 156] width 4 height 4
type input "15.10.2025 00:00"
click at [378, 199] on input "text" at bounding box center [452, 196] width 161 height 11
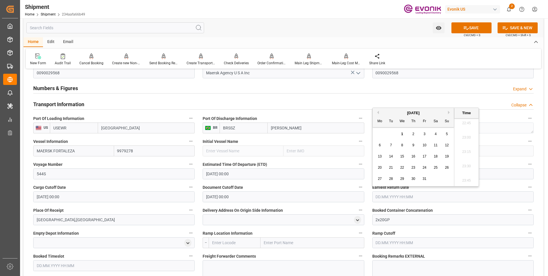
click at [400, 155] on span "15" at bounding box center [402, 156] width 4 height 4
type input "15.10.2025 00:00"
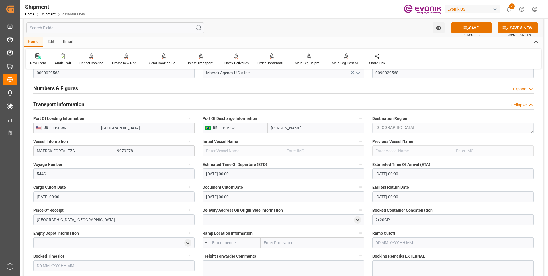
click at [174, 186] on label "Cargo Cutoff Date" at bounding box center [113, 187] width 161 height 8
click at [187, 186] on button "Cargo Cutoff Date" at bounding box center [190, 186] width 7 height 7
click at [140, 184] on div at bounding box center [274, 138] width 548 height 276
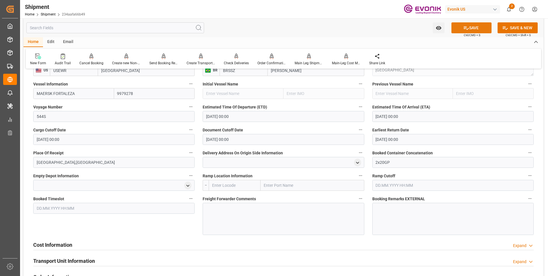
click at [455, 30] on button "SAVE" at bounding box center [471, 27] width 40 height 11
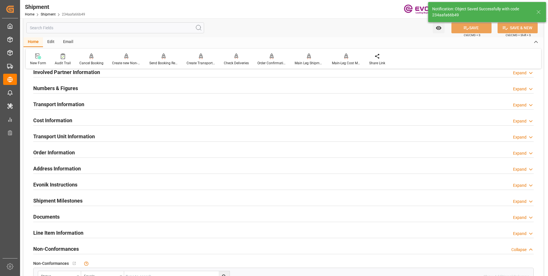
scroll to position [269, 0]
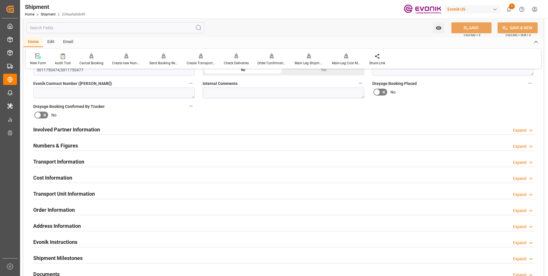
click at [69, 129] on h2 "Involved Partner Information" at bounding box center [66, 129] width 67 height 8
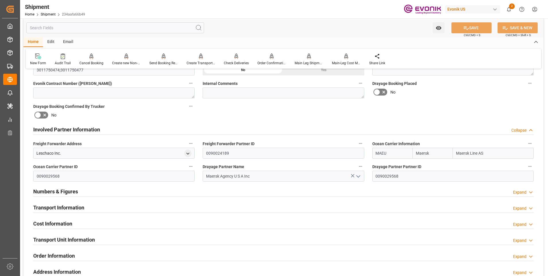
drag, startPoint x: 64, startPoint y: 205, endPoint x: 77, endPoint y: 197, distance: 14.5
click at [64, 205] on h2 "Transport Information" at bounding box center [58, 207] width 51 height 8
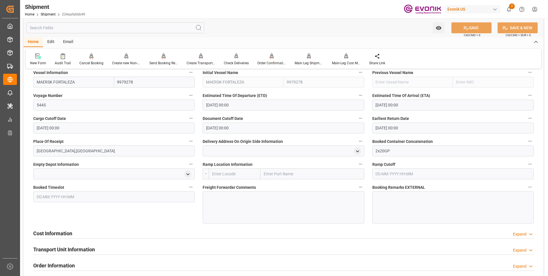
scroll to position [470, 0]
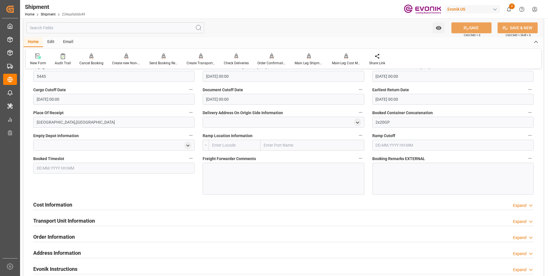
click at [67, 201] on h2 "Cost Information" at bounding box center [52, 205] width 39 height 8
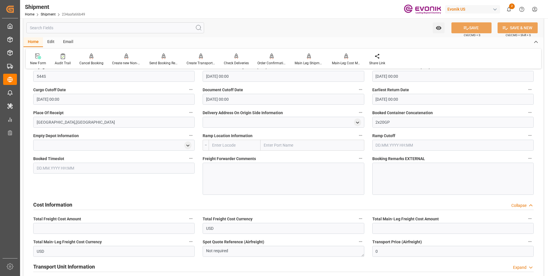
scroll to position [498, 0]
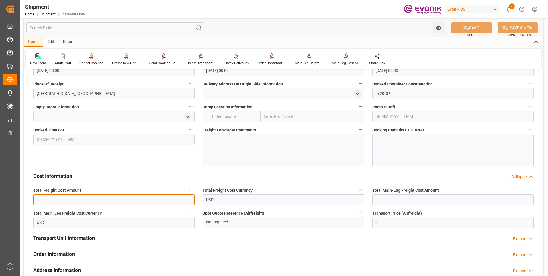
click at [152, 198] on input "text" at bounding box center [113, 199] width 161 height 11
type input "4134"
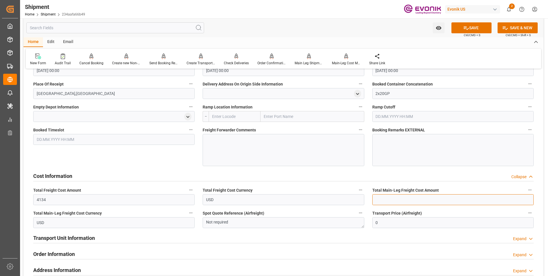
click at [380, 199] on input "text" at bounding box center [452, 199] width 161 height 11
type input "4134"
click at [473, 25] on button "SAVE" at bounding box center [471, 27] width 40 height 11
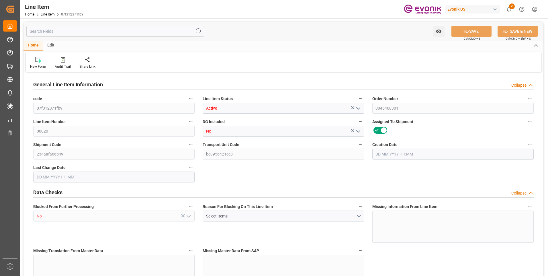
type input "20"
type input "15274"
type input "14000"
type input "26.418"
type input "80"
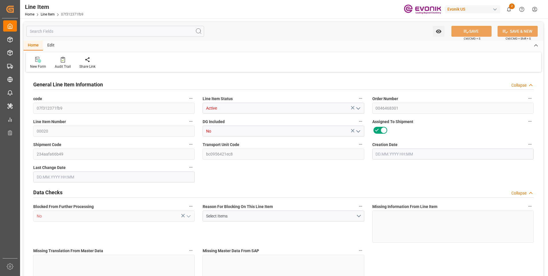
type input "85820"
type input "80"
type input "14000"
type input "15274"
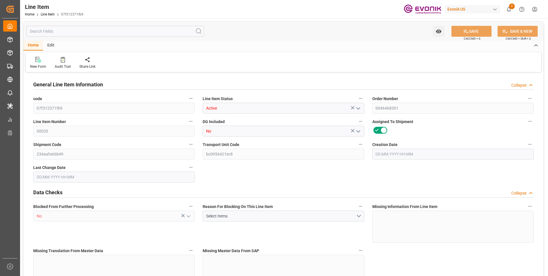
type input "16134"
type input "14000"
type input "26.418"
type input "26418"
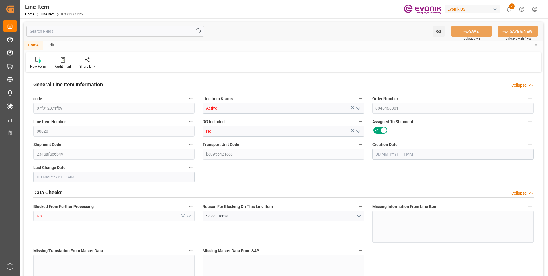
type input "80"
type input "15274"
type input "14000"
type input "26.418"
type input "01.10.2025 17:40"
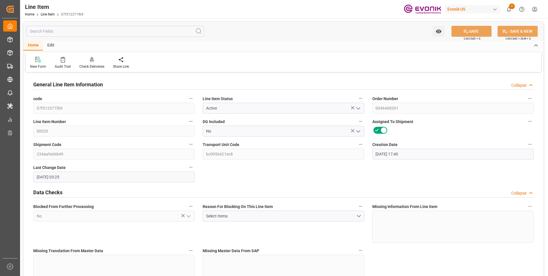
type input "02.10.2025 03:25"
type input "12.11.2025"
type input "15.10.2025"
type input "08.10.2025"
type input "15.10.2025"
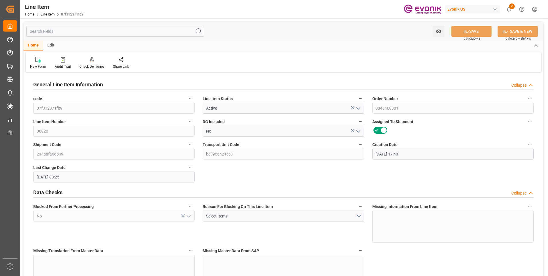
click at [78, 34] on input "text" at bounding box center [115, 31] width 178 height 11
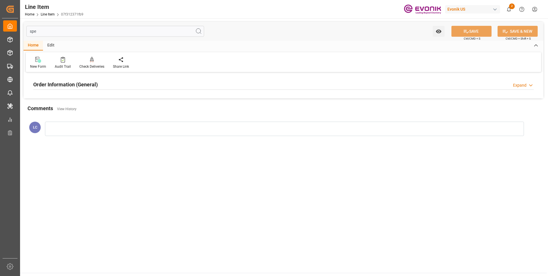
type input "spe"
click at [83, 82] on h2 "Order Information (General)" at bounding box center [65, 84] width 64 height 8
click at [145, 123] on div at bounding box center [113, 119] width 161 height 32
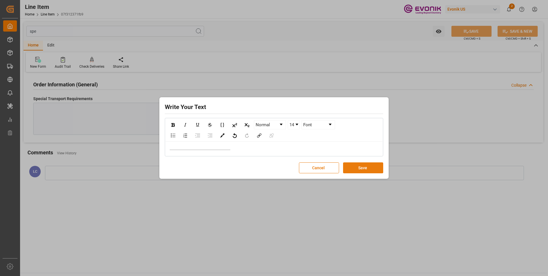
click at [370, 169] on button "Save" at bounding box center [363, 167] width 40 height 11
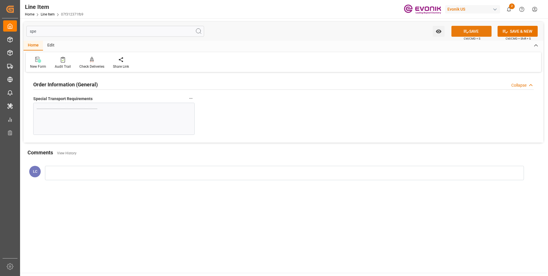
click at [463, 32] on icon at bounding box center [465, 31] width 5 height 3
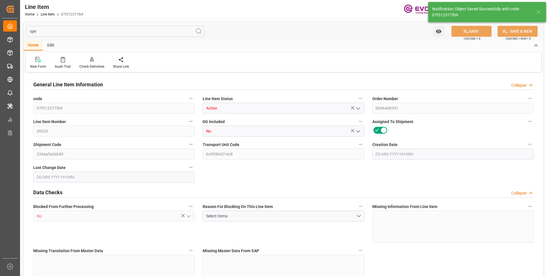
type input "07f312371fb9"
type input "Active"
type input "0046468301"
type input "00020"
type input "No"
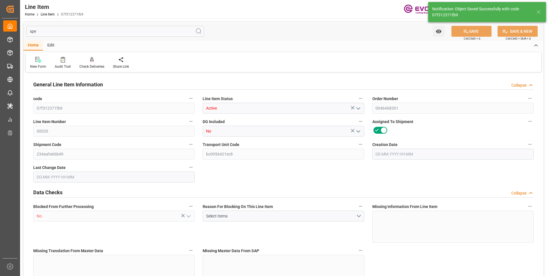
type input "234aafa66b49"
type input "bc0956421ec8"
type input "No"
type input "DR"
type input "Yes"
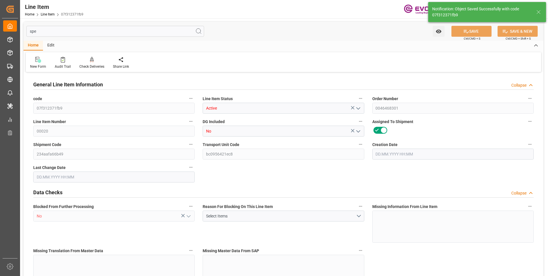
type input "99119595"
type textarea "VISCOPLEX® 1-3106(5001) DRUM 175KG AP"
type input "USD"
type input "PACK"
type input "3811210090"
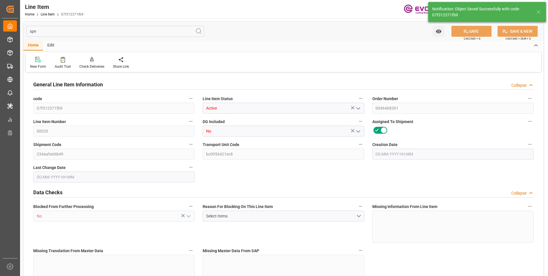
type input "EAR99"
type input "CA"
type input "DR"
type input "KGM"
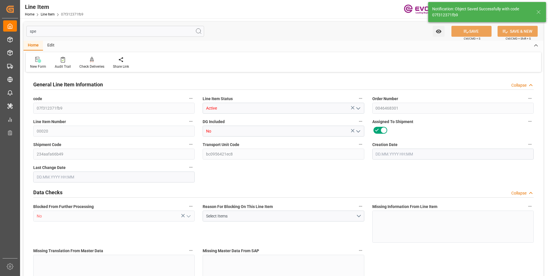
type textarea "KGM"
type input "KGM"
type textarea "KGM"
type input "M3"
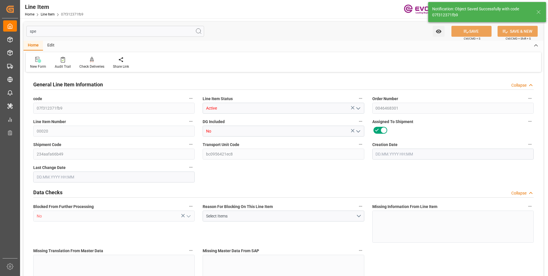
type textarea "DMQ"
type input "M3"
type input "DR"
type input "KGM"
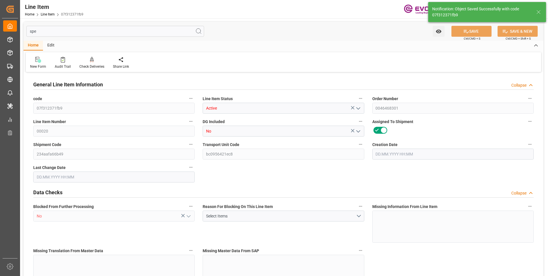
type input "M3"
type input "20"
type input "15274"
type input "14000"
type input "26.418"
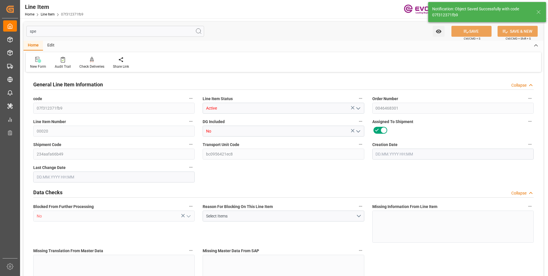
type input "80"
type input "85820"
type input "80"
type input "14000"
type input "15274"
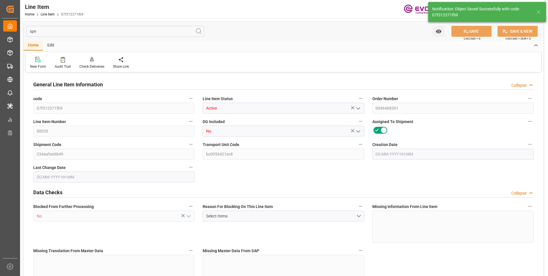
type input "15274"
type input "16134"
type input "14000"
type input "26.418"
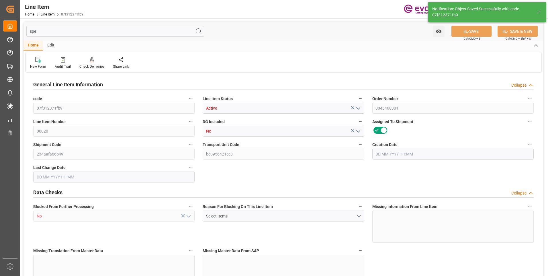
type input "26418"
type input "80"
type input "15274"
type input "14000"
type input "26.418"
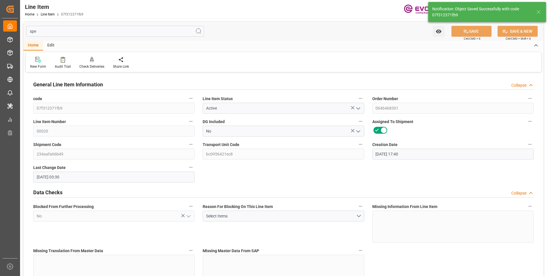
type input "01.10.2025 17:40"
type input "02.10.2025 03:30"
type input "12.11.2025"
type input "15.10.2025"
type input "08.10.2025"
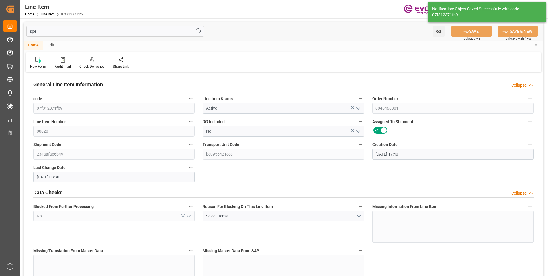
type input "15.10.2025"
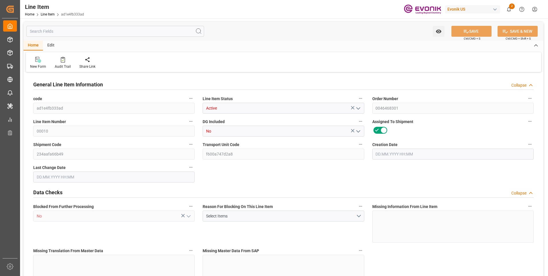
type input "20"
type input "15274"
type input "14000"
type input "26.418"
type input "80"
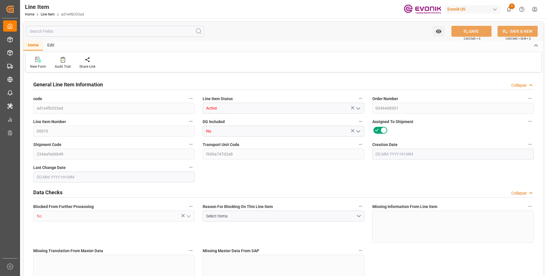
type input "85820"
type input "80"
type input "14000"
type input "15274"
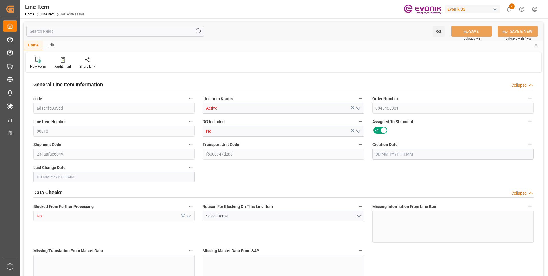
type input "16134"
type input "14000"
type input "26.418"
type input "26418"
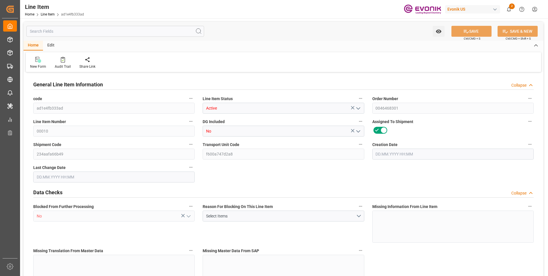
type input "80"
type input "15274"
type input "14000"
type input "26.418"
type input "[DATE] 17:40"
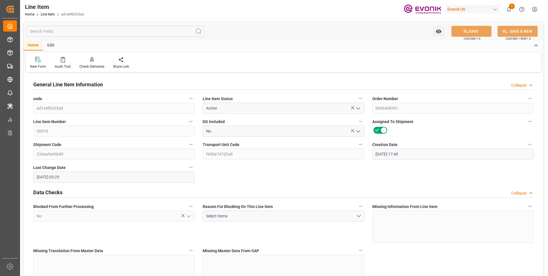
type input "[DATE] 03:25"
type input "[DATE]"
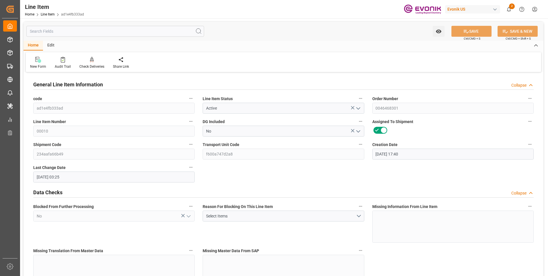
click at [116, 32] on input "text" at bounding box center [115, 31] width 178 height 11
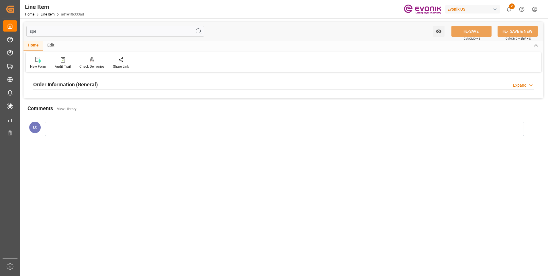
type input "spe"
click at [149, 86] on div "Order Information (General) Expand" at bounding box center [283, 83] width 500 height 11
click at [101, 123] on div at bounding box center [113, 119] width 161 height 32
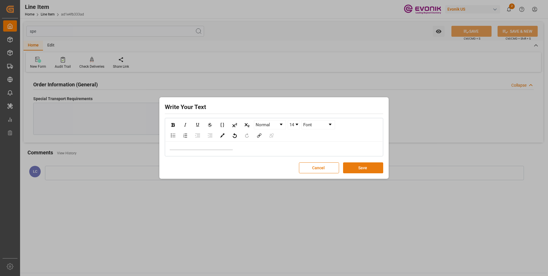
click at [366, 168] on button "Save" at bounding box center [363, 167] width 40 height 11
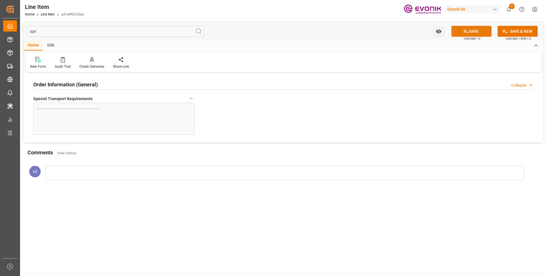
click at [460, 32] on button "SAVE" at bounding box center [471, 31] width 40 height 11
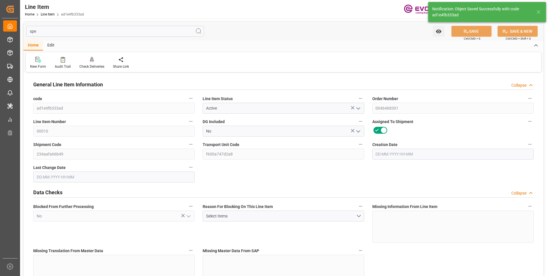
type input "20"
type input "15274"
type input "14000"
type input "26.418"
type input "80"
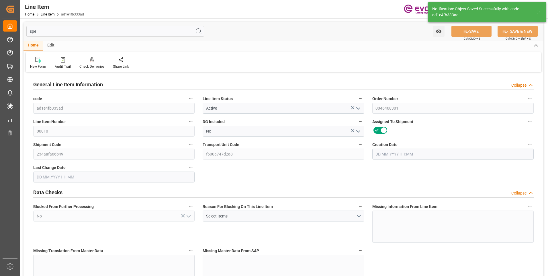
type input "85820"
type input "80"
type input "14000"
type input "15274"
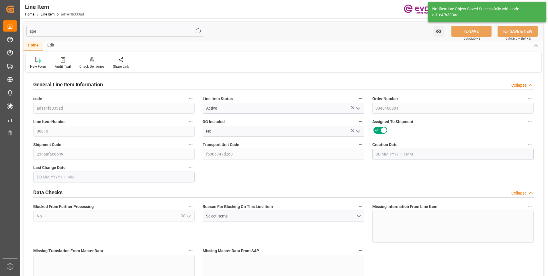
type input "16134"
type input "14000"
type input "26.418"
type input "26418"
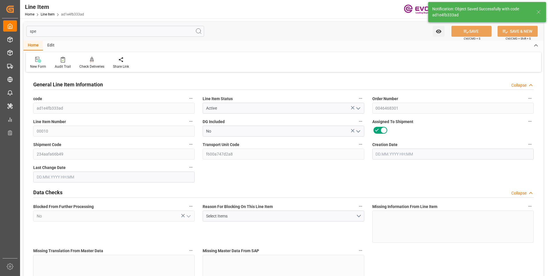
type input "80"
type input "15274"
type input "14000"
type input "26.418"
type input "[DATE] 17:40"
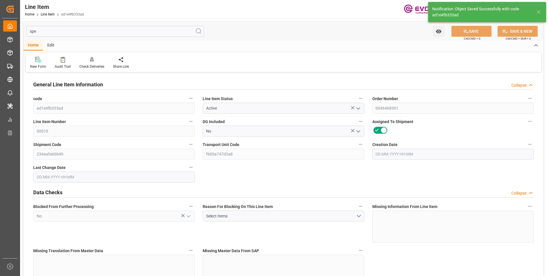
type input "[DATE] 03:30"
type input "[DATE]"
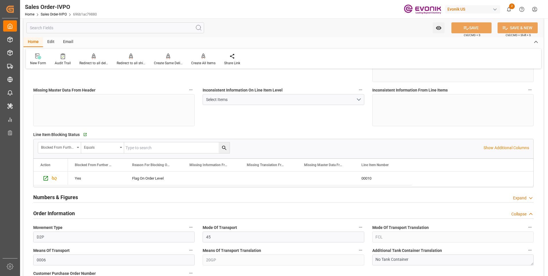
scroll to position [143, 0]
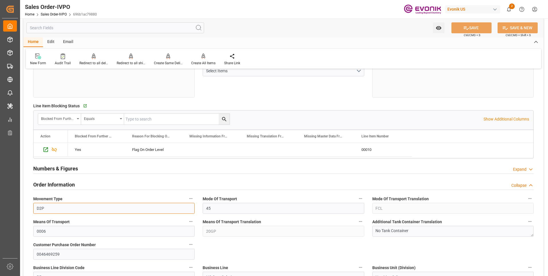
drag, startPoint x: 66, startPoint y: 209, endPoint x: 31, endPoint y: 206, distance: 34.5
click at [31, 206] on div "Movement Type D2P" at bounding box center [113, 203] width 169 height 23
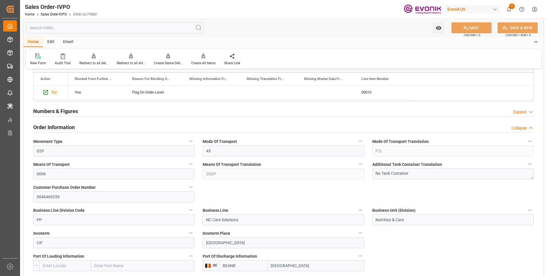
scroll to position [229, 0]
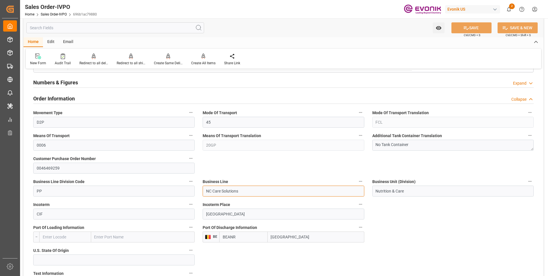
drag, startPoint x: 244, startPoint y: 190, endPoint x: 197, endPoint y: 188, distance: 47.0
drag, startPoint x: 292, startPoint y: 236, endPoint x: 269, endPoint y: 238, distance: 23.0
click at [269, 238] on input "[GEOGRAPHIC_DATA]" at bounding box center [316, 236] width 97 height 11
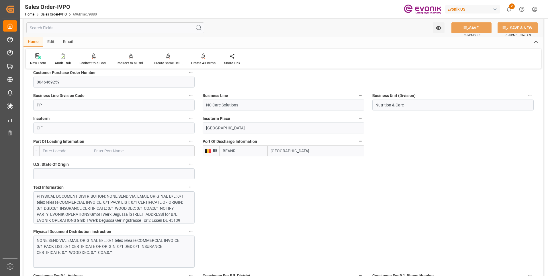
scroll to position [344, 0]
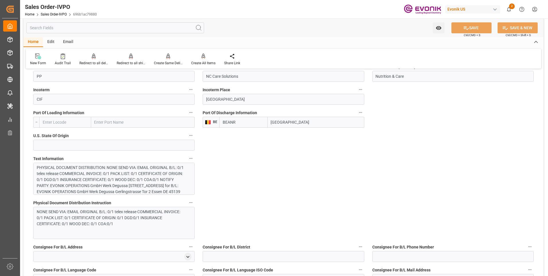
click at [159, 180] on div "PHYSICAL DOCUMENT DISTRIBUTION: NONE SEND VIA: EMAIL ORIGINAL B/L: 0/1 telex re…" at bounding box center [112, 215] width 150 height 102
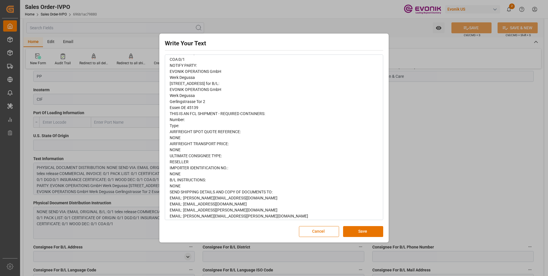
scroll to position [143, 0]
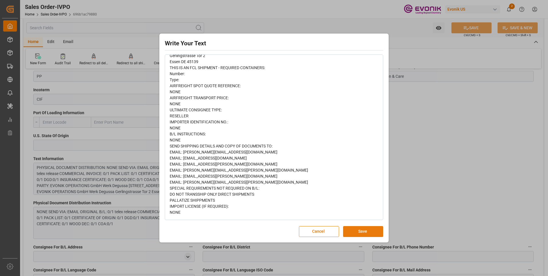
drag, startPoint x: 353, startPoint y: 230, endPoint x: 344, endPoint y: 231, distance: 8.9
click at [353, 230] on button "Save" at bounding box center [363, 231] width 40 height 11
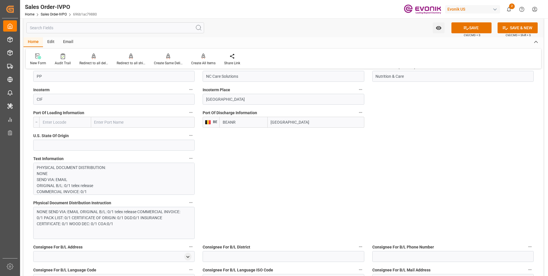
click at [125, 221] on div "NONE SEND VIA: EMAIL ORIGINAL B/L: 0/1 telex release COMMERCIAL INVOICE: 0/1 PA…" at bounding box center [112, 218] width 150 height 18
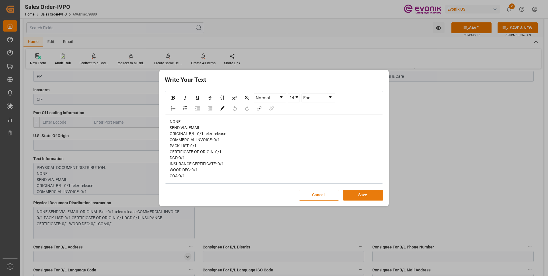
click at [346, 198] on button "Save" at bounding box center [363, 194] width 40 height 11
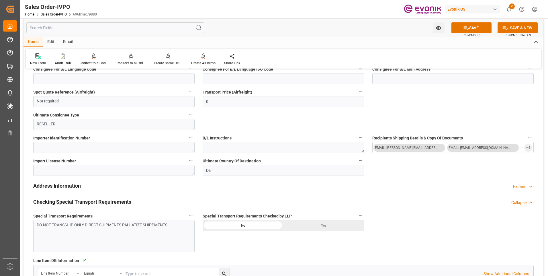
scroll to position [630, 0]
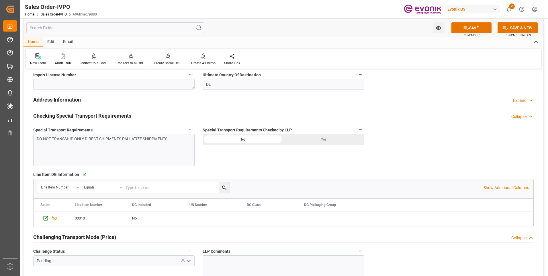
click at [157, 146] on div "DO NOT TRANSSHIP ONLY DIRECT SHIPMENTS PALLATIZE SHIPPMENTS" at bounding box center [113, 150] width 161 height 32
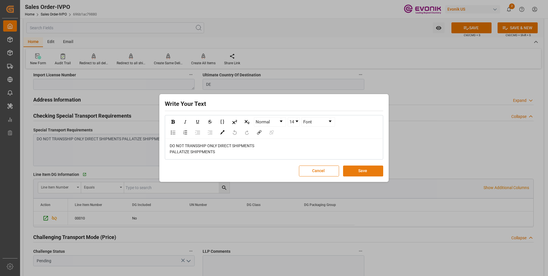
click at [363, 172] on button "Save" at bounding box center [363, 170] width 40 height 11
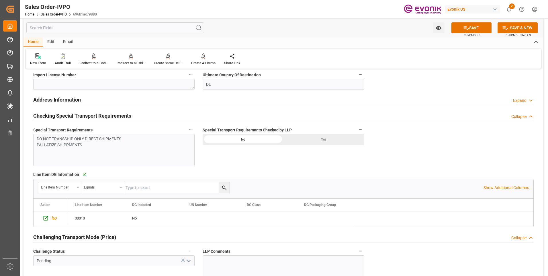
click at [328, 139] on div "Yes" at bounding box center [323, 139] width 81 height 11
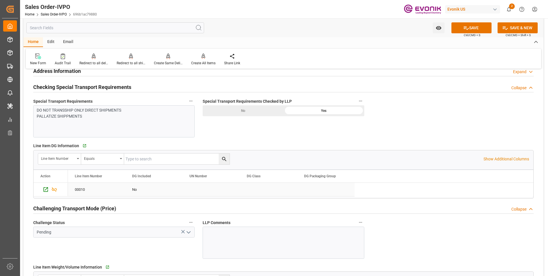
scroll to position [716, 0]
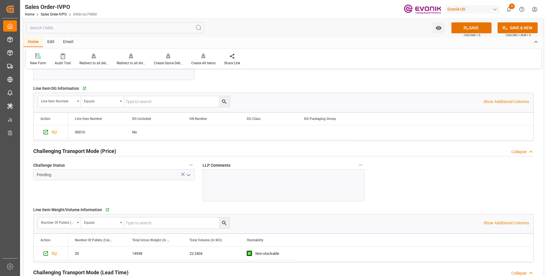
drag, startPoint x: 188, startPoint y: 176, endPoint x: 172, endPoint y: 196, distance: 25.6
click at [188, 176] on icon "open menu" at bounding box center [188, 174] width 7 height 7
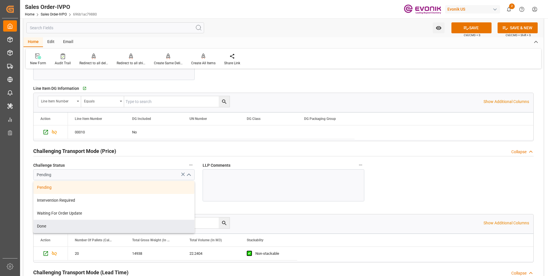
click at [70, 224] on div "Done" at bounding box center [114, 225] width 161 height 13
type input "Done"
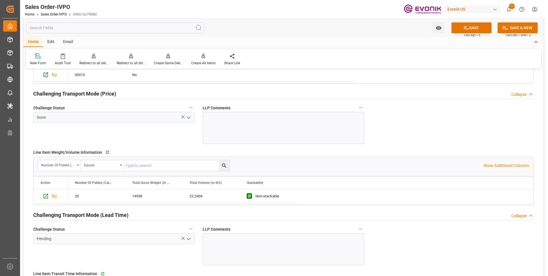
scroll to position [831, 0]
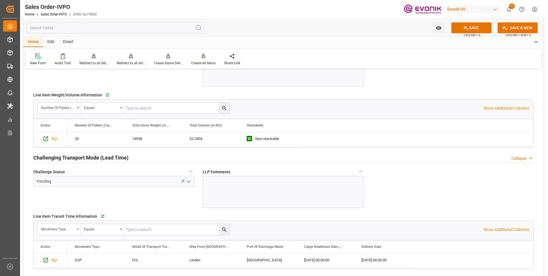
click at [186, 184] on icon "open menu" at bounding box center [188, 181] width 7 height 7
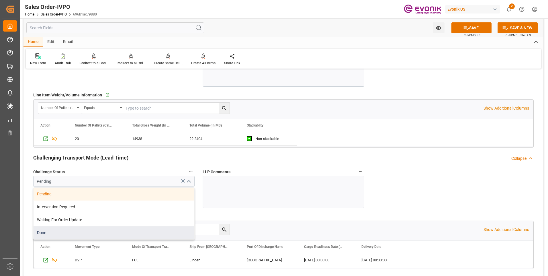
click at [52, 229] on div "Done" at bounding box center [114, 232] width 161 height 13
type input "Done"
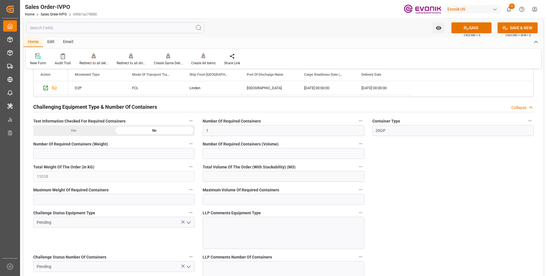
scroll to position [1060, 0]
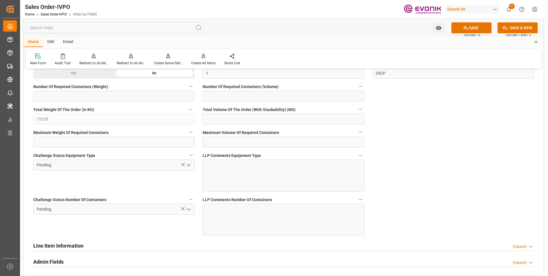
drag, startPoint x: 186, startPoint y: 163, endPoint x: 185, endPoint y: 166, distance: 3.5
click at [186, 164] on icon "open menu" at bounding box center [188, 165] width 7 height 7
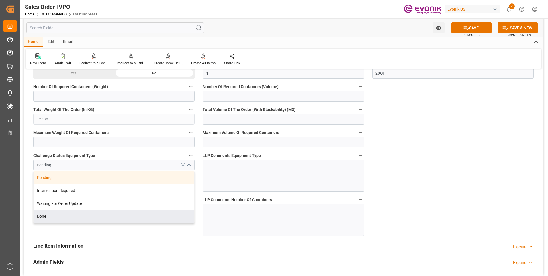
click at [42, 218] on div "Done" at bounding box center [114, 216] width 161 height 13
type input "Done"
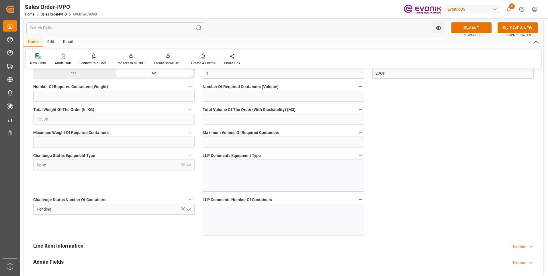
click at [186, 209] on icon "open menu" at bounding box center [188, 209] width 7 height 7
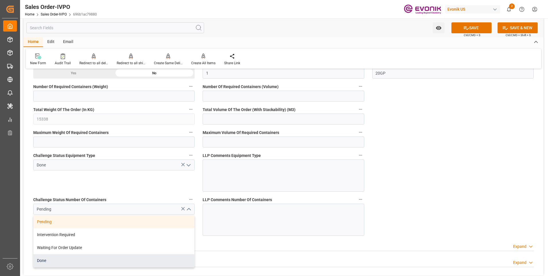
click at [53, 256] on div "Done" at bounding box center [114, 260] width 161 height 13
type input "Done"
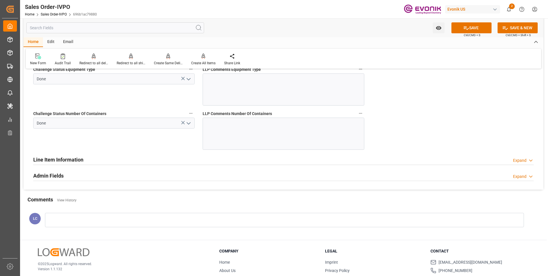
scroll to position [1117, 0]
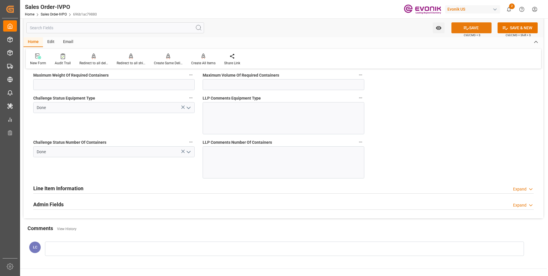
click at [469, 29] on button "SAVE" at bounding box center [471, 27] width 40 height 11
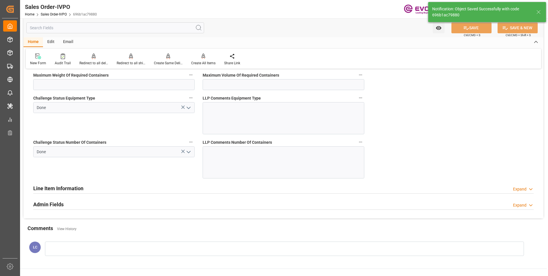
type input "No"
type input "1"
type input "2"
type input "44.4808"
type input "17000"
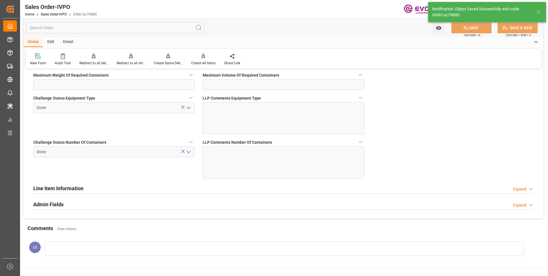
type input "30"
type input "[DATE] 03:48"
click at [203, 60] on div "Create All Items" at bounding box center [203, 59] width 33 height 13
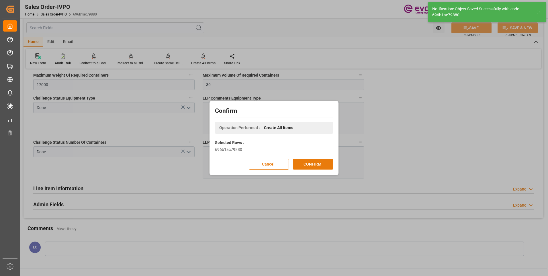
click at [323, 165] on button "CONFIRM" at bounding box center [313, 163] width 40 height 11
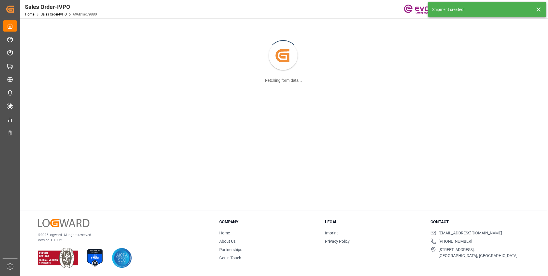
scroll to position [62, 0]
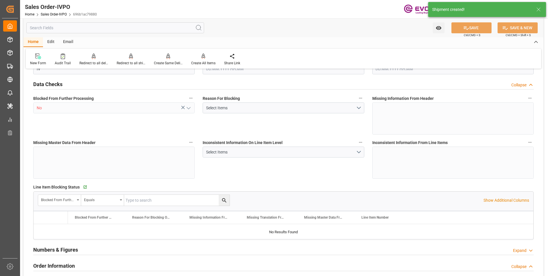
type input "BEANR"
type input "0"
type input "1"
type input "2"
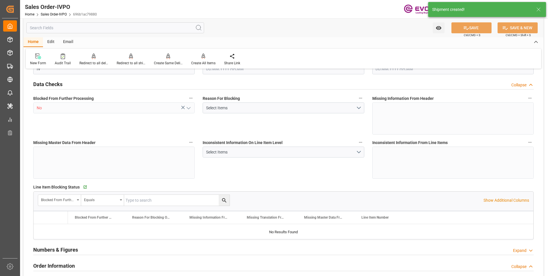
type input "15338"
type input "44.4808"
type input "17000"
type input "30"
type input "[DATE] 19:32"
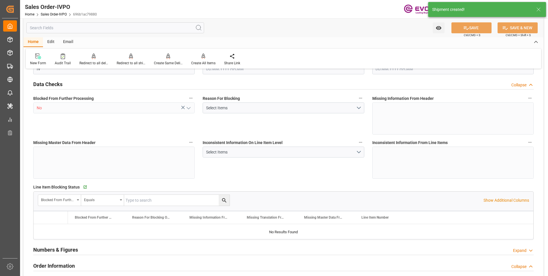
type input "[DATE] 03:48"
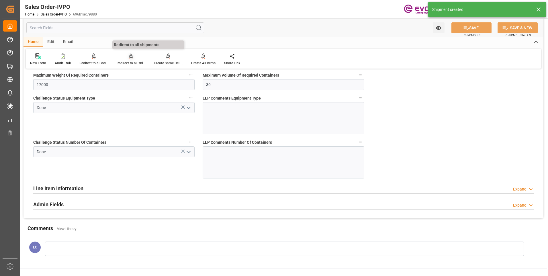
click at [130, 58] on icon at bounding box center [131, 56] width 4 height 6
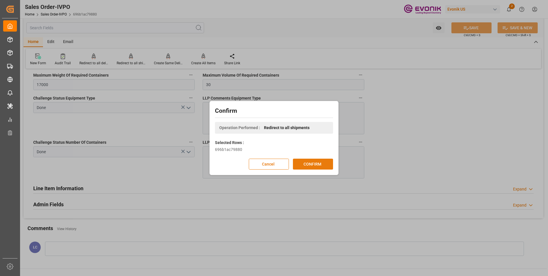
click at [308, 162] on button "CONFIRM" at bounding box center [313, 163] width 40 height 11
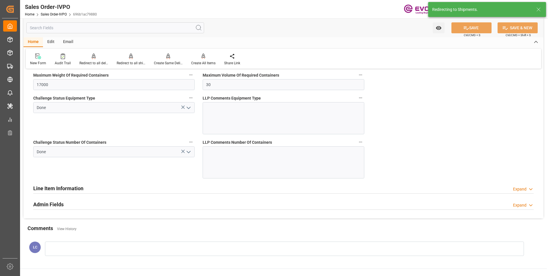
type input "[DATE] 19:32"
type input "[DATE] 03:48"
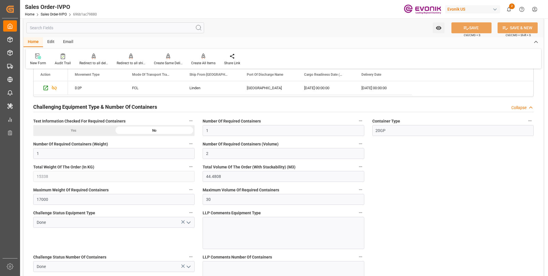
scroll to position [974, 0]
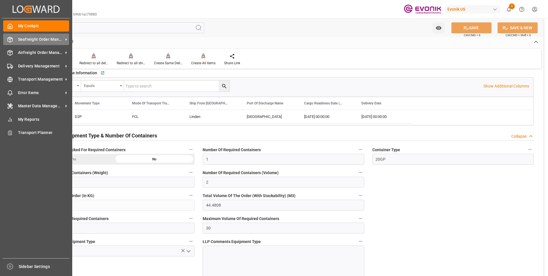
click at [10, 39] on line at bounding box center [10, 40] width 0 height 3
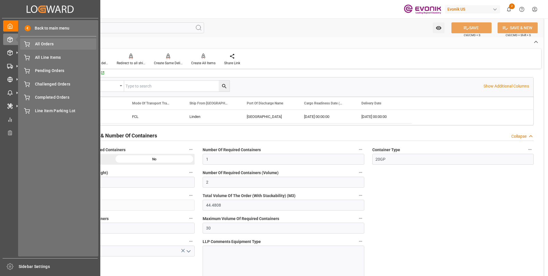
click at [46, 48] on div "All Orders All Orders" at bounding box center [58, 43] width 76 height 11
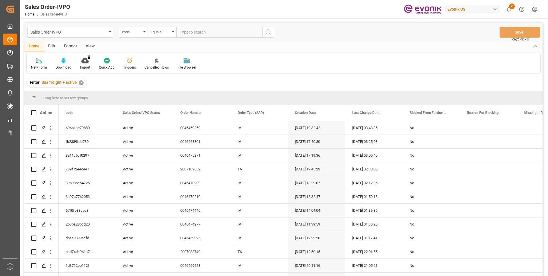
type input "c8262a57b72d"
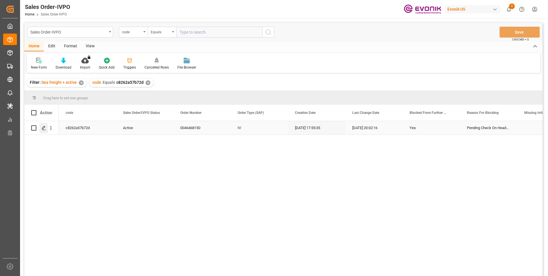
click at [43, 126] on icon "Press SPACE to select this row." at bounding box center [44, 127] width 5 height 5
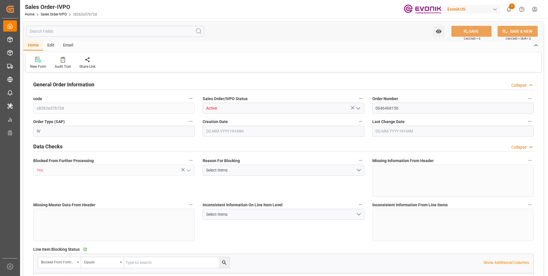
type input "SGSIN"
type input "0"
type input "1"
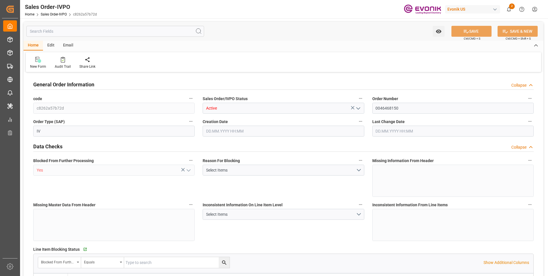
type input "9052"
type input "11.5015"
type input "17000"
type input "30"
type input "13.08.2025 17:55"
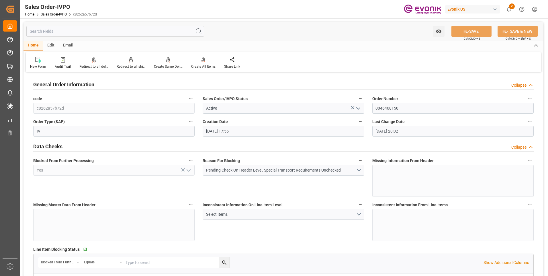
type input "01.10.2025 20:02"
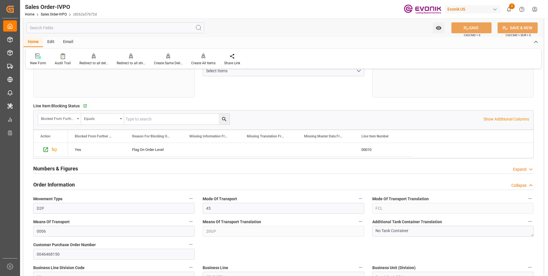
scroll to position [201, 0]
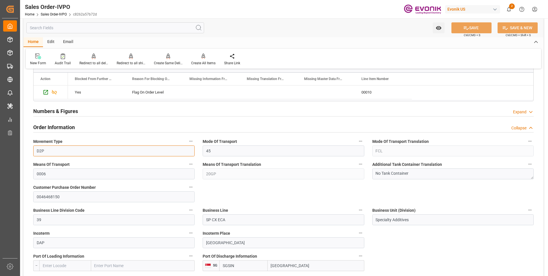
drag, startPoint x: 59, startPoint y: 147, endPoint x: 36, endPoint y: 149, distance: 22.7
click at [36, 149] on input "D2P" at bounding box center [113, 150] width 161 height 11
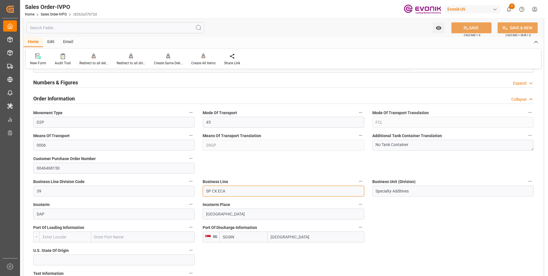
drag, startPoint x: 224, startPoint y: 192, endPoint x: 201, endPoint y: 192, distance: 23.2
click at [201, 192] on div "Business Line SP CX ECA" at bounding box center [283, 186] width 169 height 23
drag, startPoint x: 292, startPoint y: 237, endPoint x: 269, endPoint y: 236, distance: 22.7
click at [269, 236] on input "Singapore" at bounding box center [316, 236] width 97 height 11
drag, startPoint x: 294, startPoint y: 238, endPoint x: 270, endPoint y: 234, distance: 24.7
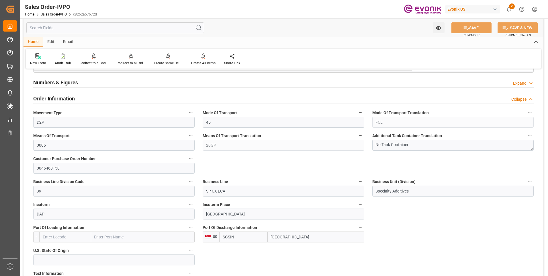
click at [270, 234] on input "Singapore" at bounding box center [316, 236] width 97 height 11
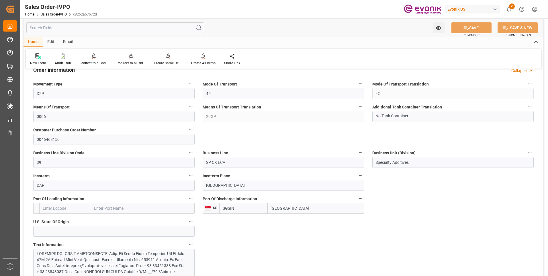
scroll to position [286, 0]
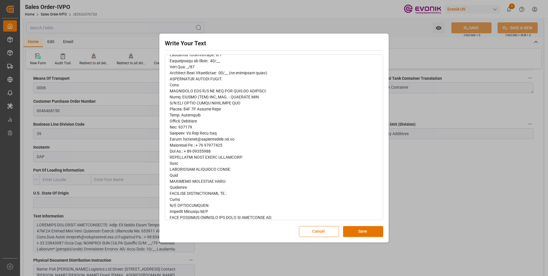
scroll to position [180, 0]
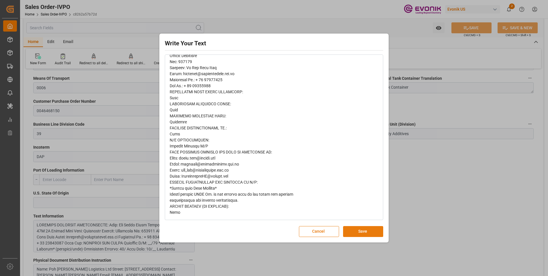
click at [346, 229] on button "Save" at bounding box center [363, 231] width 40 height 11
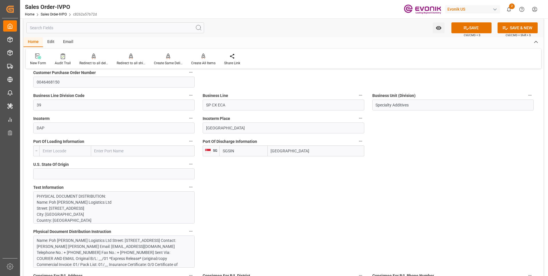
scroll to position [29, 0]
click at [136, 244] on div "Name: Poh Tiong Choon Logistics Ltd Street: 48B 1M Pandan Road City: Singapore …" at bounding box center [112, 255] width 150 height 36
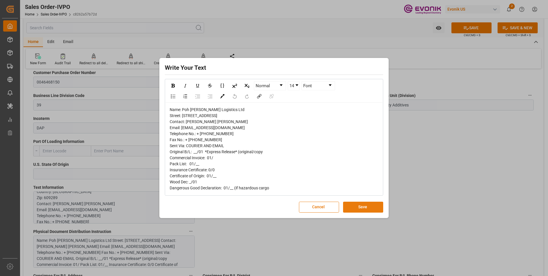
click at [357, 212] on button "Save" at bounding box center [363, 206] width 40 height 11
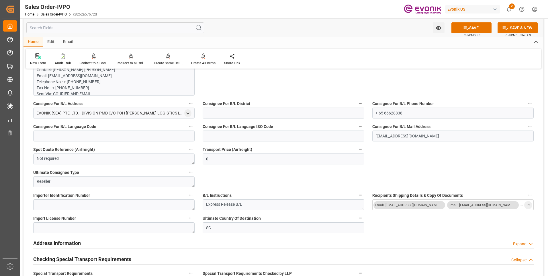
scroll to position [544, 0]
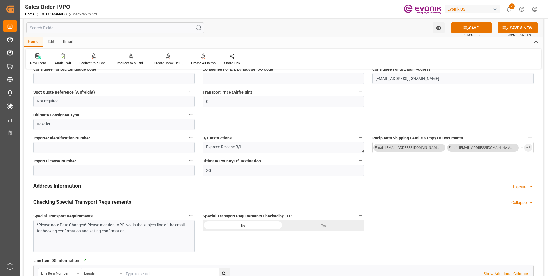
click at [154, 239] on div "*Please note Date Changes* Please mention IVPO No. in the subject line of the e…" at bounding box center [113, 236] width 161 height 32
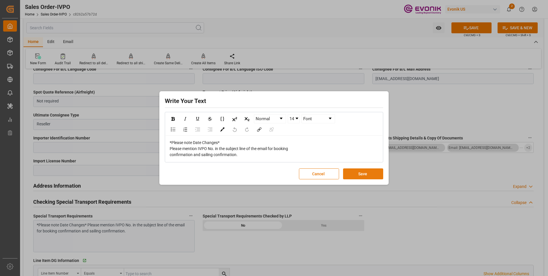
click at [357, 170] on button "Save" at bounding box center [363, 173] width 40 height 11
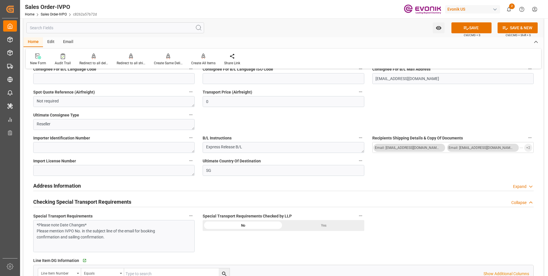
click at [322, 225] on div "Yes" at bounding box center [323, 225] width 81 height 11
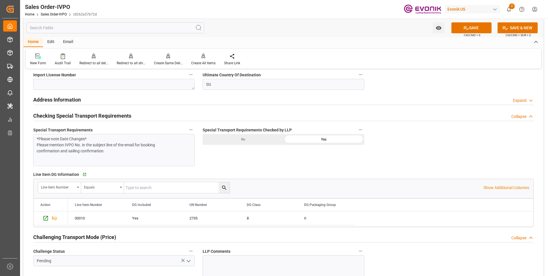
scroll to position [687, 0]
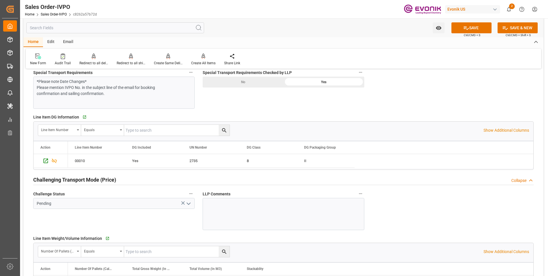
click at [189, 203] on icon "open menu" at bounding box center [188, 203] width 7 height 7
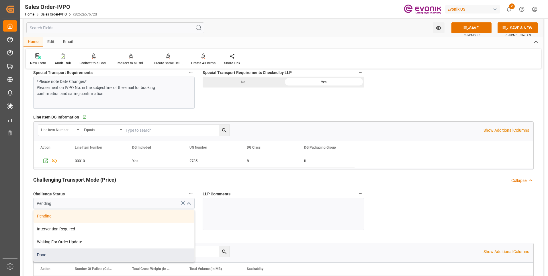
click at [59, 254] on div "Done" at bounding box center [114, 254] width 161 height 13
type input "Done"
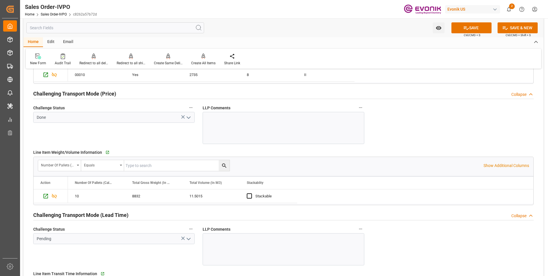
scroll to position [802, 0]
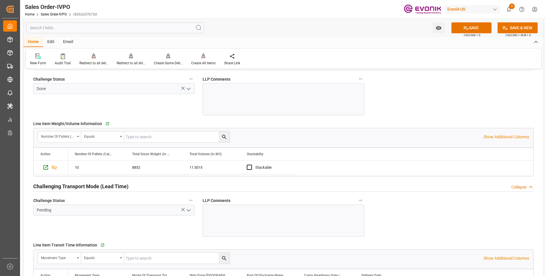
drag, startPoint x: 189, startPoint y: 209, endPoint x: 187, endPoint y: 211, distance: 3.0
click at [189, 209] on icon "open menu" at bounding box center [188, 210] width 7 height 7
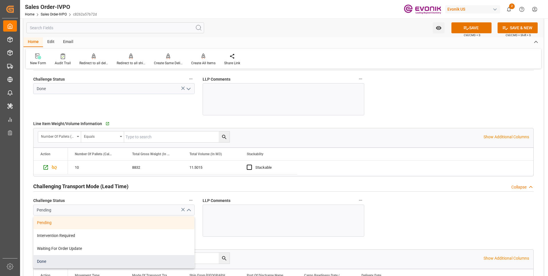
click at [48, 262] on div "Done" at bounding box center [114, 261] width 161 height 13
type input "Done"
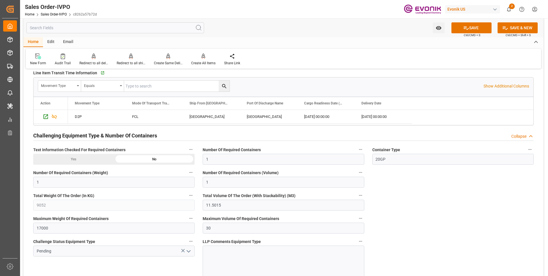
scroll to position [1003, 0]
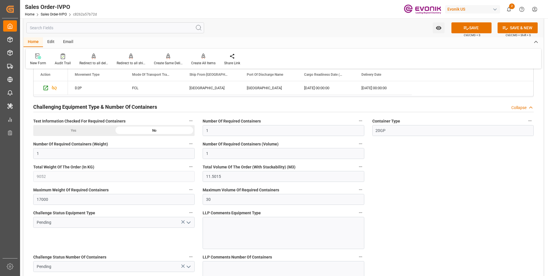
click at [189, 222] on polyline "open menu" at bounding box center [188, 222] width 3 height 2
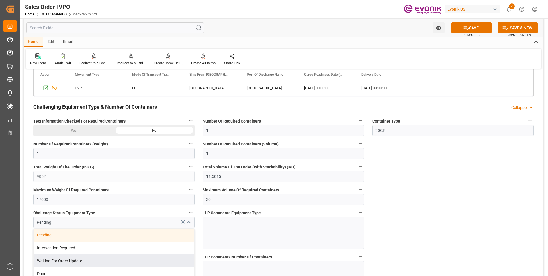
scroll to position [1060, 0]
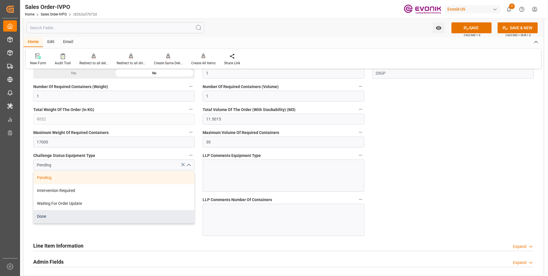
click at [59, 215] on div "Done" at bounding box center [114, 216] width 161 height 13
type input "Done"
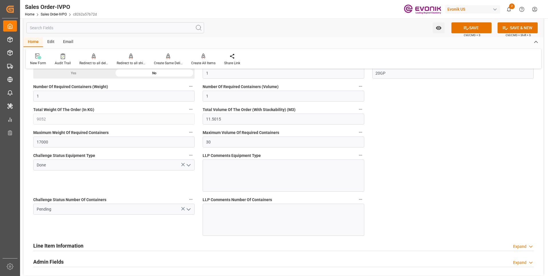
click at [187, 208] on icon "open menu" at bounding box center [188, 209] width 7 height 7
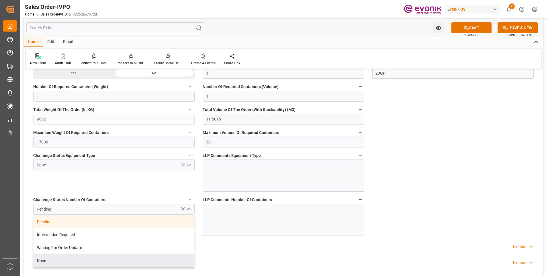
drag, startPoint x: 53, startPoint y: 258, endPoint x: 100, endPoint y: 243, distance: 49.0
click at [53, 258] on div "Done" at bounding box center [114, 260] width 161 height 13
type input "Done"
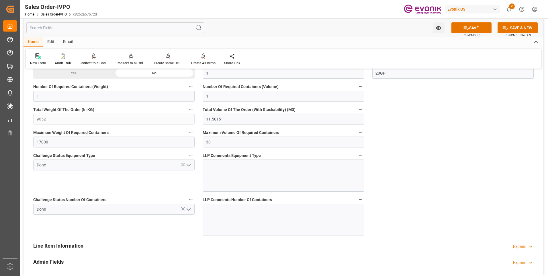
scroll to position [1117, 0]
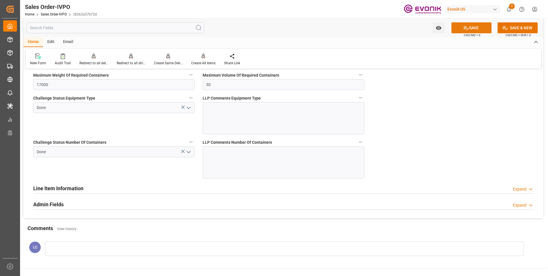
click at [480, 29] on button "SAVE" at bounding box center [471, 27] width 40 height 11
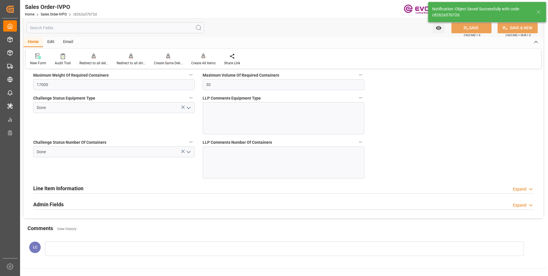
type input "No"
type input "02.10.2025 04:04"
click at [199, 59] on div "Create All Items" at bounding box center [203, 59] width 33 height 13
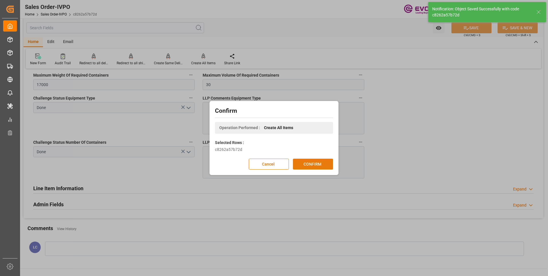
click at [324, 162] on button "CONFIRM" at bounding box center [313, 163] width 40 height 11
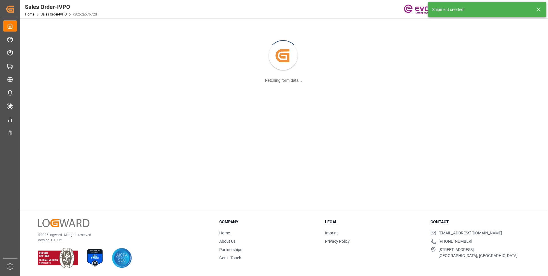
scroll to position [62, 0]
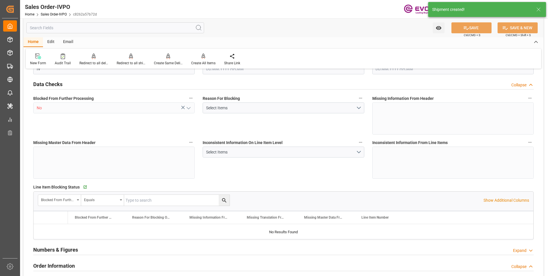
type input "SGSIN"
type input "0"
type input "1"
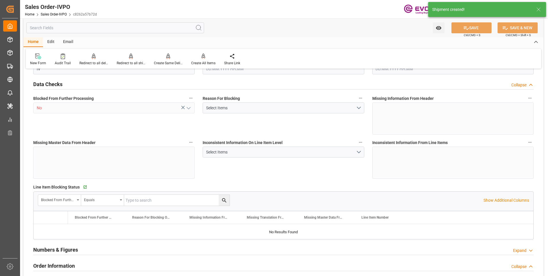
type input "9052"
type input "11.5015"
type input "17000"
type input "30"
type input "13.08.2025 17:55"
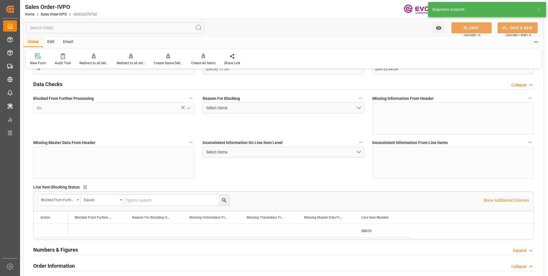
type input "02.10.2025 04:04"
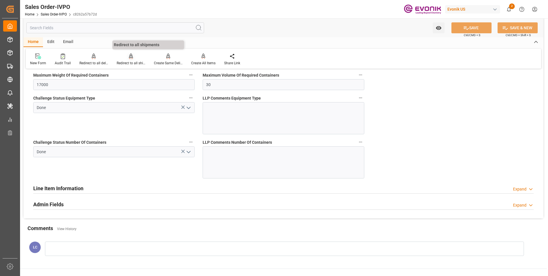
click at [131, 59] on icon at bounding box center [130, 58] width 3 height 1
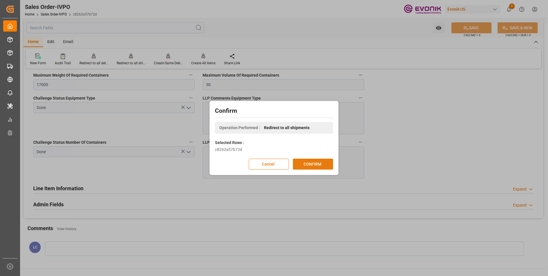
click at [311, 162] on button "CONFIRM" at bounding box center [313, 163] width 40 height 11
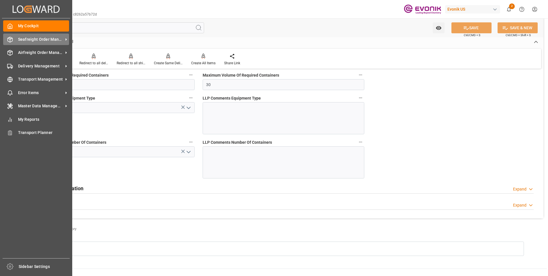
click at [12, 41] on icon at bounding box center [10, 40] width 6 height 6
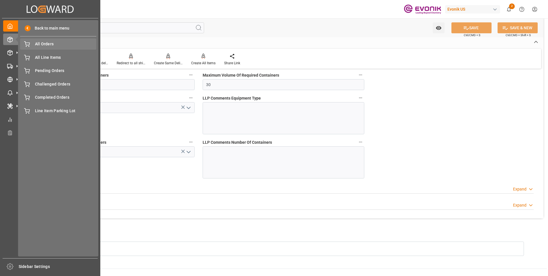
click at [53, 44] on span "All Orders" at bounding box center [66, 44] width 62 height 6
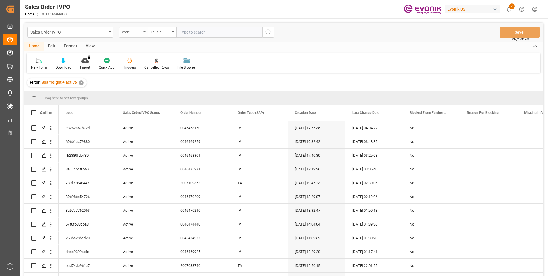
click at [139, 34] on div "code" at bounding box center [131, 31] width 19 height 7
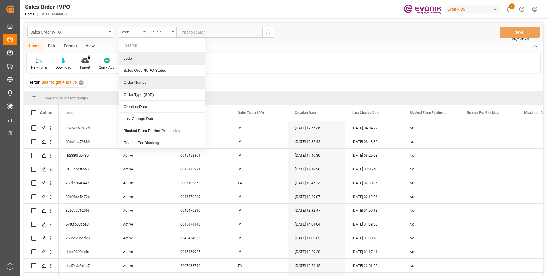
click at [130, 82] on div "Order Number" at bounding box center [161, 82] width 85 height 12
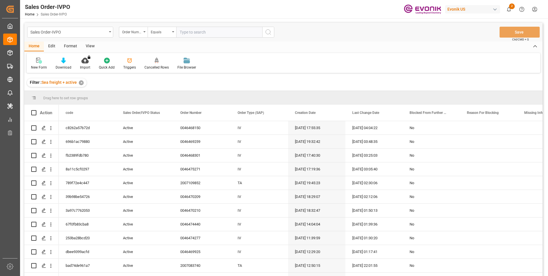
click at [199, 35] on input "text" at bounding box center [219, 32] width 86 height 11
paste input "0046467548"
type input "0046467548"
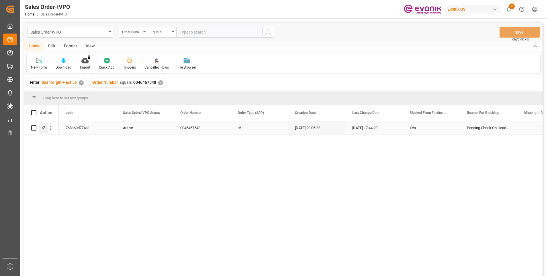
click at [45, 128] on icon "Press SPACE to select this row." at bounding box center [44, 127] width 5 height 5
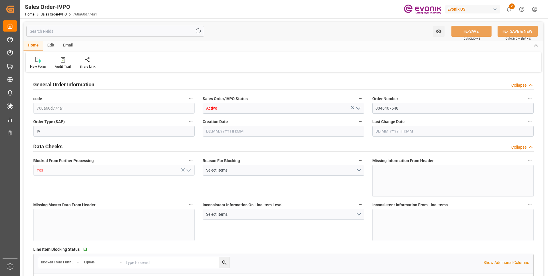
type input "CNHOP"
type input "0"
type input "1"
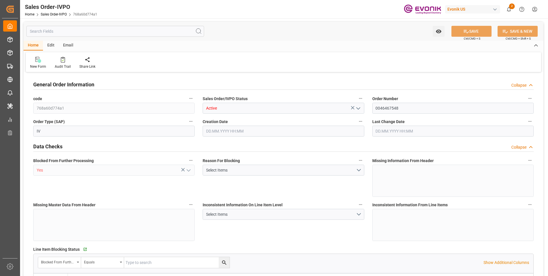
type input "13158.84"
type input "19.4121"
type input "17000"
type input "30"
type input "24.09.2025 20:06"
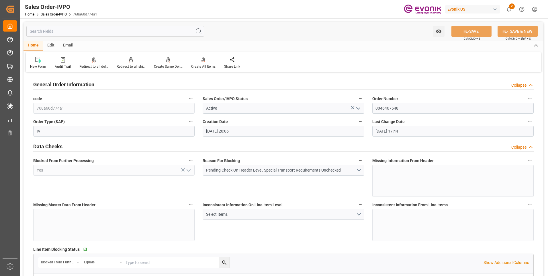
type input "01.10.2025 17:44"
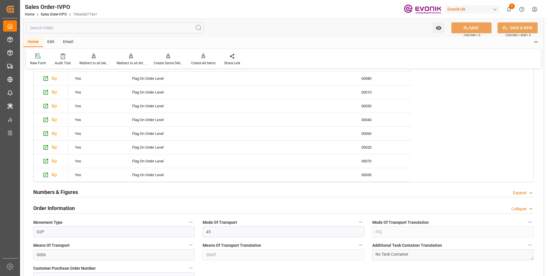
scroll to position [286, 0]
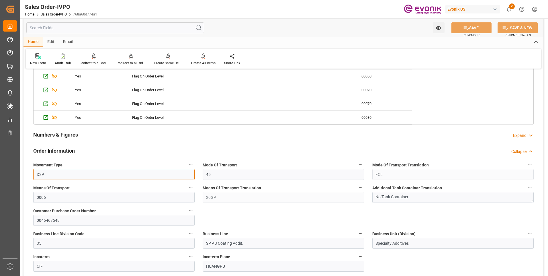
click at [49, 176] on input "D2P" at bounding box center [113, 174] width 161 height 11
drag, startPoint x: 49, startPoint y: 176, endPoint x: 34, endPoint y: 174, distance: 15.7
click at [34, 174] on input "D2P" at bounding box center [113, 174] width 161 height 11
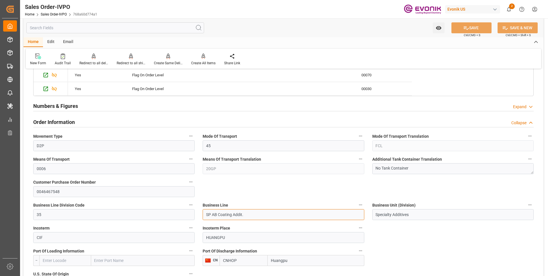
drag, startPoint x: 253, startPoint y: 212, endPoint x: 199, endPoint y: 213, distance: 54.5
click at [199, 213] on div "Business Line SP AB Coating Addit." at bounding box center [283, 210] width 169 height 23
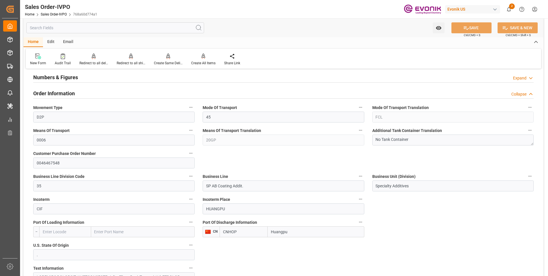
click at [290, 231] on input "Huangpu" at bounding box center [316, 231] width 96 height 11
drag, startPoint x: 297, startPoint y: 231, endPoint x: 270, endPoint y: 230, distance: 27.2
click at [270, 230] on input "Huangpu" at bounding box center [316, 231] width 96 height 11
drag, startPoint x: 231, startPoint y: 231, endPoint x: 222, endPoint y: 231, distance: 8.9
click at [222, 231] on input "CNHOP" at bounding box center [243, 231] width 48 height 11
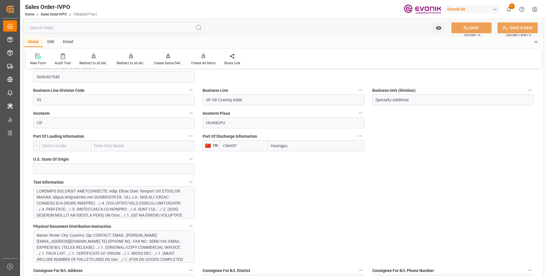
scroll to position [487, 0]
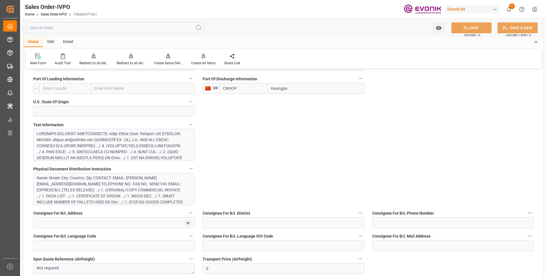
click at [146, 139] on div at bounding box center [112, 212] width 150 height 162
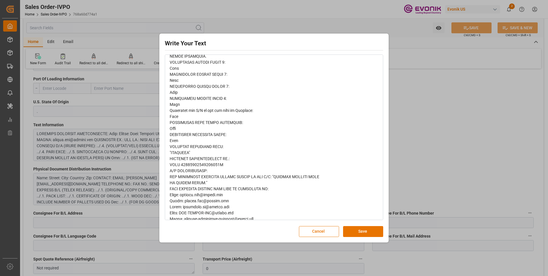
scroll to position [234, 0]
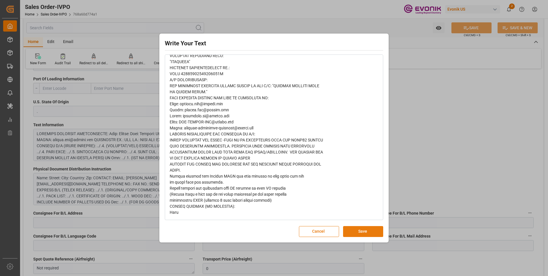
click at [350, 229] on button "Save" at bounding box center [363, 231] width 40 height 11
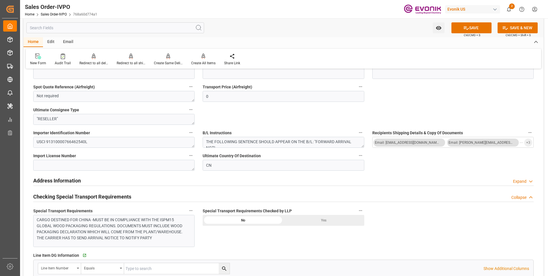
scroll to position [687, 0]
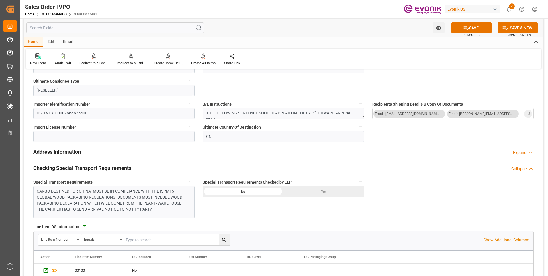
click at [175, 197] on div "CARGO DESTINED FOR CHINA -MUST BE IN COMPLIANCE WITH THE ISPM15 GLOBAL WOOD PAC…" at bounding box center [112, 200] width 150 height 24
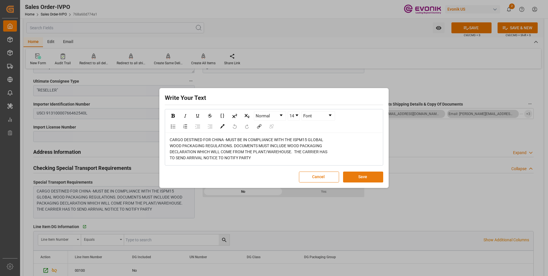
click at [362, 179] on button "Save" at bounding box center [363, 176] width 40 height 11
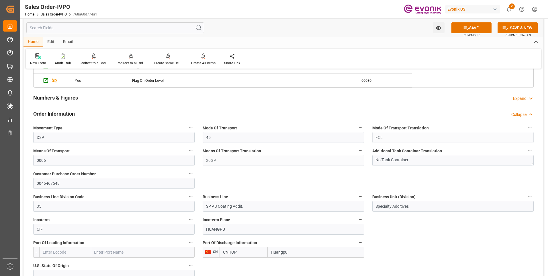
scroll to position [352, 0]
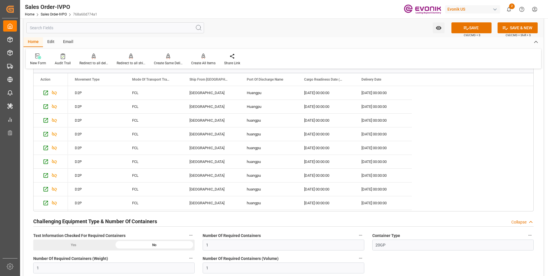
scroll to position [1269, 0]
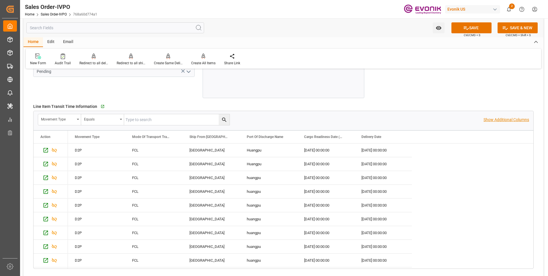
click at [503, 119] on p "Show Additional Columns" at bounding box center [506, 120] width 46 height 6
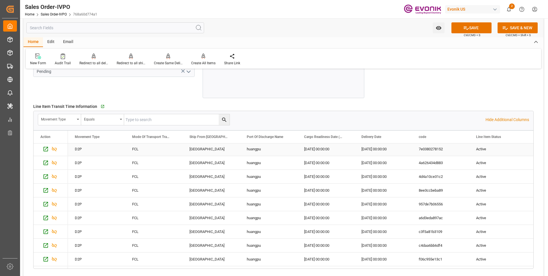
scroll to position [40, 0]
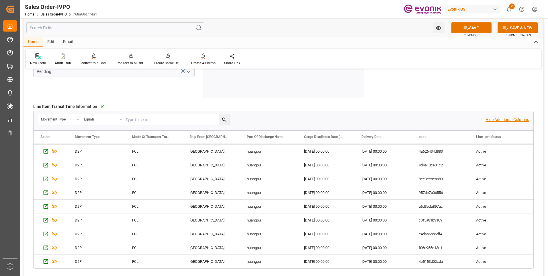
click at [510, 121] on p "Hide Additional Columns" at bounding box center [507, 120] width 44 height 6
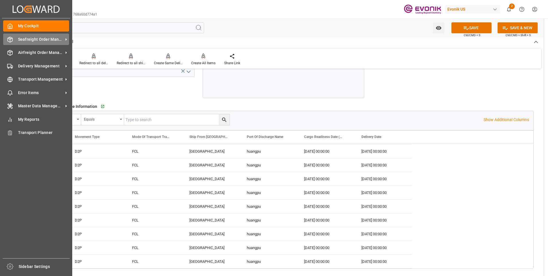
click at [12, 39] on icon at bounding box center [10, 40] width 6 height 6
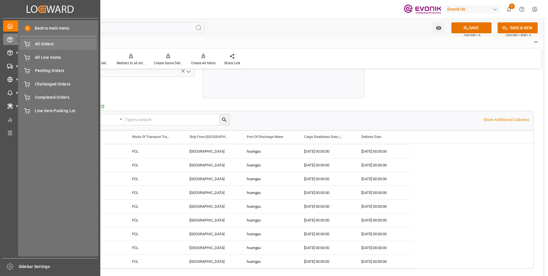
click at [40, 46] on span "All Orders" at bounding box center [66, 44] width 62 height 6
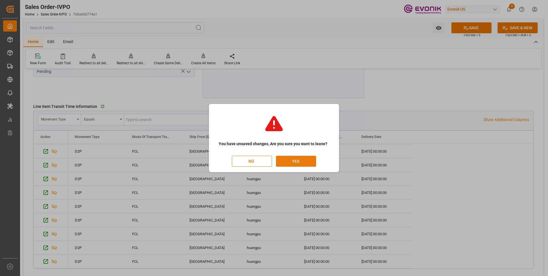
click at [299, 160] on button "YES" at bounding box center [296, 161] width 40 height 11
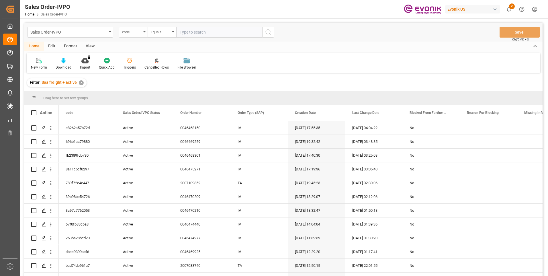
click at [137, 30] on div "code" at bounding box center [131, 31] width 19 height 7
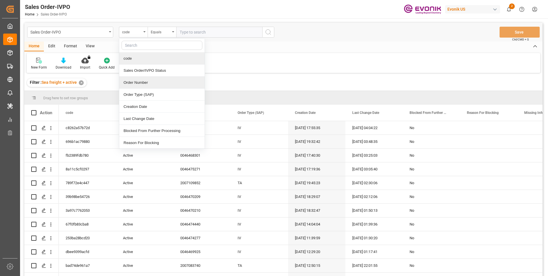
click at [134, 82] on div "Order Number" at bounding box center [161, 82] width 85 height 12
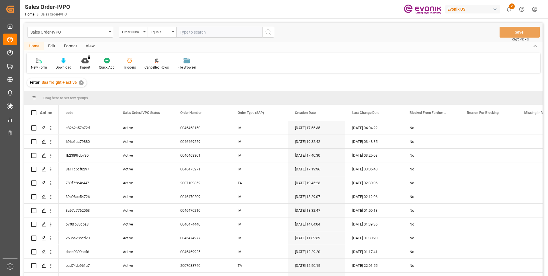
click at [187, 35] on input "text" at bounding box center [219, 32] width 86 height 11
paste input "2007210165"
type input "2007210165"
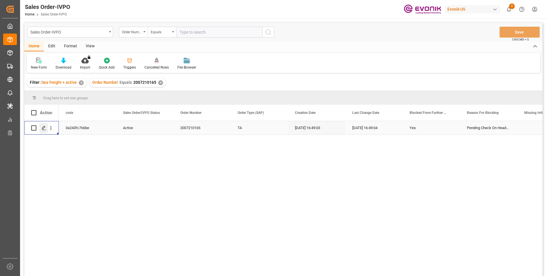
click at [42, 130] on div "Press SPACE to select this row." at bounding box center [43, 128] width 9 height 11
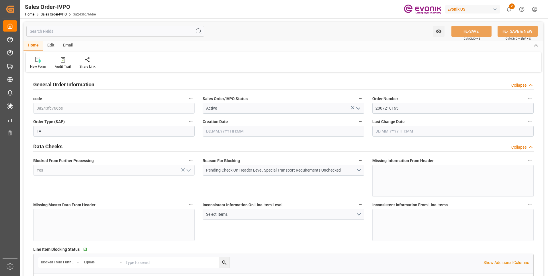
type input "SGSIN"
type input "0"
type input "1"
type input "11917.2"
type input "01.10.2025 16:49"
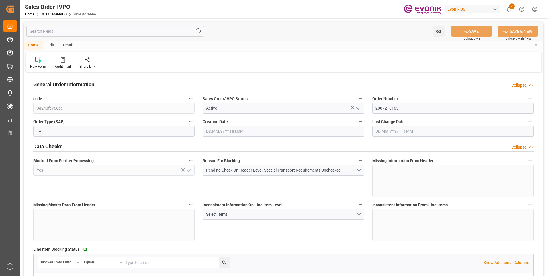
type input "01.10.2025 16:49"
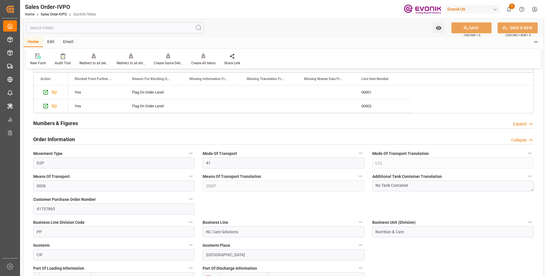
scroll to position [229, 0]
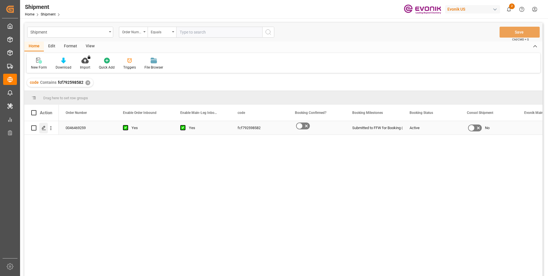
click at [42, 128] on icon "Press SPACE to select this row." at bounding box center [44, 127] width 5 height 5
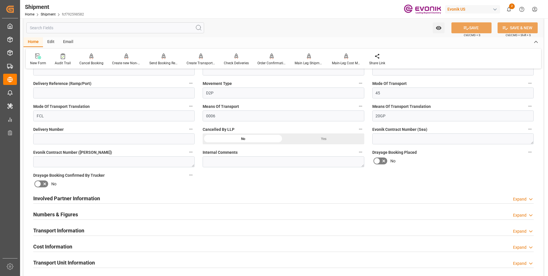
scroll to position [286, 0]
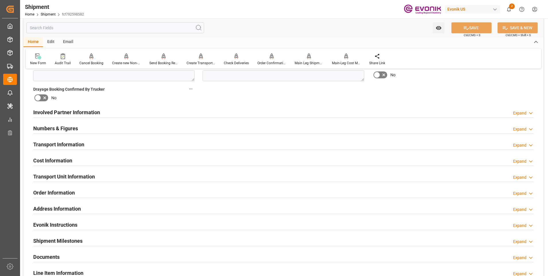
click at [74, 110] on h2 "Involved Partner Information" at bounding box center [66, 112] width 67 height 8
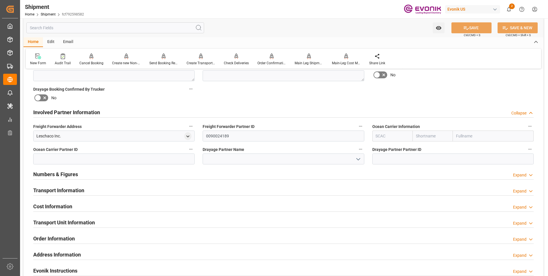
click at [427, 138] on input "text" at bounding box center [432, 135] width 40 height 11
type input "msc"
click at [424, 147] on b "MSC" at bounding box center [420, 148] width 9 height 5
type input "MSCU"
type input "MSC"
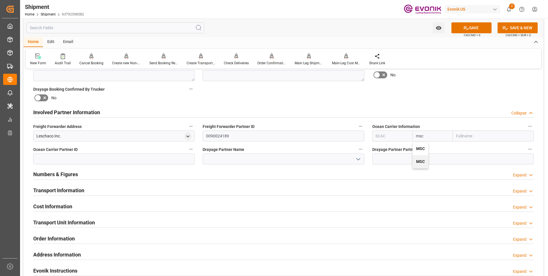
type input "Mediterranean Shipping Company"
type input "MSC"
click at [479, 28] on button "SAVE" at bounding box center [471, 27] width 40 height 11
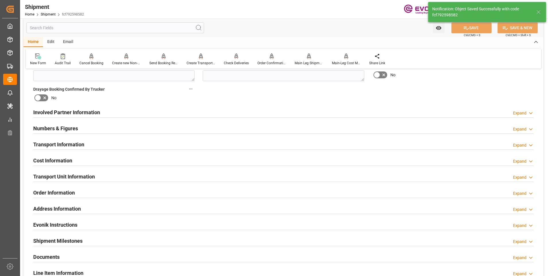
type input "0090038163"
click at [159, 115] on div "Involved Partner Information Expand" at bounding box center [283, 111] width 500 height 11
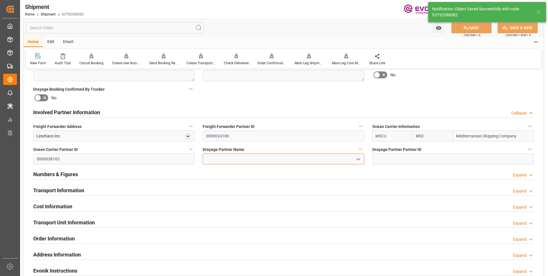
click at [210, 157] on input at bounding box center [283, 158] width 161 height 11
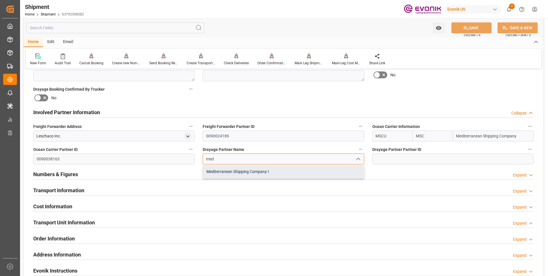
click at [230, 170] on div "Mediterranean Shipping Company I" at bounding box center [283, 171] width 161 height 13
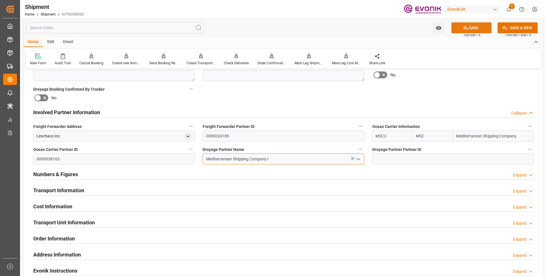
type input "Mediterranean Shipping Company I"
click at [464, 27] on icon at bounding box center [465, 27] width 5 height 3
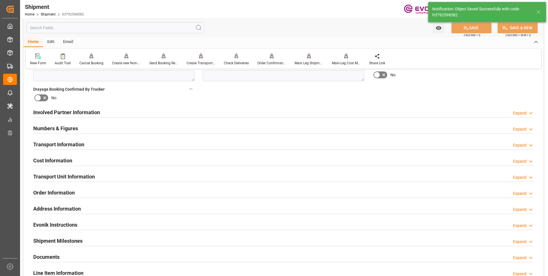
type input "0090038163"
click at [337, 110] on div "Involved Partner Information Expand" at bounding box center [283, 111] width 500 height 11
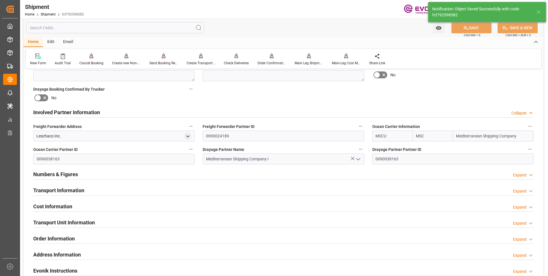
click at [69, 188] on h2 "Transport Information" at bounding box center [58, 190] width 51 height 8
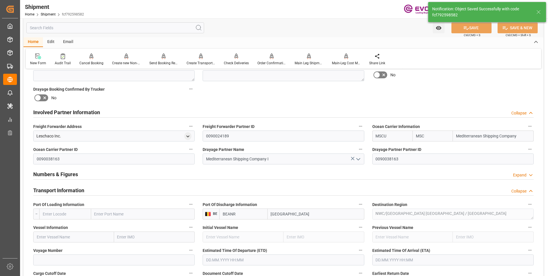
scroll to position [315, 0]
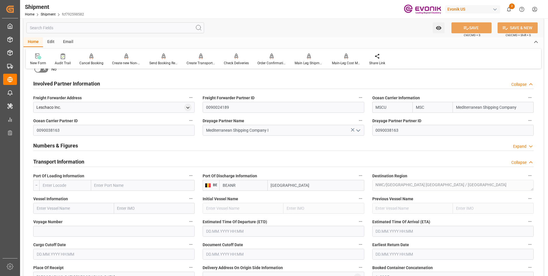
click at [72, 184] on input "text" at bounding box center [65, 185] width 52 height 11
paste input "USNYC"
type input "USNYC"
click at [67, 198] on span "USNYC - [US_STATE]" at bounding box center [60, 197] width 34 height 5
type input "[US_STATE]"
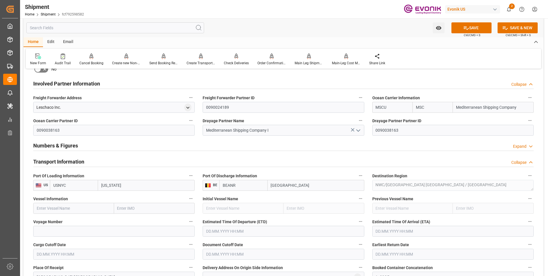
type input "USNYC"
click at [103, 207] on input "text" at bounding box center [73, 208] width 81 height 11
paste input "MSC CORUNA"
type input "MSC CORUNA"
click at [78, 219] on span "MSC CORUNA - 9480215" at bounding box center [58, 220] width 43 height 5
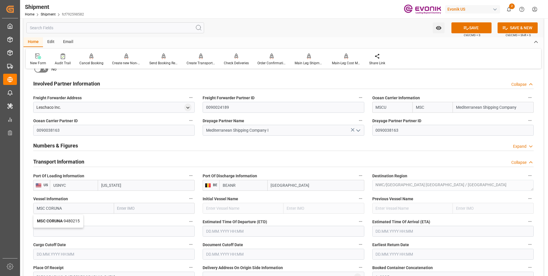
type input "9480215"
type input "MSC CORUNA"
click at [89, 231] on input at bounding box center [113, 230] width 161 height 11
paste input "NO543E"
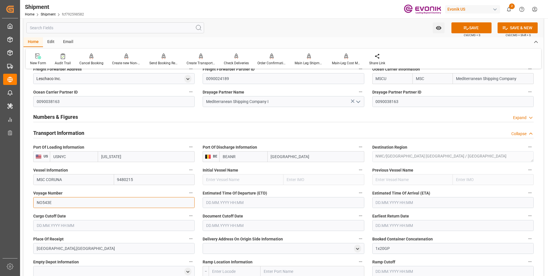
type input "NO543E"
drag, startPoint x: 235, startPoint y: 203, endPoint x: 266, endPoint y: 196, distance: 31.9
click at [235, 203] on input "text" at bounding box center [283, 202] width 161 height 11
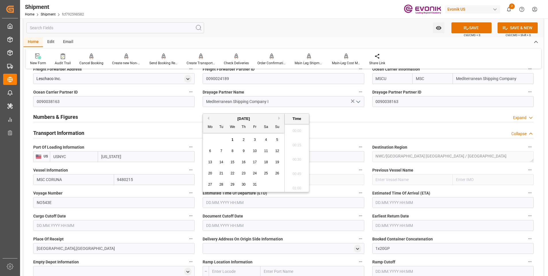
scroll to position [1307, 0]
drag, startPoint x: 279, startPoint y: 117, endPoint x: 277, endPoint y: 131, distance: 13.9
click at [279, 117] on button "Next Month" at bounding box center [279, 117] width 3 height 3
click at [221, 151] on span "4" at bounding box center [221, 151] width 2 height 4
type input "04.11.2025 00:00"
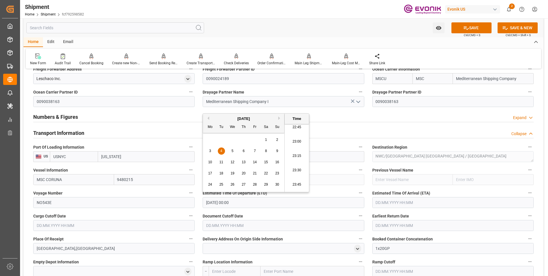
click at [381, 203] on input "text" at bounding box center [452, 202] width 161 height 11
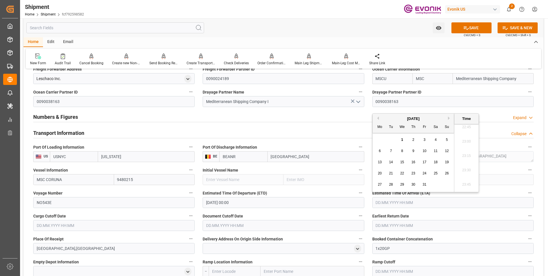
click at [449, 118] on button "Next Month" at bounding box center [449, 117] width 3 height 3
click at [383, 172] on div "17" at bounding box center [379, 173] width 7 height 7
type input "17.11.2025 00:00"
click at [117, 227] on input "text" at bounding box center [113, 225] width 161 height 11
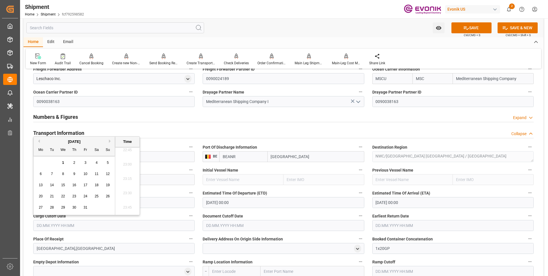
click at [75, 184] on span "16" at bounding box center [74, 185] width 4 height 4
type input "16.10.2025 00:00"
click at [232, 224] on input "text" at bounding box center [283, 225] width 161 height 11
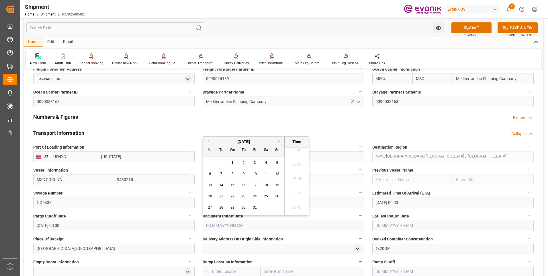
drag, startPoint x: 264, startPoint y: 142, endPoint x: 265, endPoint y: 162, distance: 19.8
click at [264, 142] on div "October 2025" at bounding box center [243, 142] width 81 height 6
click at [243, 187] on div "16" at bounding box center [243, 185] width 7 height 7
type input "16.10.2025 00:00"
click at [394, 225] on input "text" at bounding box center [452, 225] width 161 height 11
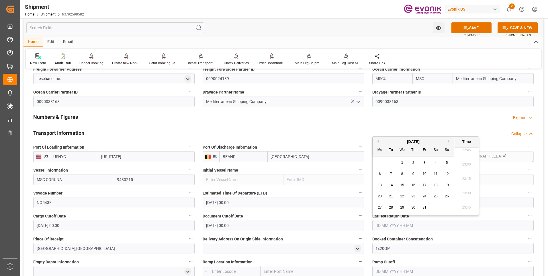
drag, startPoint x: 432, startPoint y: 141, endPoint x: 429, endPoint y: 162, distance: 21.4
click at [432, 143] on div "October 2025" at bounding box center [412, 142] width 81 height 6
click at [413, 184] on span "16" at bounding box center [413, 185] width 4 height 4
type input "16.10.2025 00:00"
click at [259, 214] on label "Document Cutoff Date" at bounding box center [283, 216] width 161 height 8
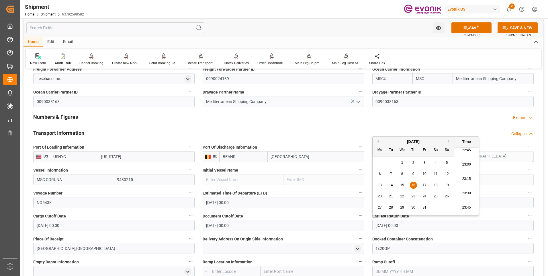
click at [357, 214] on button "Document Cutoff Date" at bounding box center [360, 215] width 7 height 7
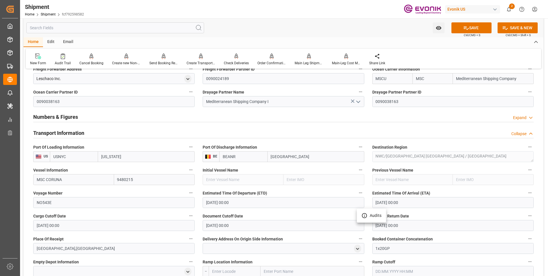
click at [135, 190] on div at bounding box center [274, 138] width 548 height 276
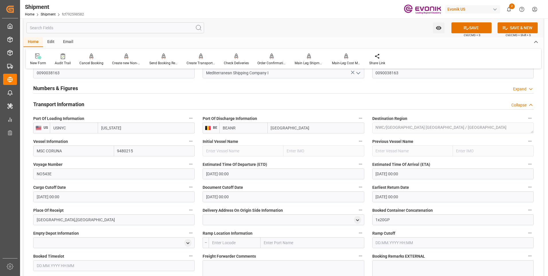
scroll to position [401, 0]
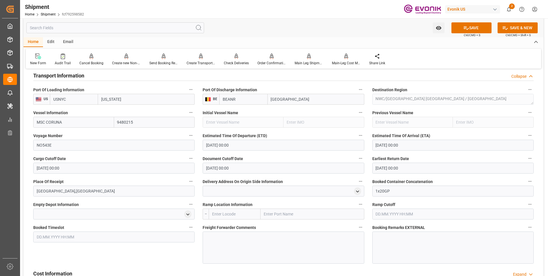
drag, startPoint x: 482, startPoint y: 28, endPoint x: 464, endPoint y: 68, distance: 44.1
click at [482, 28] on button "SAVE" at bounding box center [471, 27] width 40 height 11
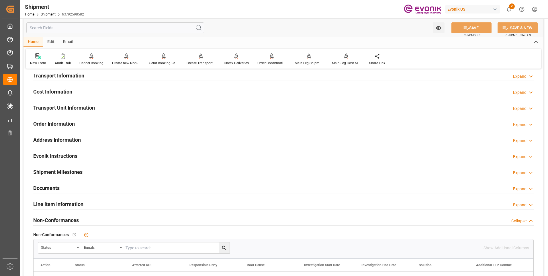
scroll to position [269, 0]
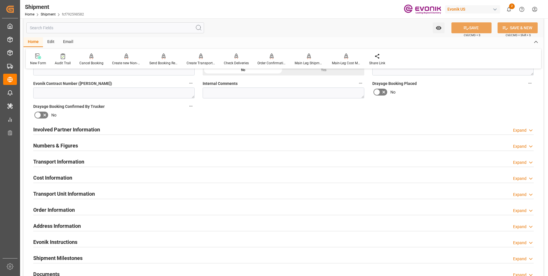
click at [69, 129] on h2 "Involved Partner Information" at bounding box center [66, 129] width 67 height 8
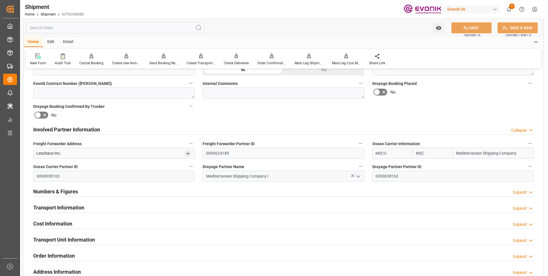
click at [80, 206] on h2 "Transport Information" at bounding box center [58, 207] width 51 height 8
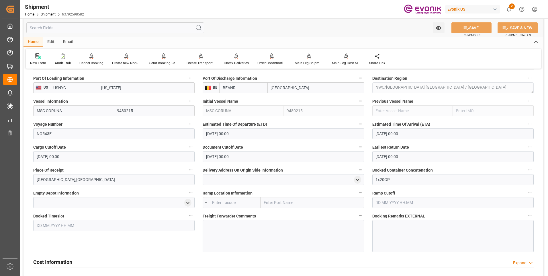
scroll to position [470, 0]
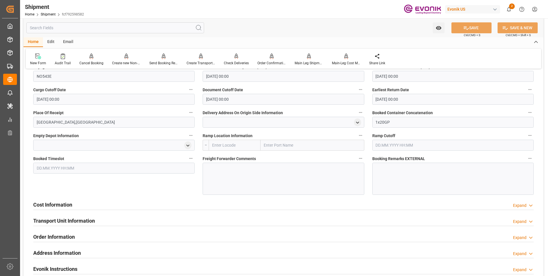
click at [60, 207] on h2 "Cost Information" at bounding box center [52, 205] width 39 height 8
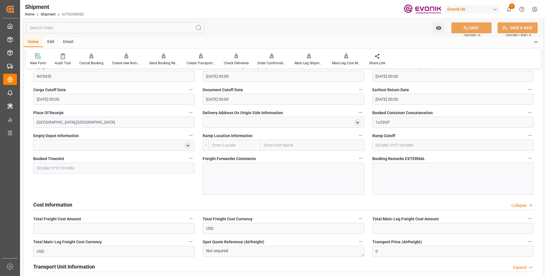
scroll to position [527, 0]
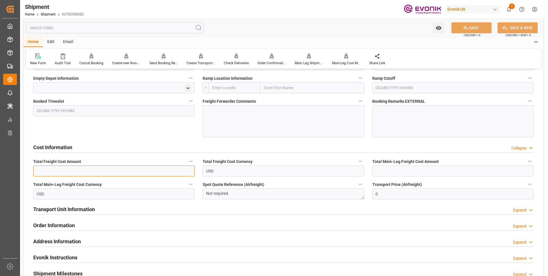
click at [61, 174] on input "text" at bounding box center [113, 170] width 161 height 11
type input "1241"
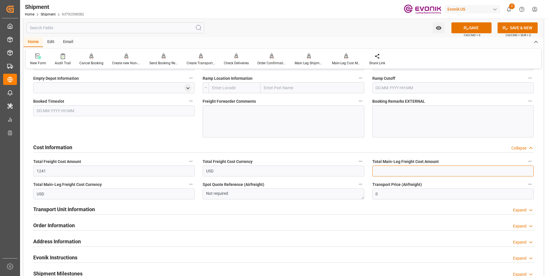
click at [384, 166] on input "text" at bounding box center [452, 170] width 161 height 11
type input "1241"
click at [459, 27] on button "SAVE" at bounding box center [471, 27] width 40 height 11
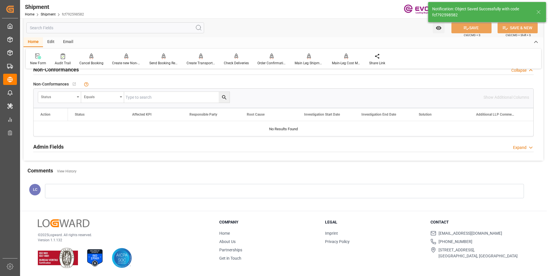
scroll to position [300, 0]
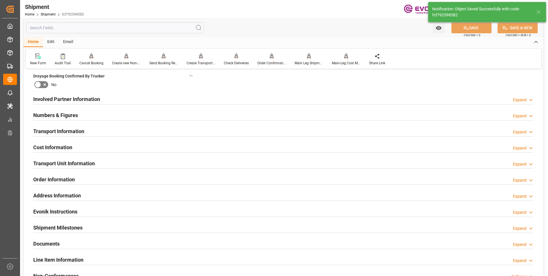
click at [97, 100] on h2 "Involved Partner Information" at bounding box center [66, 99] width 67 height 8
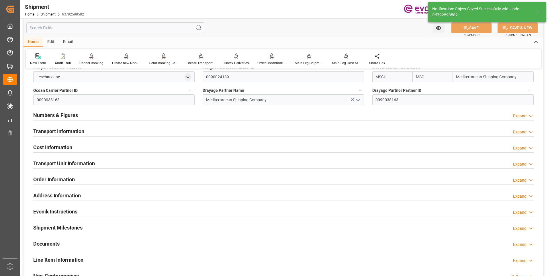
scroll to position [288, 0]
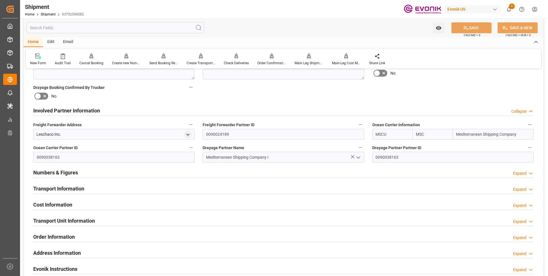
click at [71, 184] on h2 "Transport Information" at bounding box center [58, 188] width 51 height 8
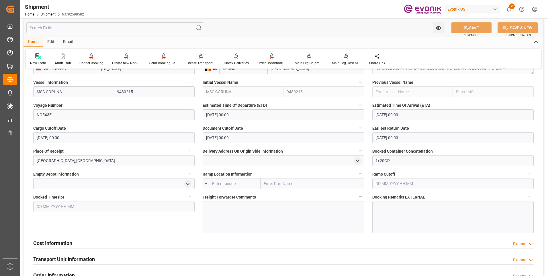
scroll to position [489, 0]
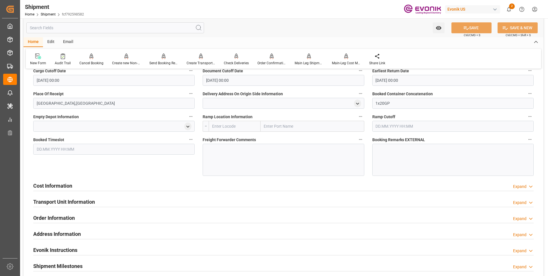
click at [62, 182] on h2 "Cost Information" at bounding box center [52, 186] width 39 height 8
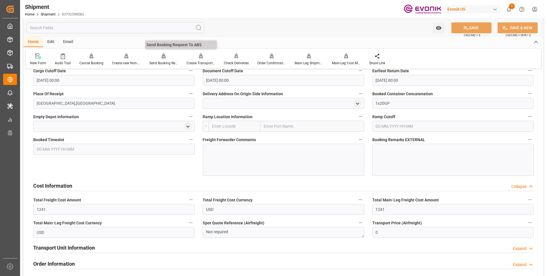
click at [162, 61] on div "Send Booking Request To ABS" at bounding box center [163, 62] width 29 height 5
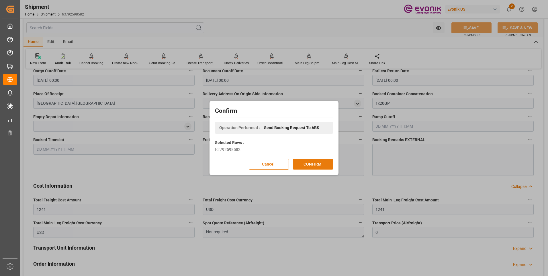
click at [307, 166] on button "CONFIRM" at bounding box center [313, 163] width 40 height 11
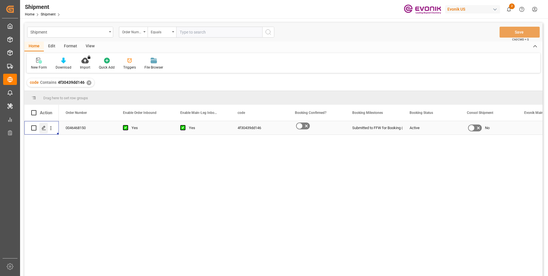
click at [44, 127] on icon "Press SPACE to select this row." at bounding box center [44, 127] width 5 height 5
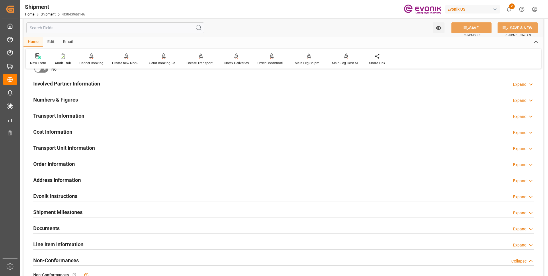
scroll to position [258, 0]
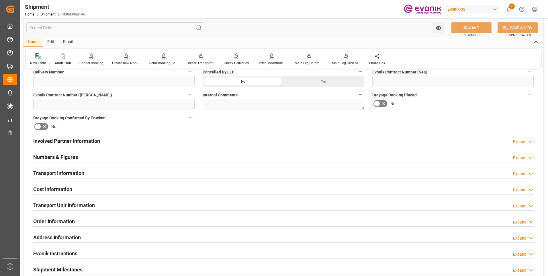
drag, startPoint x: 94, startPoint y: 141, endPoint x: 265, endPoint y: 138, distance: 171.0
click at [93, 142] on h2 "Involved Partner Information" at bounding box center [66, 141] width 67 height 8
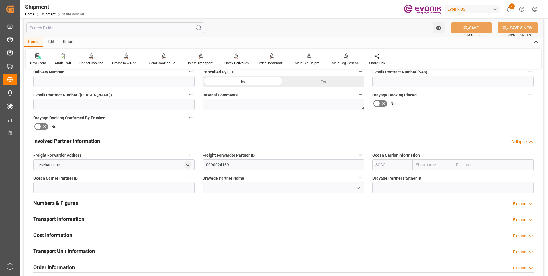
click at [490, 120] on div "Booking Confirmation Milestone Bar Collapse Submitted to FFW for Booking (Pendi…" at bounding box center [283, 135] width 520 height 638
click at [430, 166] on input "text" at bounding box center [432, 164] width 40 height 11
type input "hapa"
click at [437, 176] on b "Hapag [PERSON_NAME]" at bounding box center [431, 180] width 31 height 11
type input "HLCU"
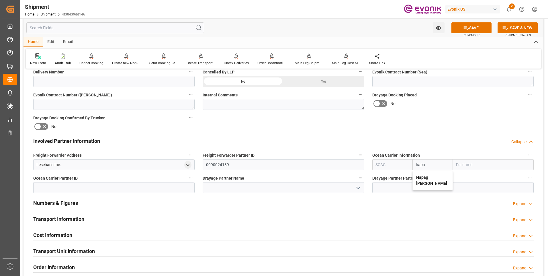
type input "Hapag Lloyd"
type input "Hapag Lloyd Aktiengesellschaft"
type input "Hapag Lloyd"
click at [472, 28] on button "SAVE" at bounding box center [471, 27] width 40 height 11
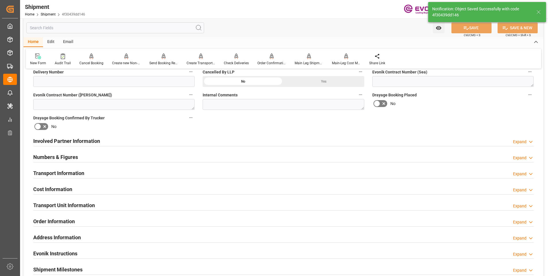
type input "0090027539"
click at [119, 142] on div "Involved Partner Information Expand" at bounding box center [283, 140] width 500 height 11
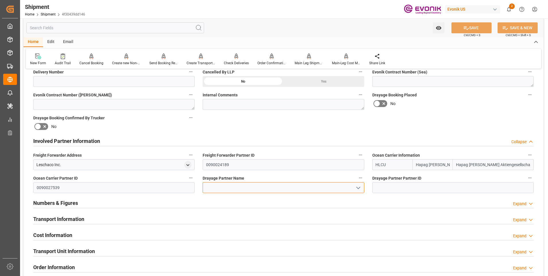
click at [220, 189] on input at bounding box center [283, 187] width 161 height 11
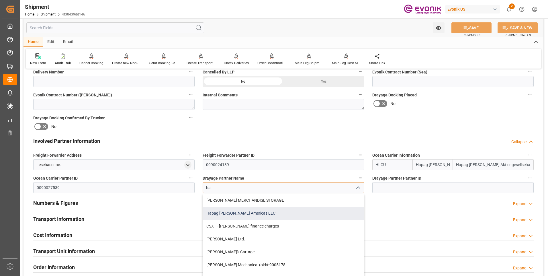
click at [254, 216] on div "Hapag Lloyd Americas LLC" at bounding box center [283, 213] width 161 height 13
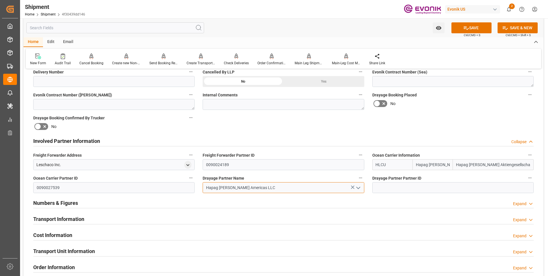
type input "Hapag Lloyd Americas LLC"
click at [461, 23] on button "SAVE" at bounding box center [471, 27] width 40 height 11
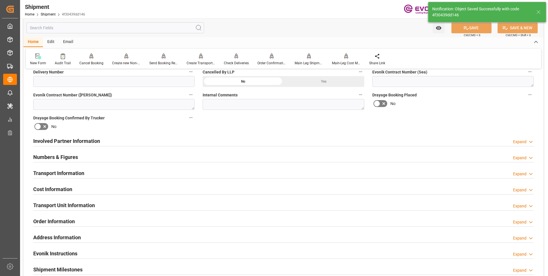
type input "0090027539"
click at [186, 143] on div "Involved Partner Information Expand" at bounding box center [283, 140] width 500 height 11
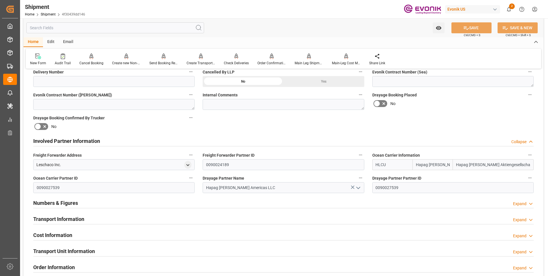
click at [112, 218] on div "Transport Information Expand" at bounding box center [283, 218] width 500 height 11
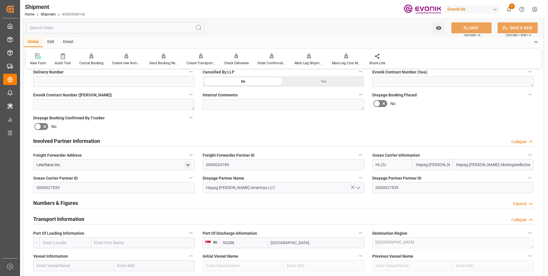
scroll to position [286, 0]
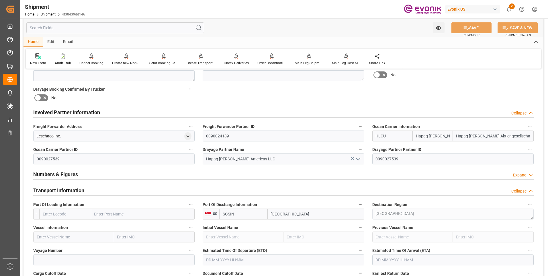
click at [57, 214] on input "text" at bounding box center [65, 213] width 52 height 11
paste input "USNYC"
type input "USNYC"
click at [48, 228] on b "USNYC" at bounding box center [49, 226] width 13 height 5
type input "New York"
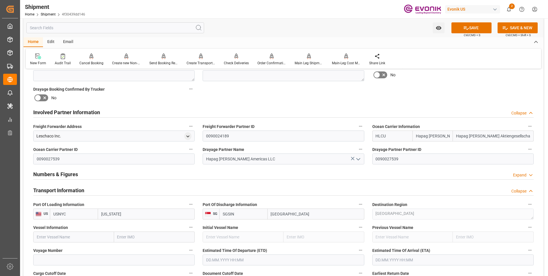
scroll to position [344, 0]
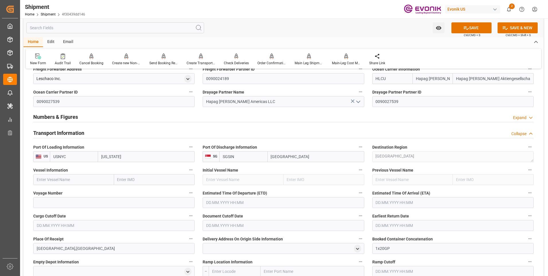
type input "USNYC"
click at [78, 178] on input "text" at bounding box center [73, 179] width 81 height 11
paste input "MAERSK SINGAPORE"
type input "MAERSK SINGAPORE"
click at [80, 191] on span "MAERSK SINGAPORE - 9308649" at bounding box center [73, 192] width 73 height 5
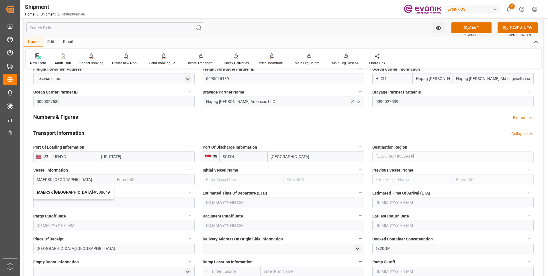
type input "9308649"
type input "MAERSK SINGAPORE"
click at [110, 199] on input at bounding box center [113, 202] width 161 height 11
paste input "545W"
type input "545W"
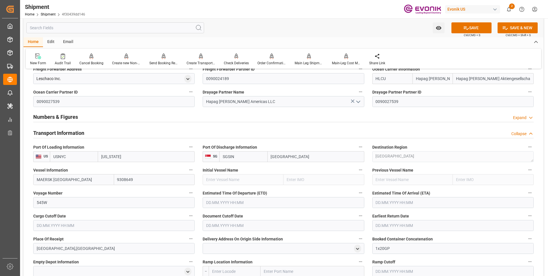
click at [241, 201] on input "text" at bounding box center [283, 202] width 161 height 11
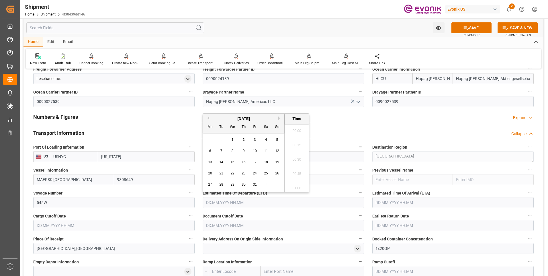
click at [278, 118] on button "Next Month" at bounding box center [279, 117] width 3 height 3
click at [210, 173] on span "17" at bounding box center [210, 173] width 4 height 4
type input "17.11.2025 00:00"
click at [377, 199] on input "text" at bounding box center [452, 202] width 161 height 11
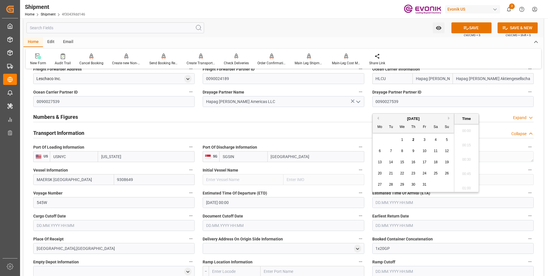
click at [448, 118] on button "Next Month" at bounding box center [449, 117] width 3 height 3
click at [445, 162] on span "21" at bounding box center [447, 162] width 4 height 4
type input "21.12.2025 00:00"
click at [122, 226] on input "text" at bounding box center [113, 225] width 161 height 11
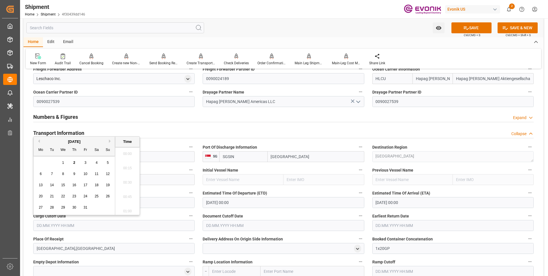
click at [42, 206] on span "27" at bounding box center [41, 207] width 4 height 4
type input "27.10.2025 00:00"
click at [208, 225] on input "text" at bounding box center [283, 225] width 161 height 11
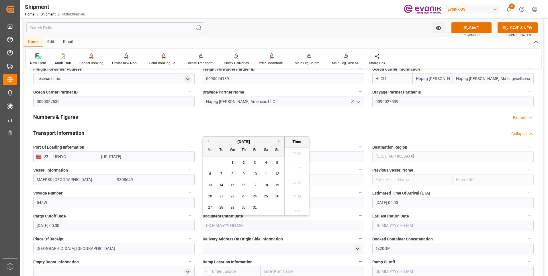
drag, startPoint x: 212, startPoint y: 206, endPoint x: 257, endPoint y: 211, distance: 45.3
click at [212, 206] on span "27" at bounding box center [210, 207] width 4 height 4
type input "27.10.2025 00:00"
click at [415, 221] on input "text" at bounding box center [452, 225] width 161 height 11
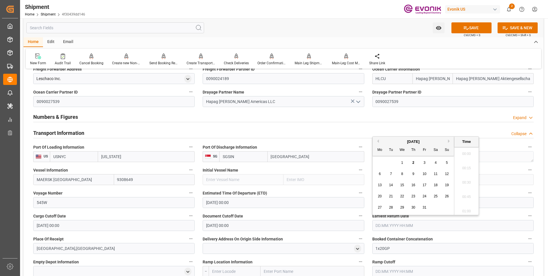
click at [378, 207] on span "27" at bounding box center [380, 207] width 4 height 4
type input "27.10.2025 00:00"
click at [152, 195] on label "Voyage Number" at bounding box center [113, 193] width 161 height 8
click at [187, 195] on button "Voyage Number" at bounding box center [190, 192] width 7 height 7
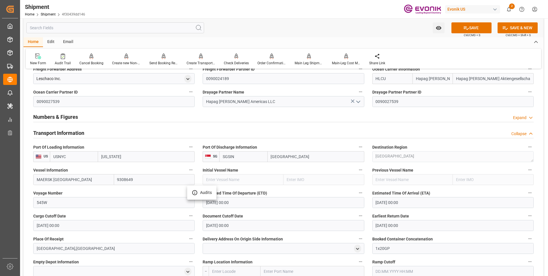
click at [88, 191] on div at bounding box center [274, 138] width 548 height 276
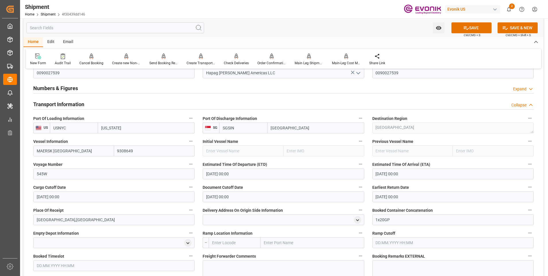
scroll to position [401, 0]
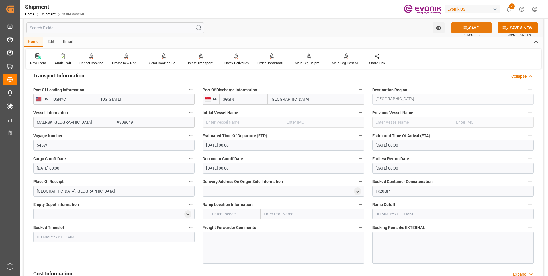
click at [458, 29] on button "SAVE" at bounding box center [471, 27] width 40 height 11
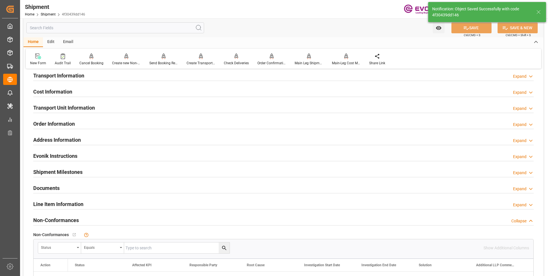
scroll to position [298, 0]
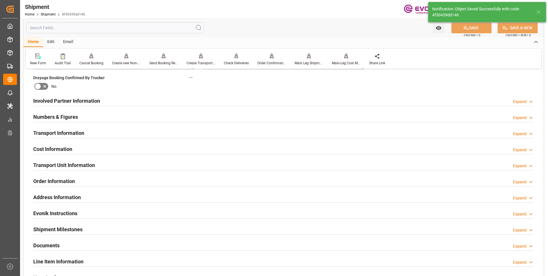
click at [82, 99] on h2 "Involved Partner Information" at bounding box center [66, 101] width 67 height 8
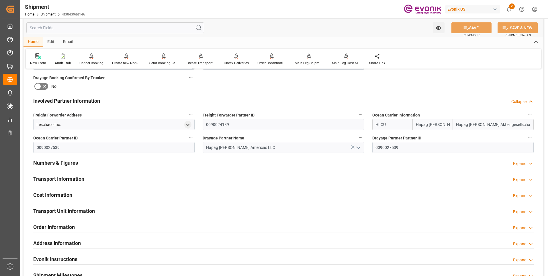
click at [67, 178] on h2 "Transport Information" at bounding box center [58, 179] width 51 height 8
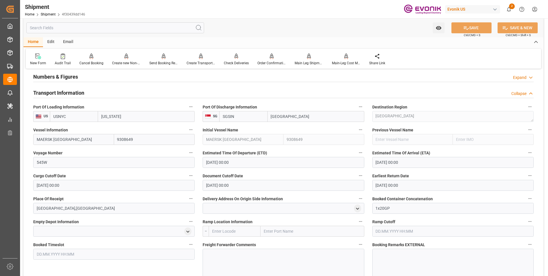
scroll to position [441, 0]
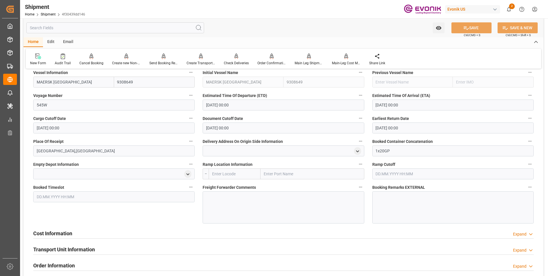
drag, startPoint x: 79, startPoint y: 235, endPoint x: 127, endPoint y: 211, distance: 53.4
click at [79, 235] on div "Cost Information Expand" at bounding box center [283, 232] width 500 height 11
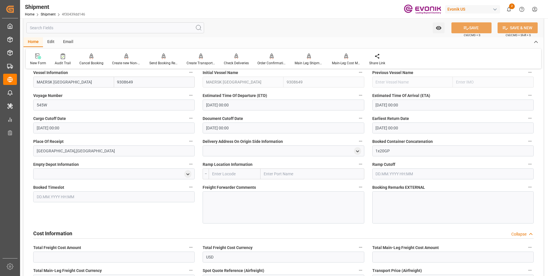
scroll to position [498, 0]
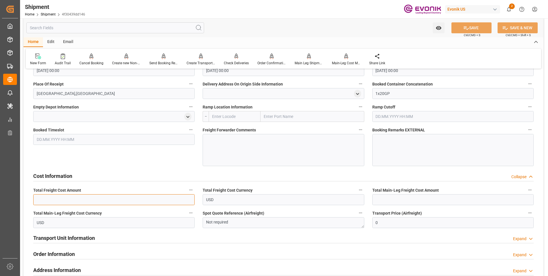
click at [113, 200] on input "text" at bounding box center [113, 199] width 161 height 11
type input "1459"
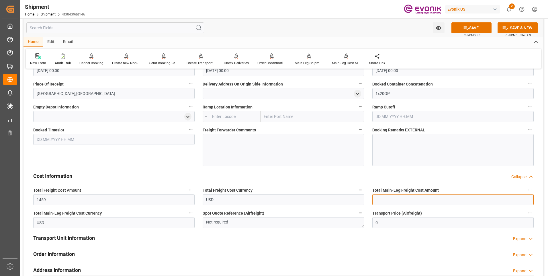
click at [382, 199] on input "text" at bounding box center [452, 199] width 161 height 11
type input "1459"
click at [464, 27] on icon at bounding box center [465, 27] width 5 height 3
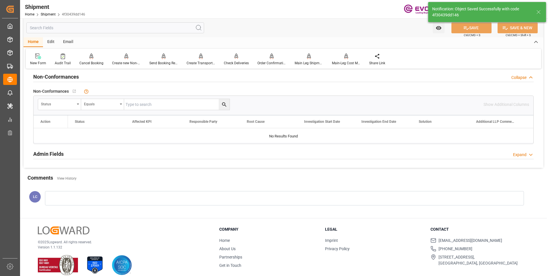
scroll to position [271, 0]
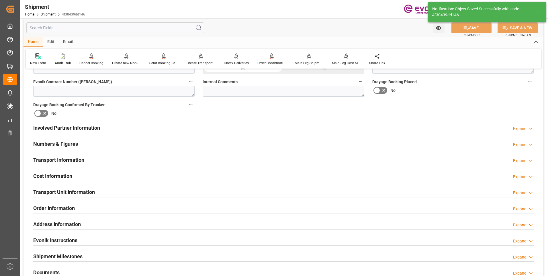
click at [153, 131] on div "Involved Partner Information Expand" at bounding box center [283, 127] width 500 height 11
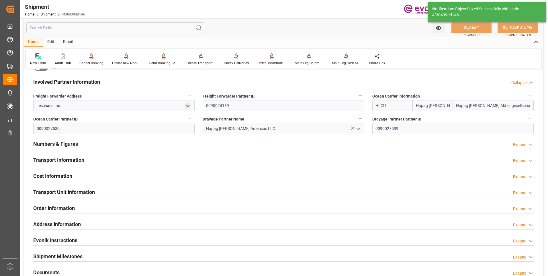
click at [67, 159] on h2 "Transport Information" at bounding box center [58, 160] width 51 height 8
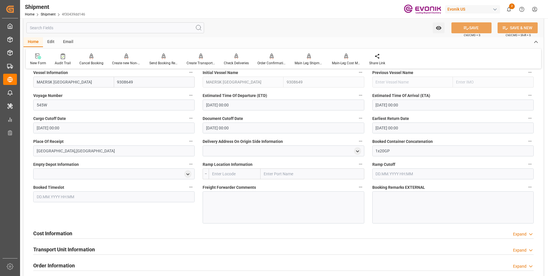
scroll to position [470, 0]
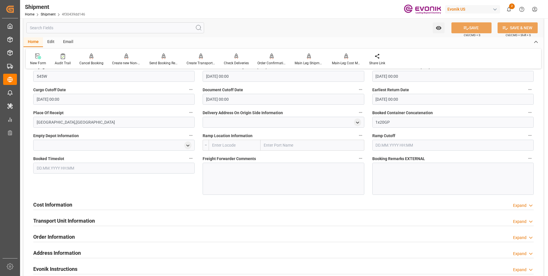
click at [59, 203] on h2 "Cost Information" at bounding box center [52, 205] width 39 height 8
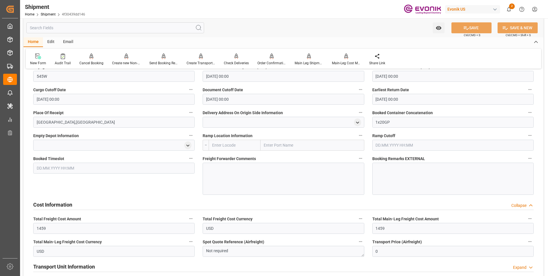
scroll to position [498, 0]
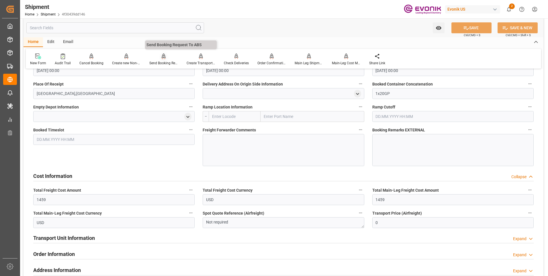
click at [161, 59] on div "Send Booking Request To ABS" at bounding box center [163, 59] width 37 height 13
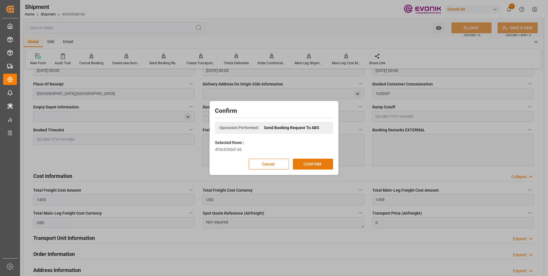
click at [316, 164] on button "CONFIRM" at bounding box center [313, 163] width 40 height 11
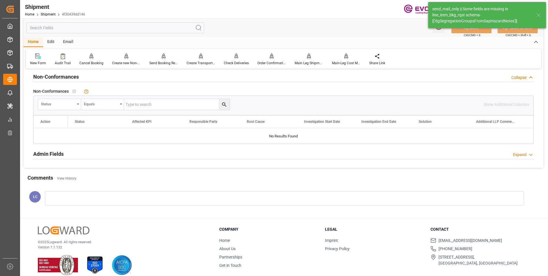
click at [82, 30] on input "text" at bounding box center [115, 27] width 178 height 11
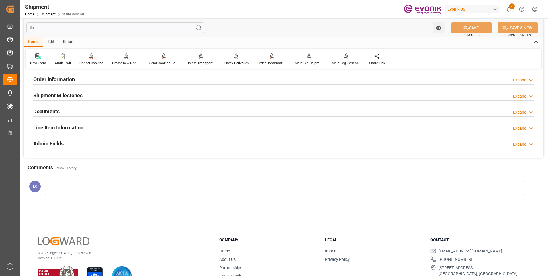
scroll to position [5, 0]
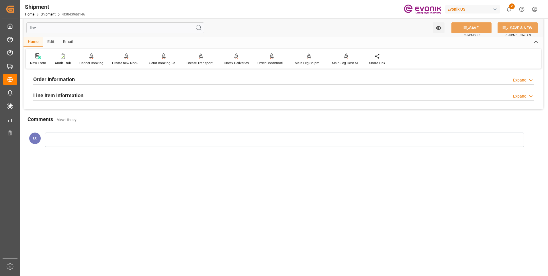
type input "line"
click at [82, 94] on h2 "Line Item Information" at bounding box center [58, 95] width 50 height 8
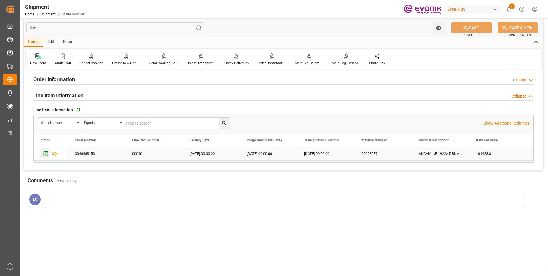
click at [44, 152] on icon "Press SPACE to select this row." at bounding box center [46, 153] width 5 height 5
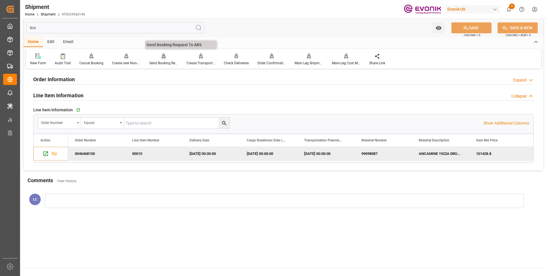
click at [158, 60] on div "Send Booking Request To ABS" at bounding box center [163, 62] width 29 height 5
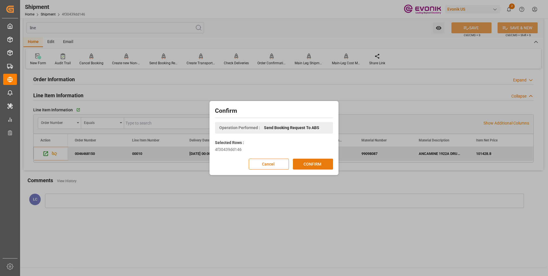
click at [305, 161] on button "CONFIRM" at bounding box center [313, 163] width 40 height 11
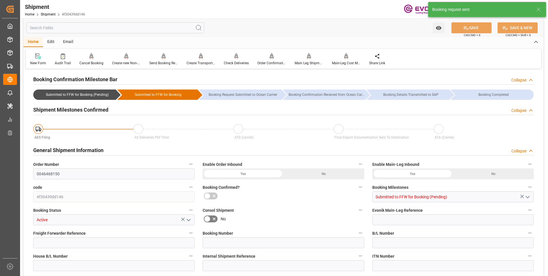
type input "Hapag Lloyd"
type input "Hapag Lloyd Aktiengesellschaft"
type input "10"
type input "220"
type input "9052"
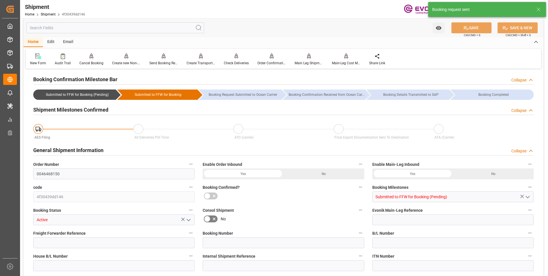
type input "13.1345"
type input "USNYC"
type input "SGSIN"
type input "9308649"
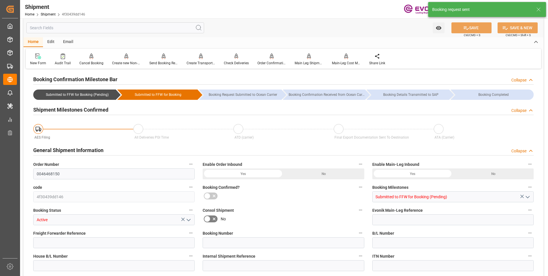
type input "1459"
type input "0"
type input "40"
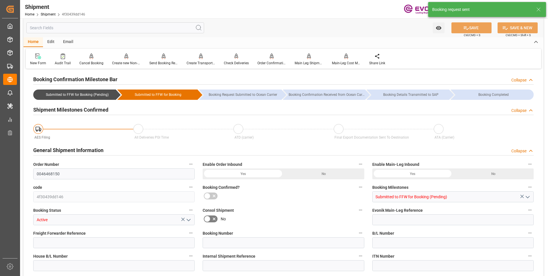
type input "DR"
type input "0"
type input "Hapag Lloyd"
type input "Hapag Lloyd Aktiengesellschaft"
type input "17.11.2025 00:00"
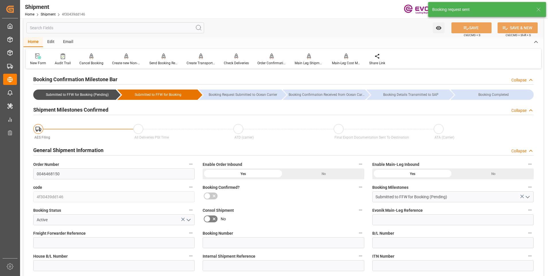
type input "21.12.2025 00:00"
type input "27.10.2025 00:00"
type input "[DATE]"
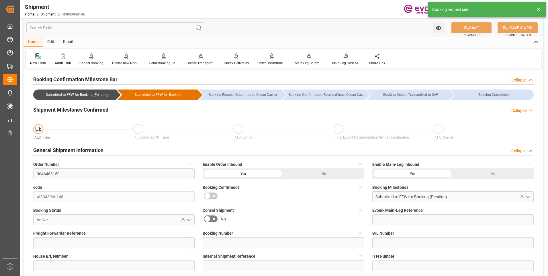
type input "[DATE] 04:08"
type input "[DATE] 04:04"
type input "[DATE] 04:08"
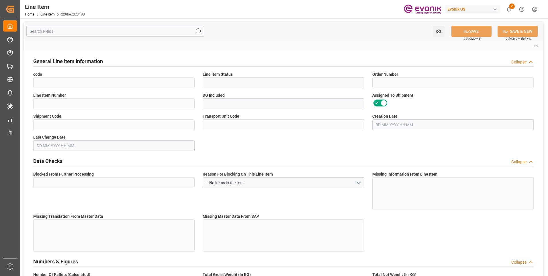
type input "228be2d23100"
type input "Active"
type input "0046468150"
type input "00010"
type input "Yes"
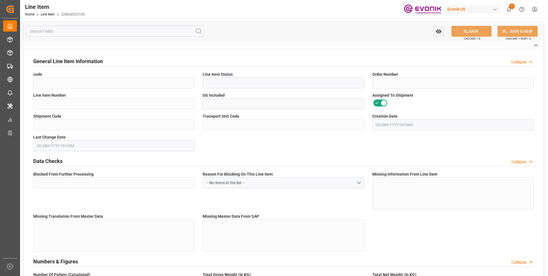
type input "4f30439dd146"
type input "7390c2eabf8b"
type input "No"
type input "DR"
type input "No"
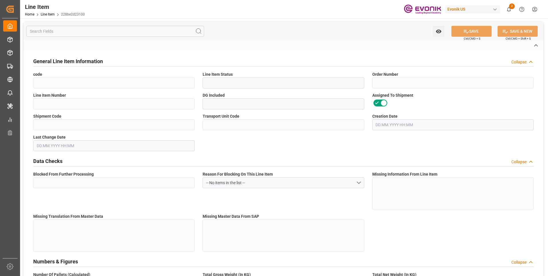
type input "99098087"
type textarea "ANCAMINE 1922A DRUM 204KG"
type input "USD"
type input "PACK"
type input "292219"
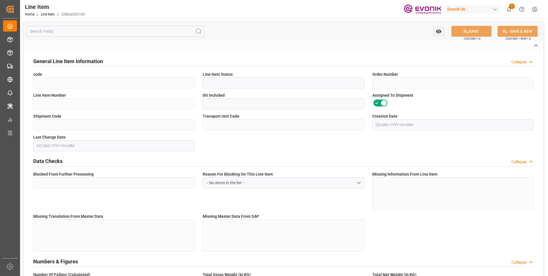
type input "EAR99"
type input "US"
type input "DR"
type input "[MEDICAL_DATA]"
type input "KGM"
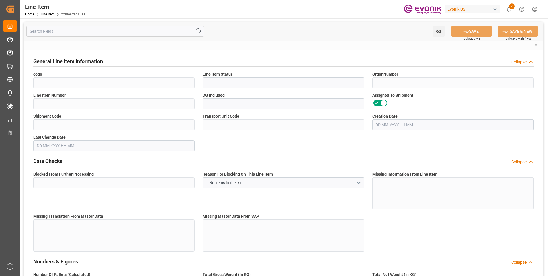
type textarea "KGM"
type input "KGM"
type textarea "KGM"
type input "M3"
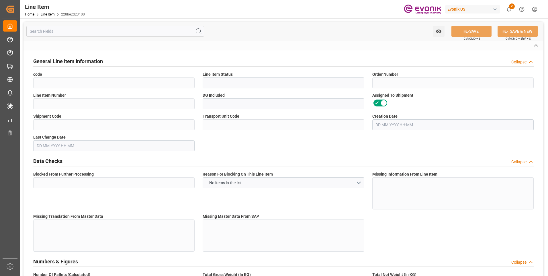
type textarea "DMQ"
type input "M3"
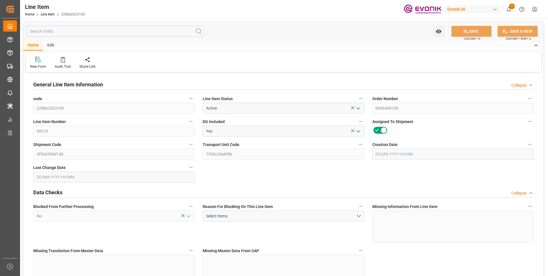
type input "10"
type input "8832"
type input "8160"
type input "11.5015"
type input "40"
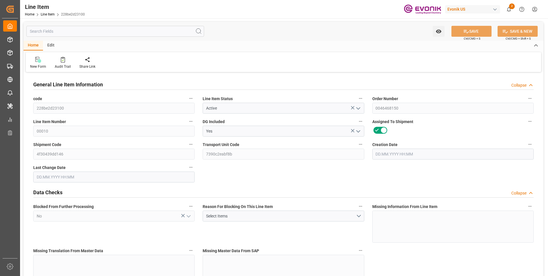
type input "101428.8"
type input "40"
type input "8832"
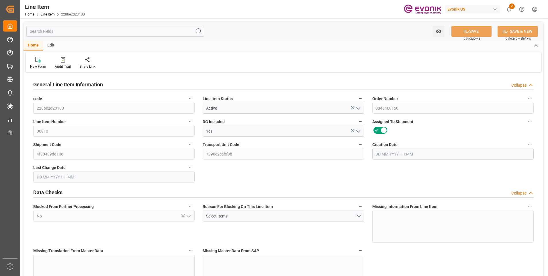
type input "9052"
type input "8160"
type input "11.5015"
type input "11501.48"
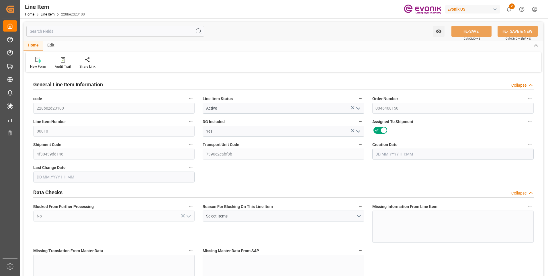
type input "0"
type input "[DATE] 17:55"
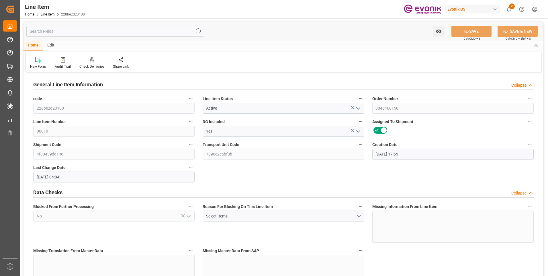
type input "[DATE] 04:04"
type input "[DATE]"
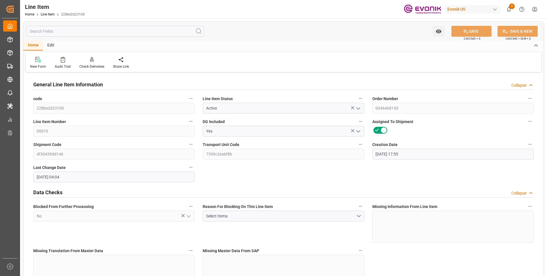
click at [112, 32] on input "text" at bounding box center [115, 31] width 178 height 11
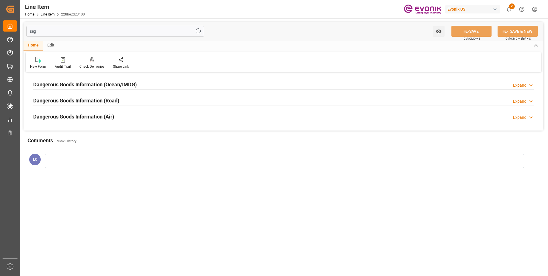
type input "seg"
click at [118, 87] on h2 "Dangerous Goods Information (Ocean/IMDG)" at bounding box center [84, 84] width 103 height 8
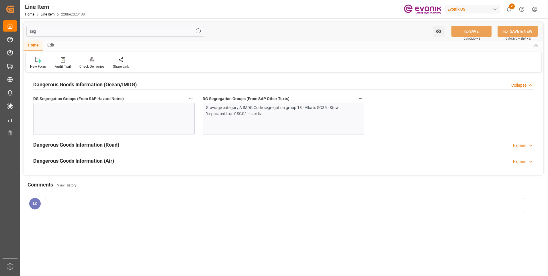
click at [256, 113] on div "Stowage category A IMDG Code segregation group 18 - Alkalis SG35 - Stow “separa…" at bounding box center [281, 111] width 150 height 12
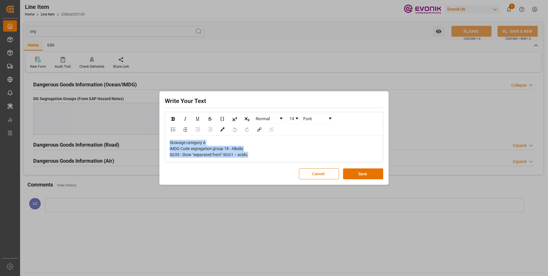
drag, startPoint x: 258, startPoint y: 154, endPoint x: 154, endPoint y: 138, distance: 105.2
click at [154, 138] on div "Write Your Text Normal 14 Font Stowage category A IMDG Code segregation group 1…" at bounding box center [274, 138] width 548 height 276
copy span "Stowage category A IMDG Code segregation group 18 - Alkalis SG35 - Stow “separa…"
click at [318, 175] on button "Cancel" at bounding box center [319, 173] width 40 height 11
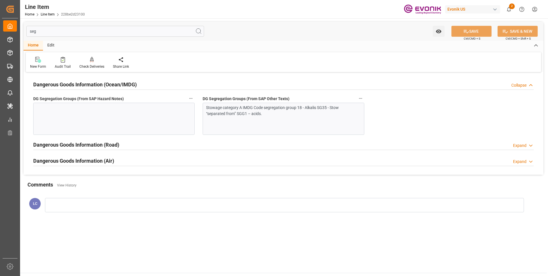
click at [117, 112] on div at bounding box center [113, 119] width 161 height 32
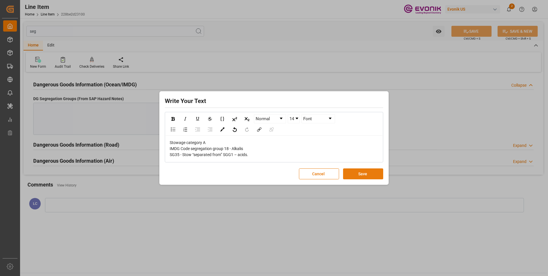
click at [364, 169] on button "Save" at bounding box center [363, 173] width 40 height 11
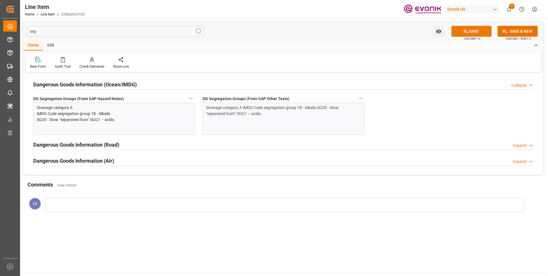
click at [461, 29] on button "SAVE" at bounding box center [471, 31] width 40 height 11
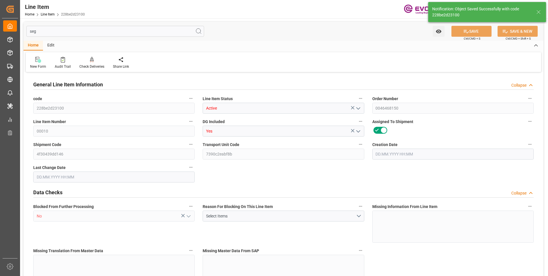
type input "10"
type input "8832"
type input "8160"
type input "11.5015"
type input "40"
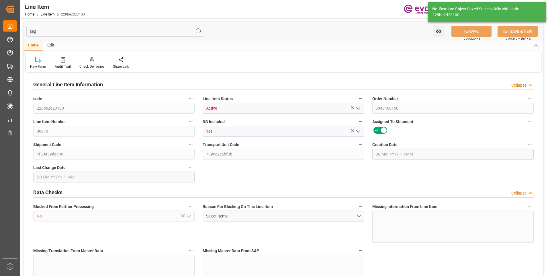
type input "101428.8"
type input "40"
type input "8832"
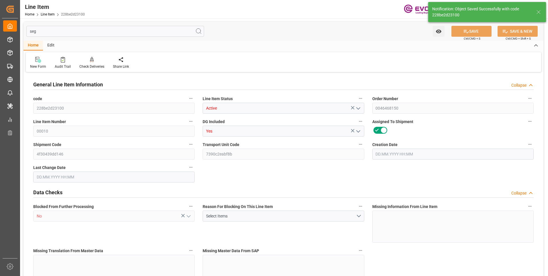
type input "9052"
type input "8160"
type input "11.5015"
type input "11501.48"
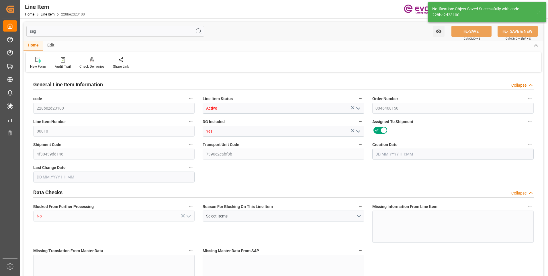
type input "0"
type input "[DATE] 17:55"
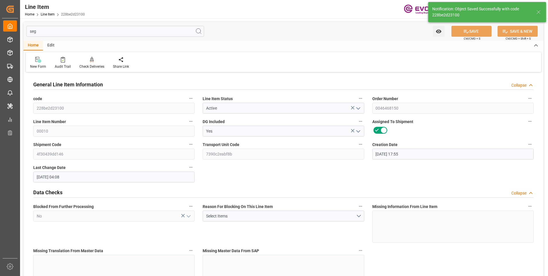
type input "[DATE] 04:08"
type input "[DATE]"
